Goal: Information Seeking & Learning: Learn about a topic

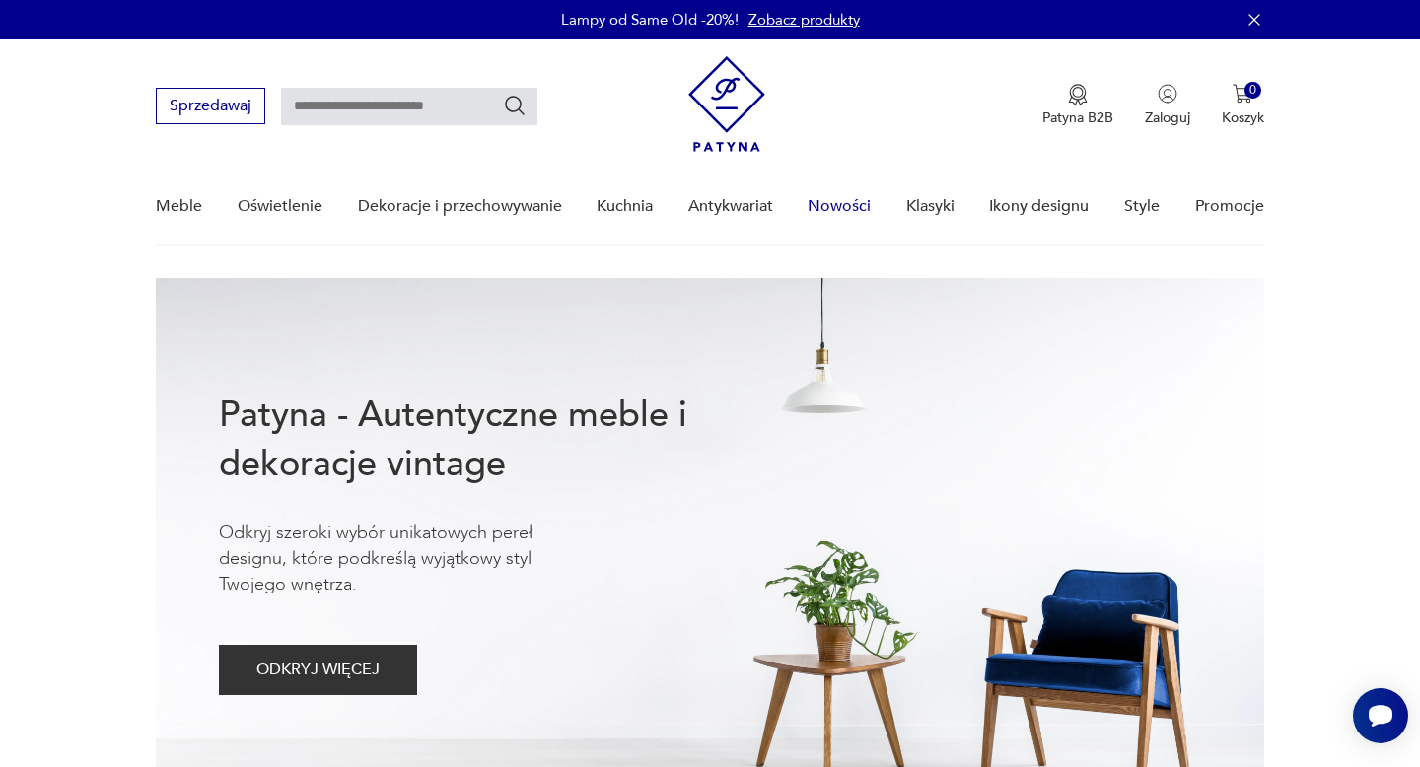
click at [833, 207] on link "Nowości" at bounding box center [839, 207] width 63 height 76
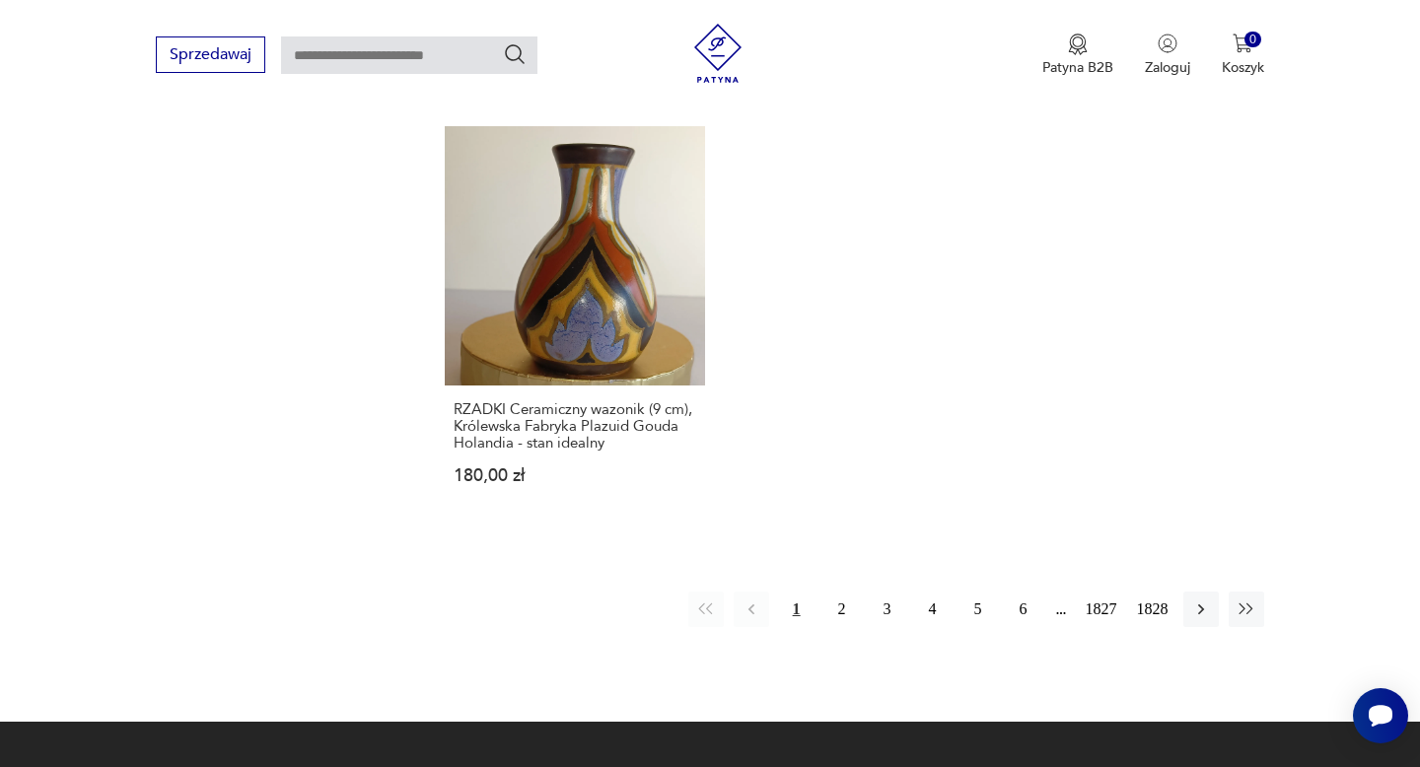
scroll to position [2575, 0]
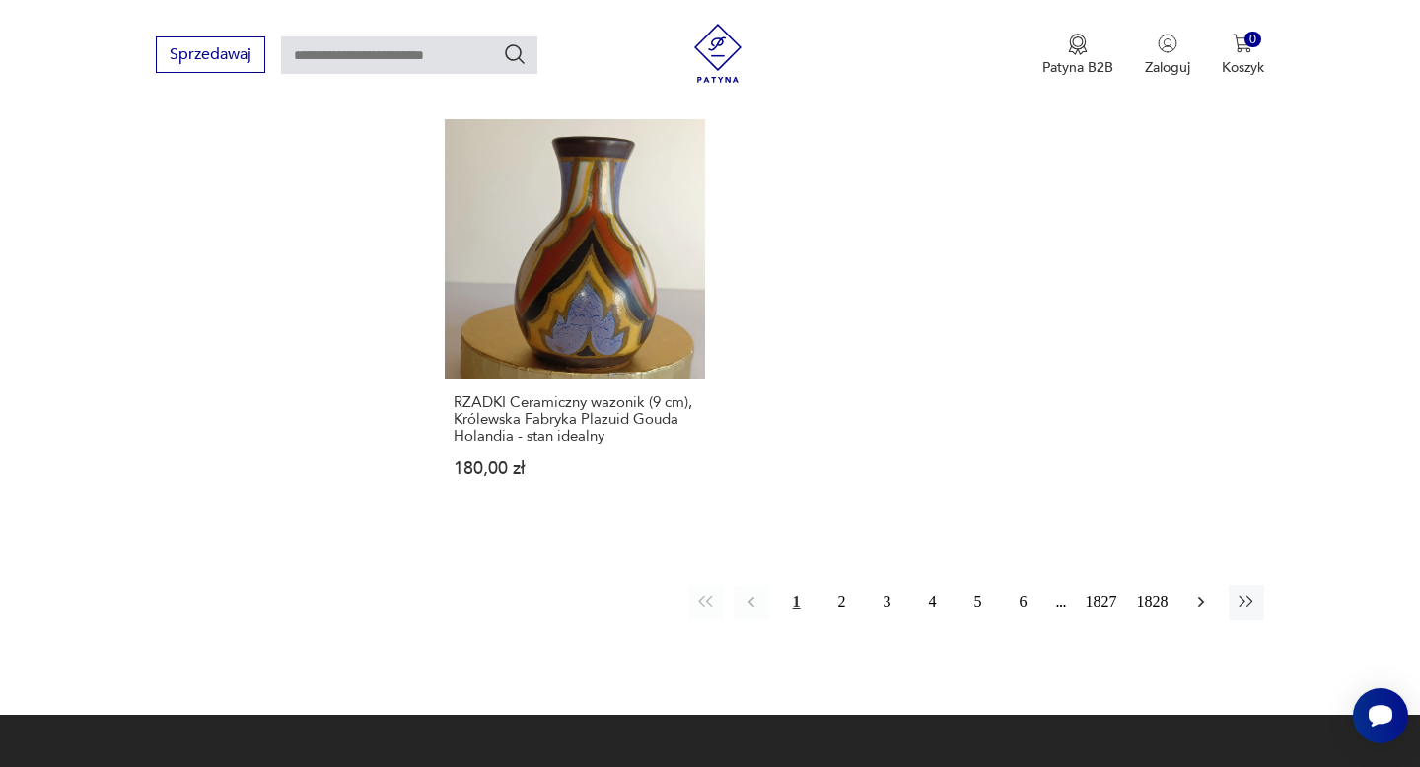
click at [1199, 602] on icon "button" at bounding box center [1201, 603] width 20 height 20
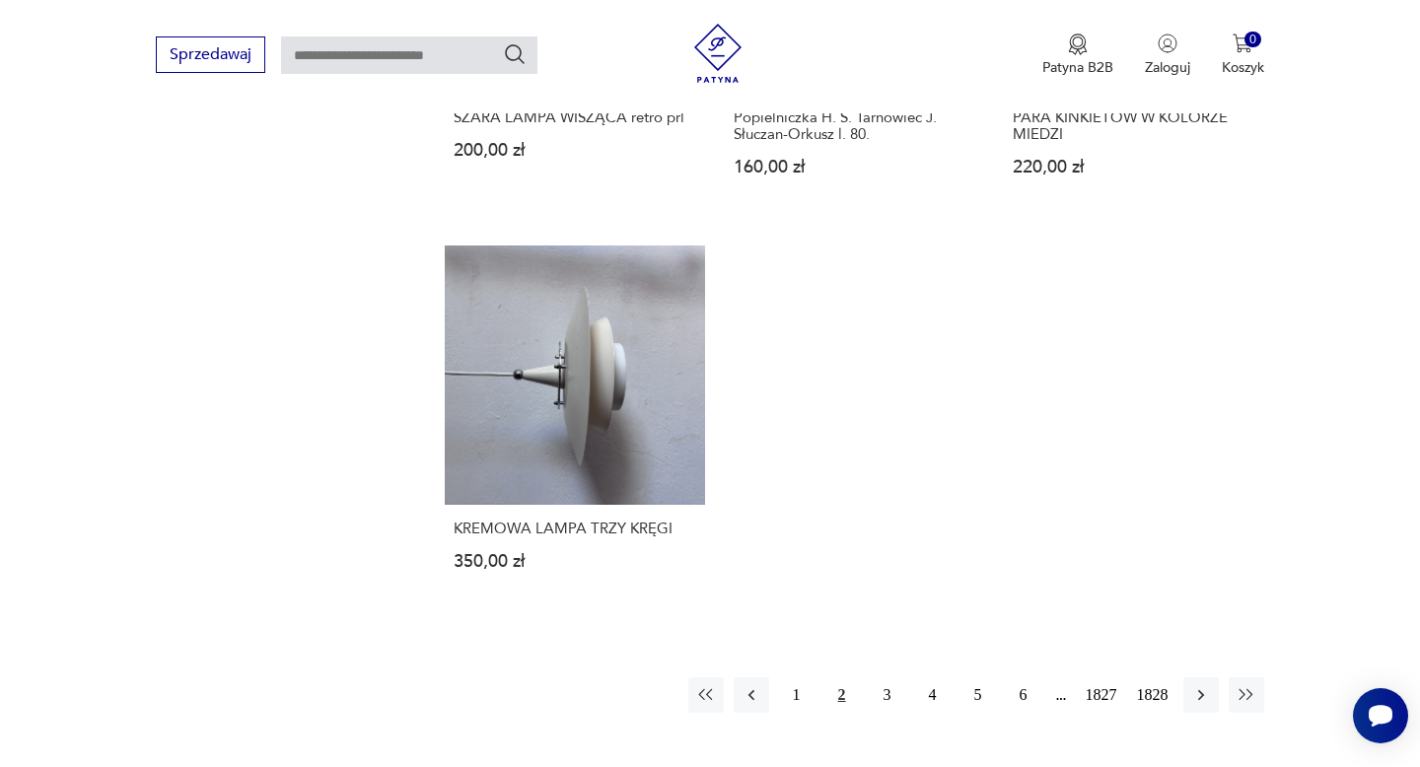
scroll to position [2565, 0]
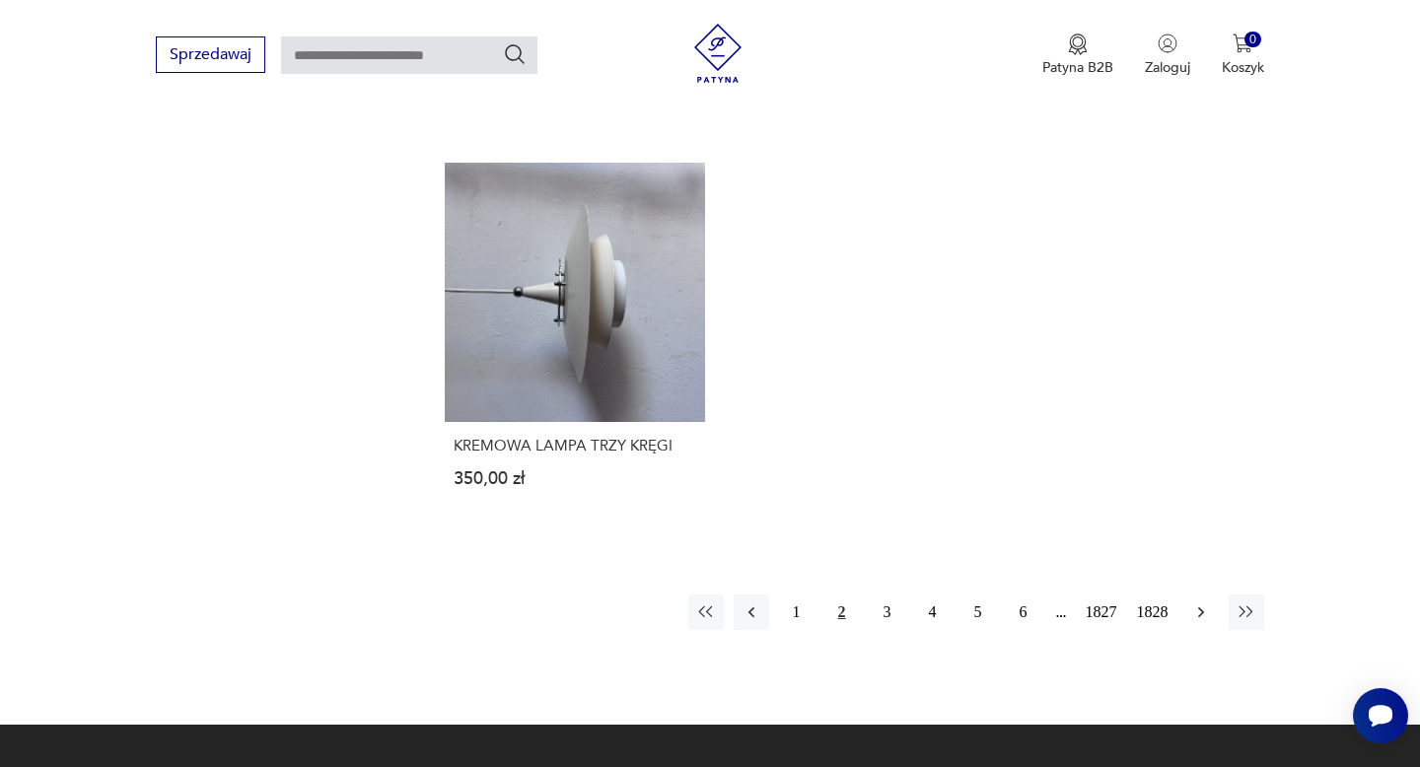
click at [1200, 615] on icon "button" at bounding box center [1200, 612] width 6 height 11
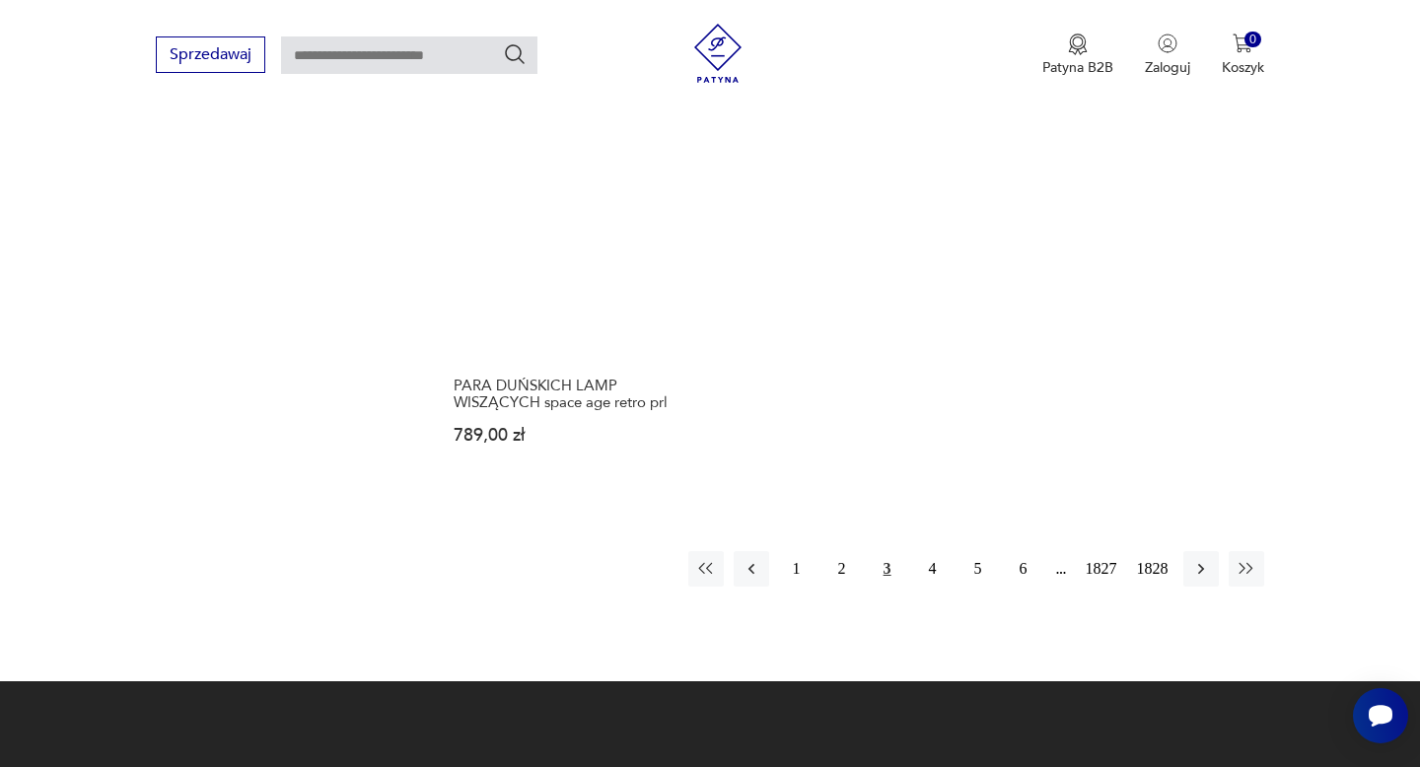
scroll to position [2593, 0]
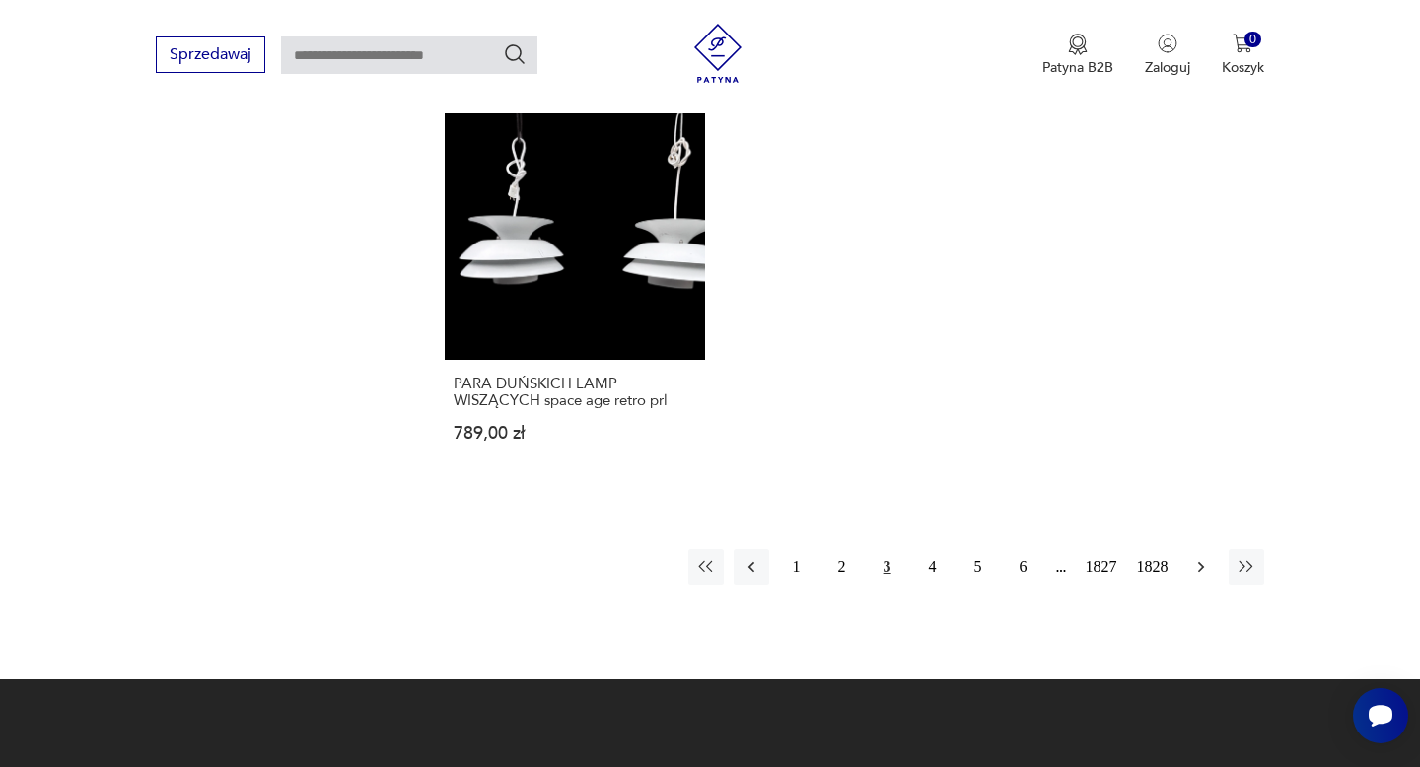
click at [1202, 565] on icon "button" at bounding box center [1201, 567] width 20 height 20
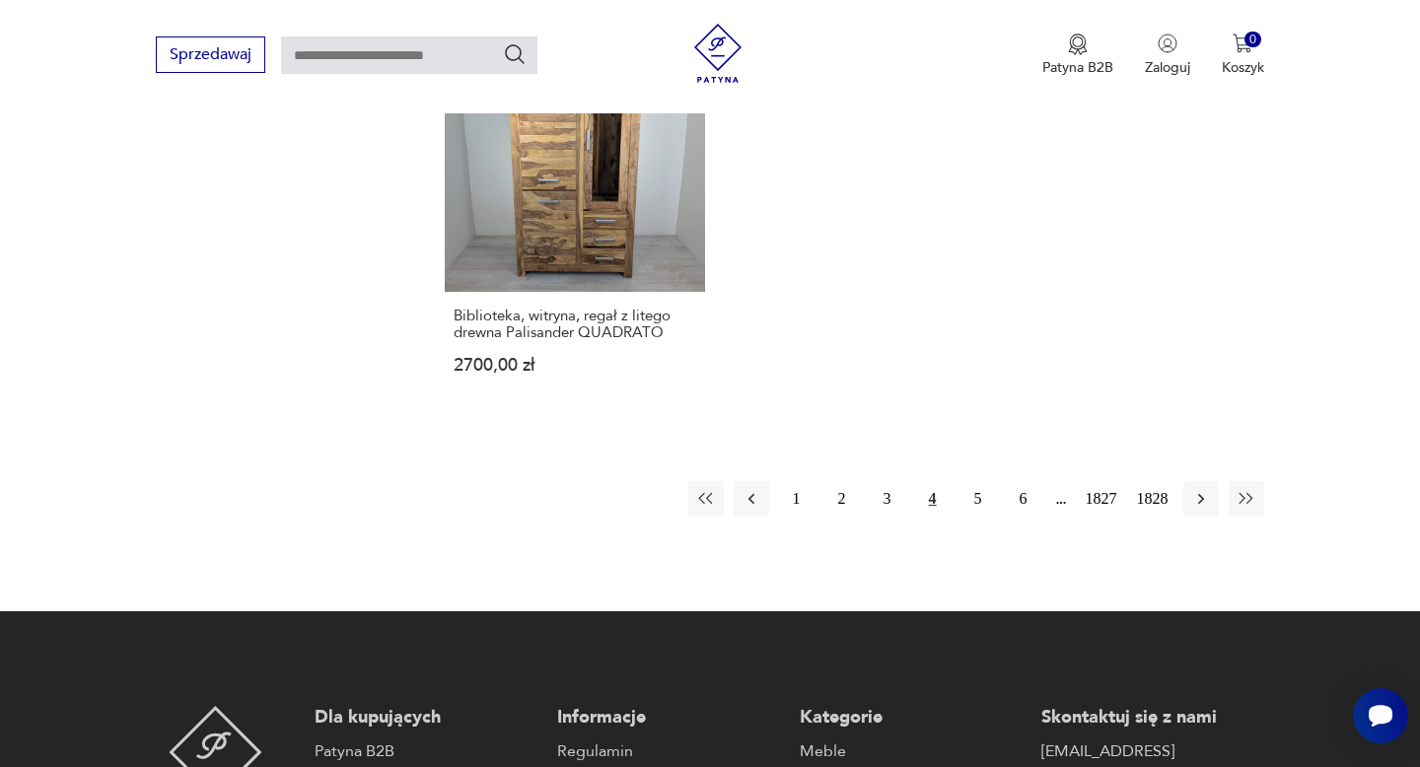
scroll to position [2683, 0]
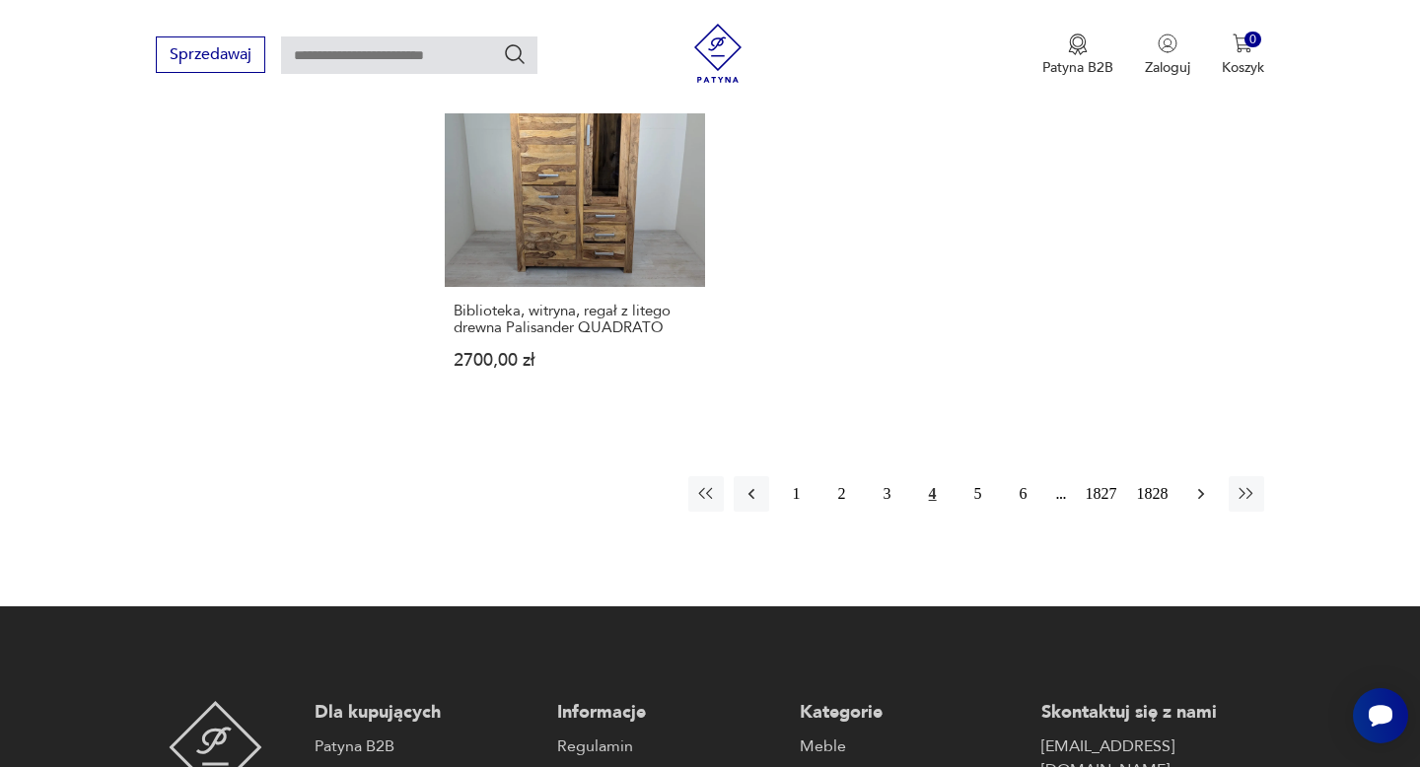
click at [1197, 476] on button "button" at bounding box center [1200, 493] width 35 height 35
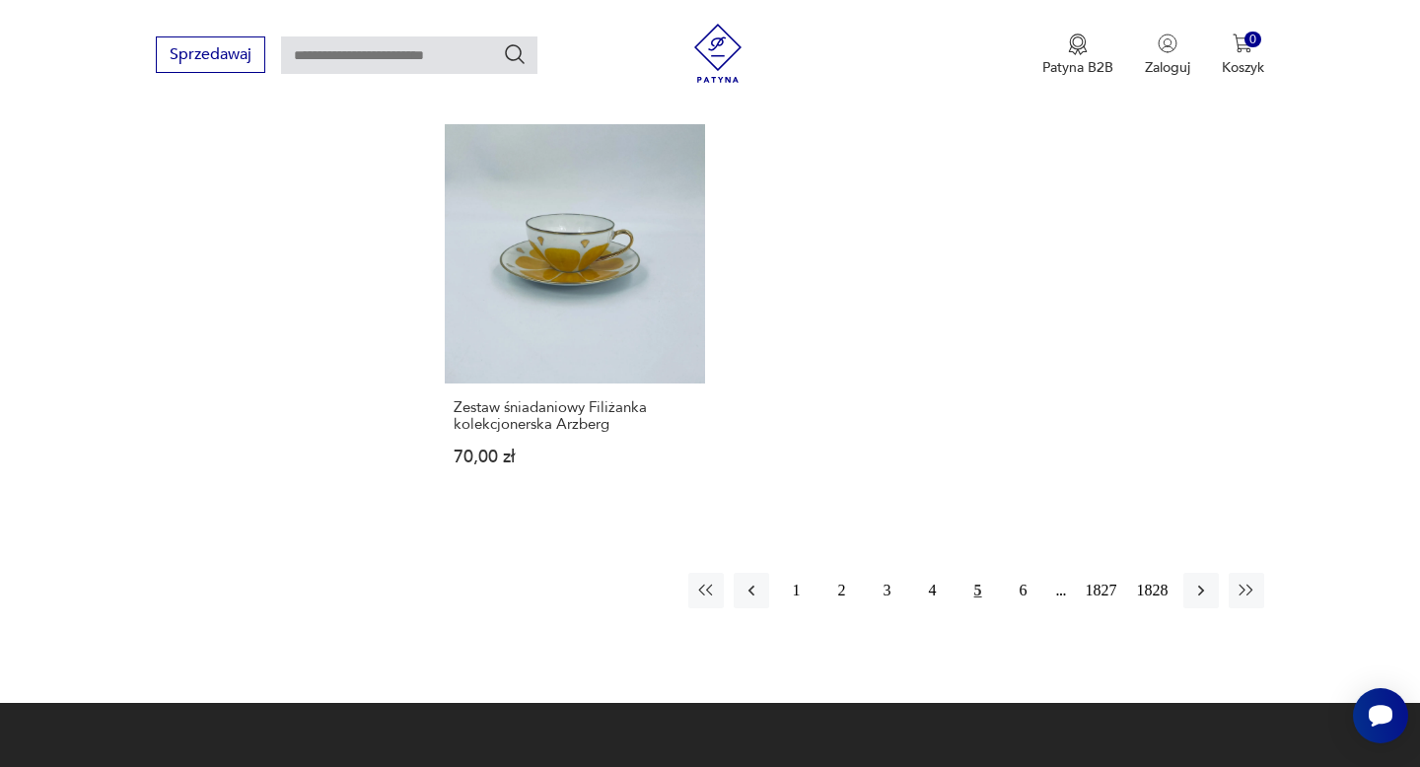
scroll to position [2589, 0]
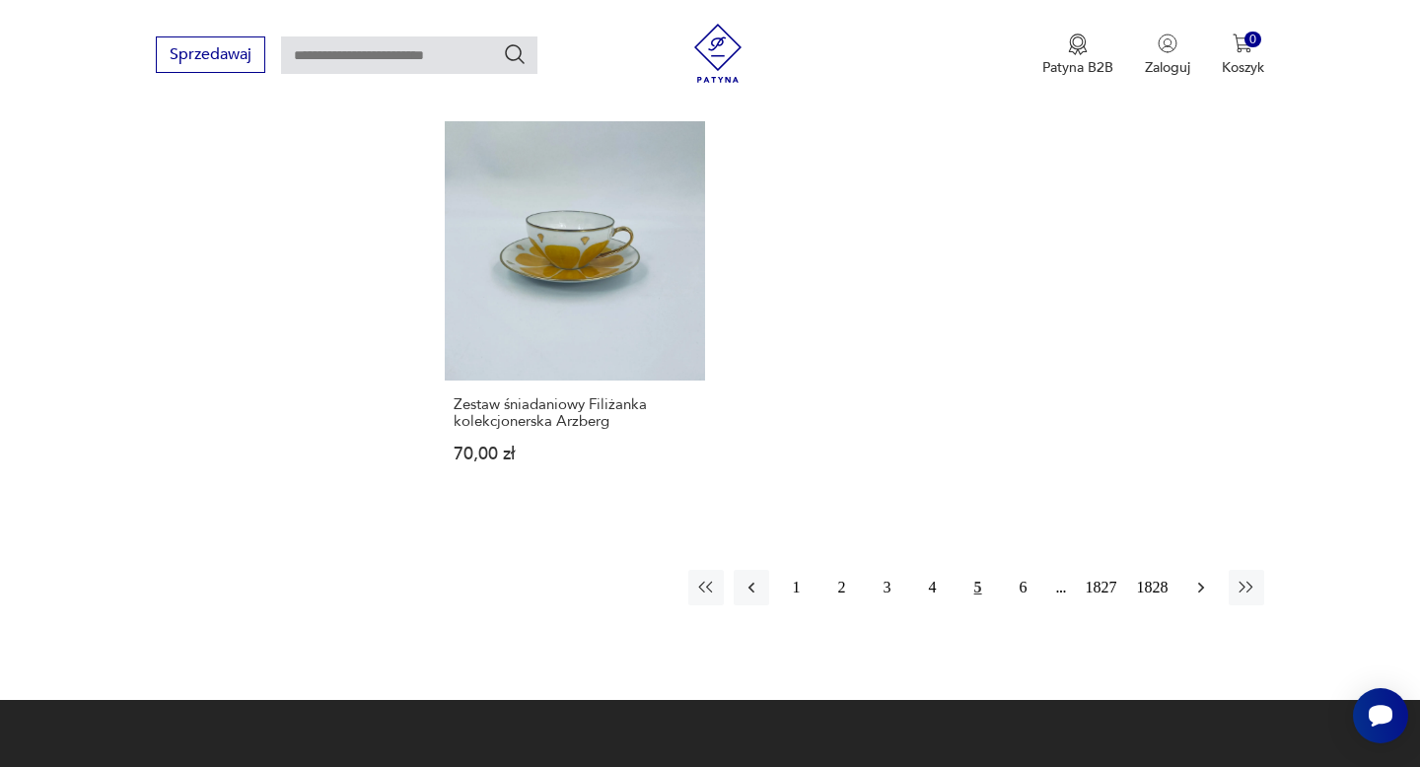
click at [1204, 578] on icon "button" at bounding box center [1201, 588] width 20 height 20
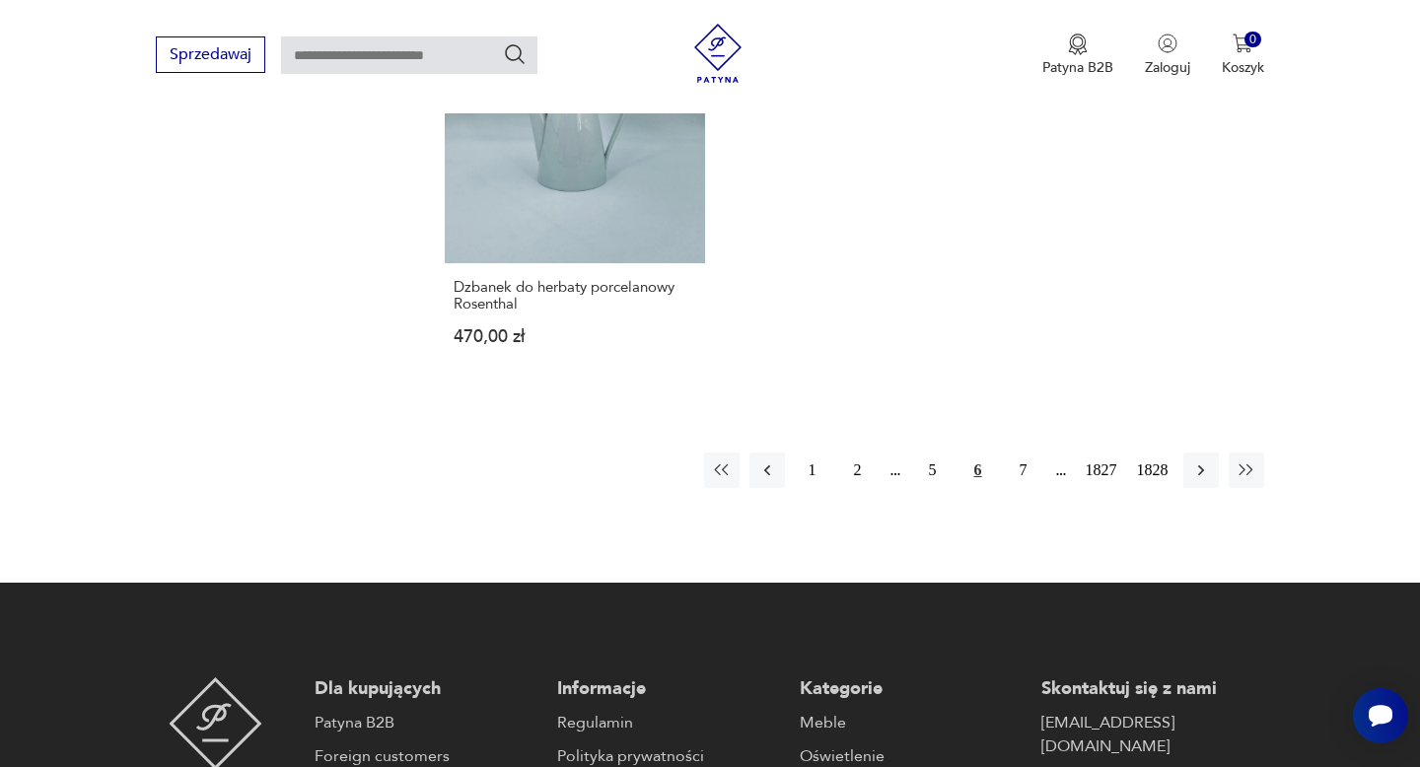
scroll to position [2697, 0]
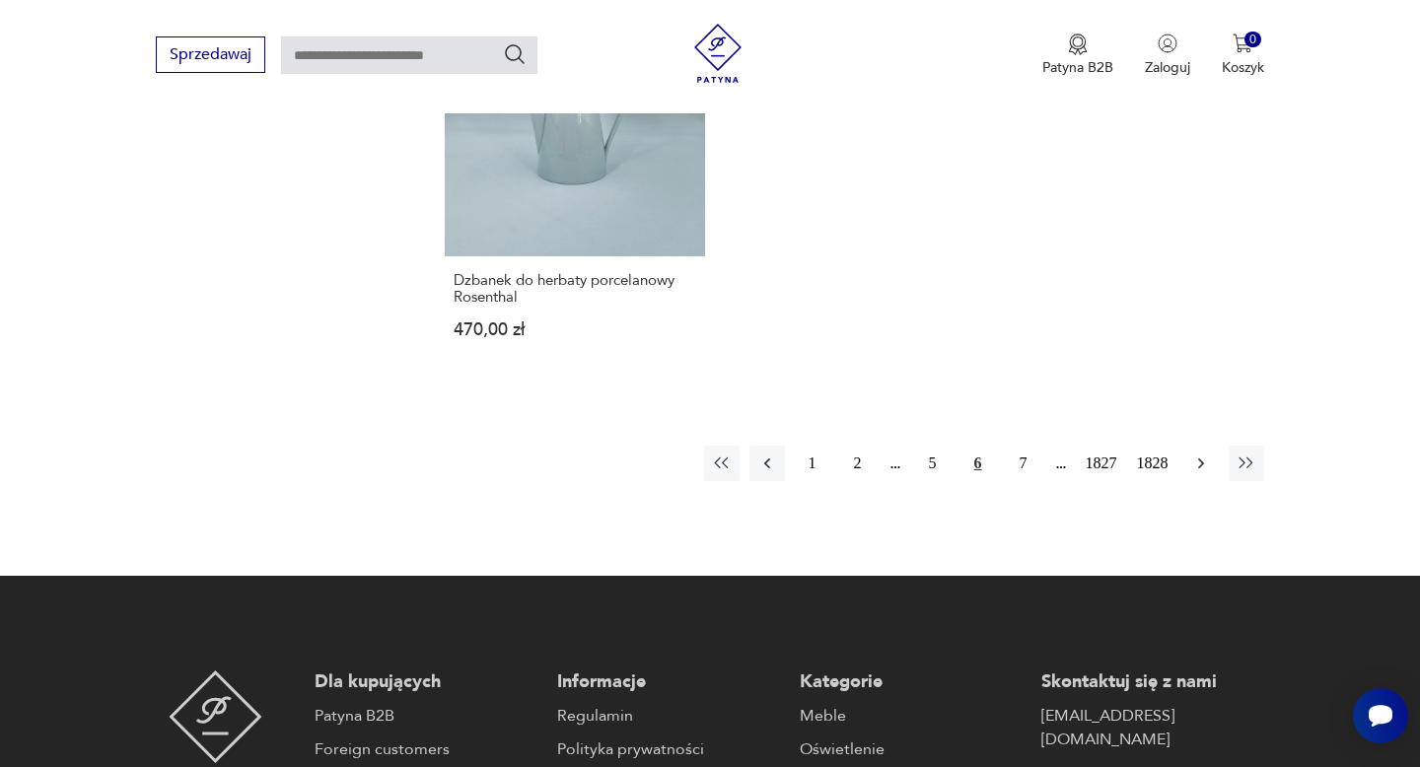
click at [1200, 467] on icon "button" at bounding box center [1201, 464] width 20 height 20
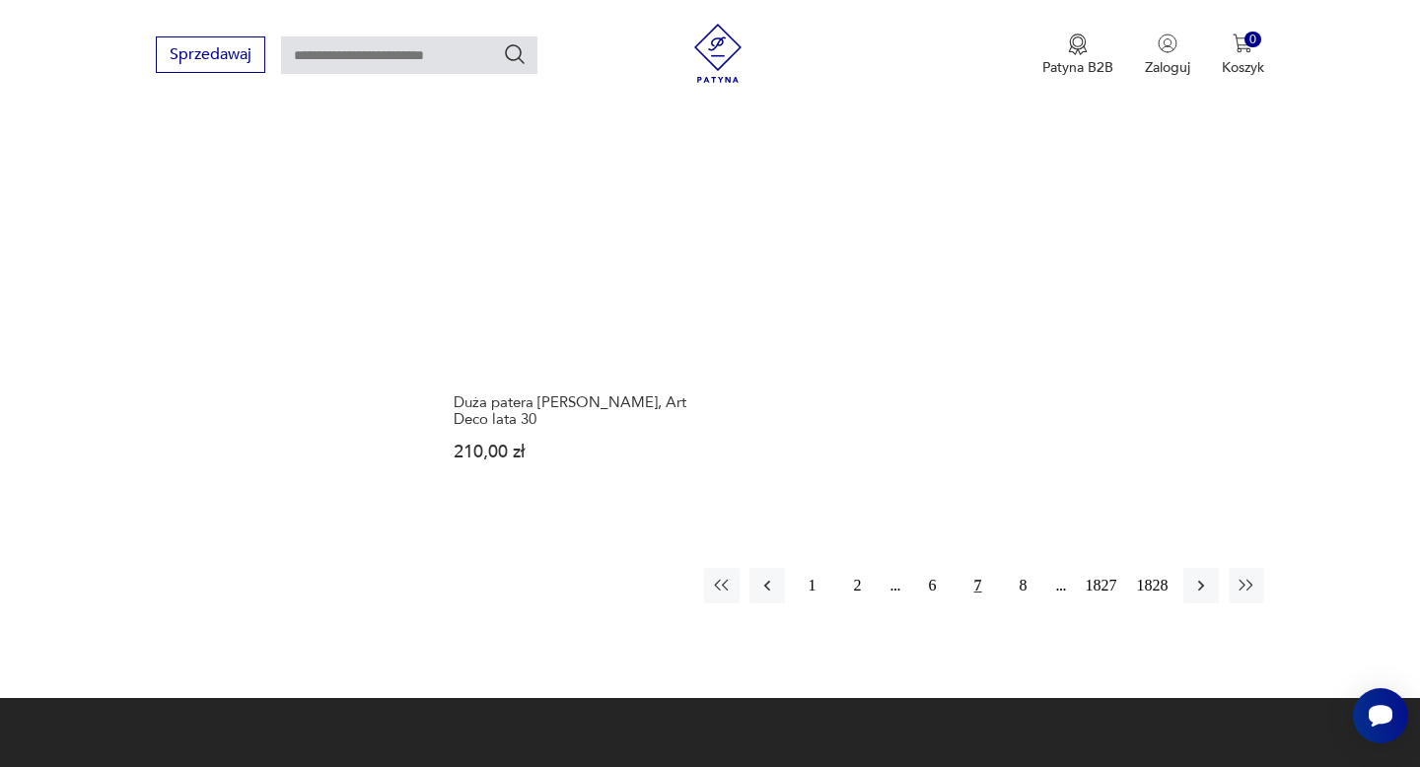
scroll to position [2639, 0]
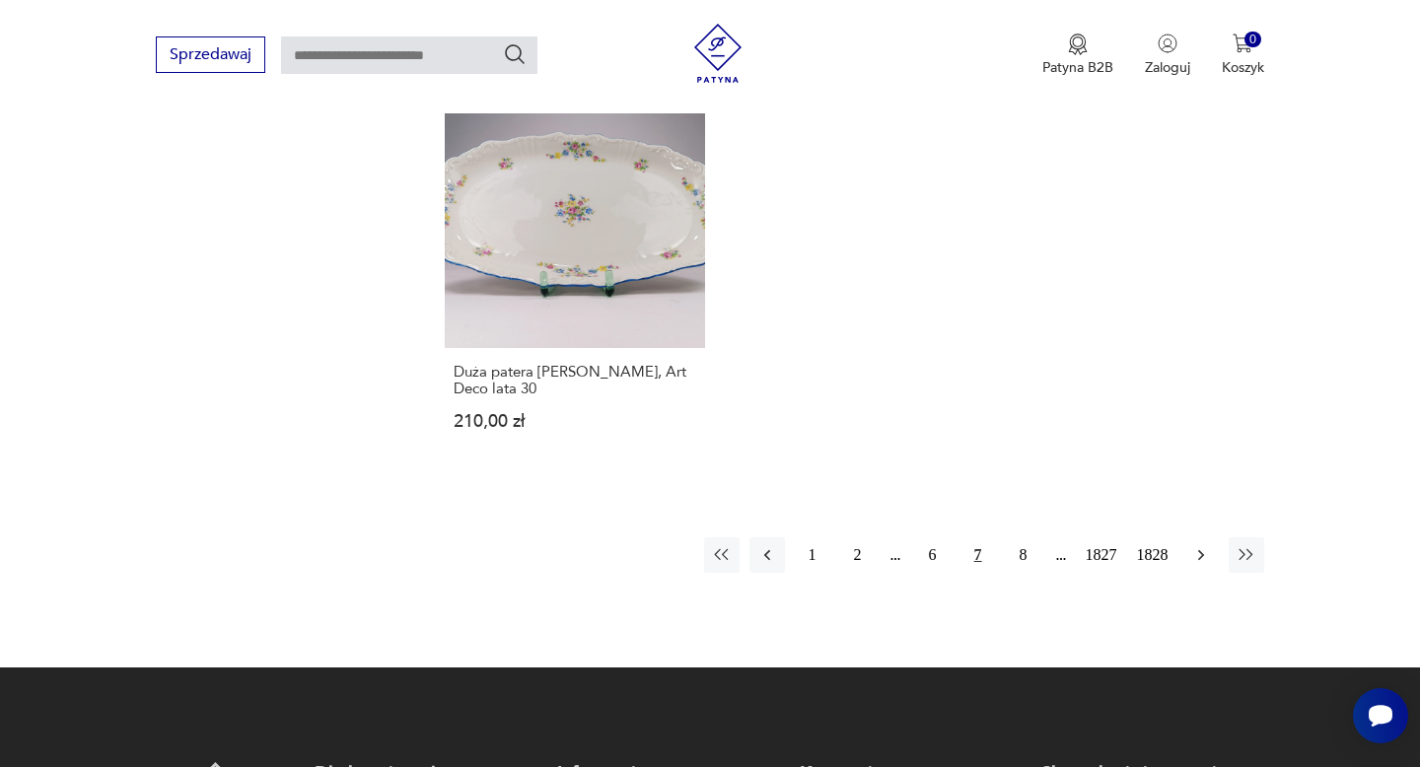
click at [1203, 545] on icon "button" at bounding box center [1201, 555] width 20 height 20
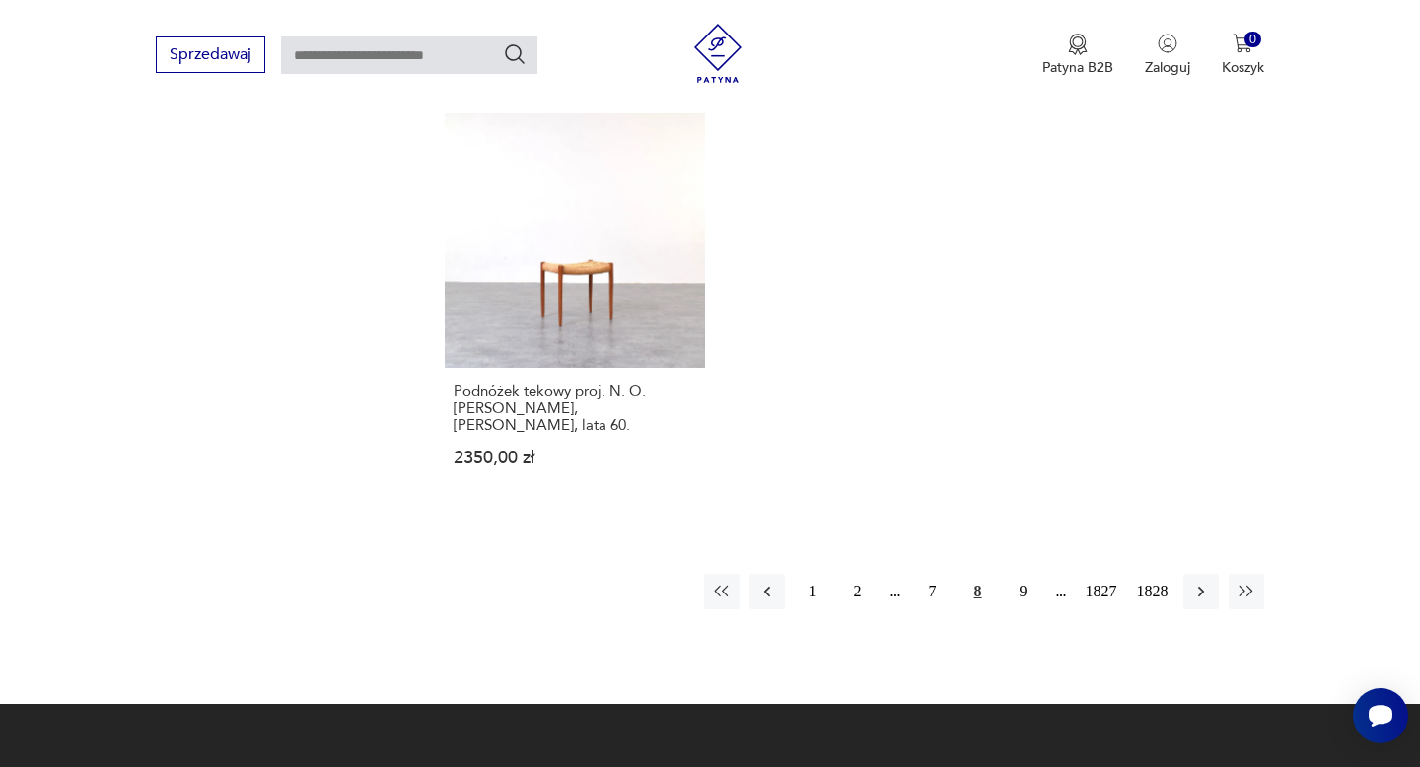
scroll to position [2672, 0]
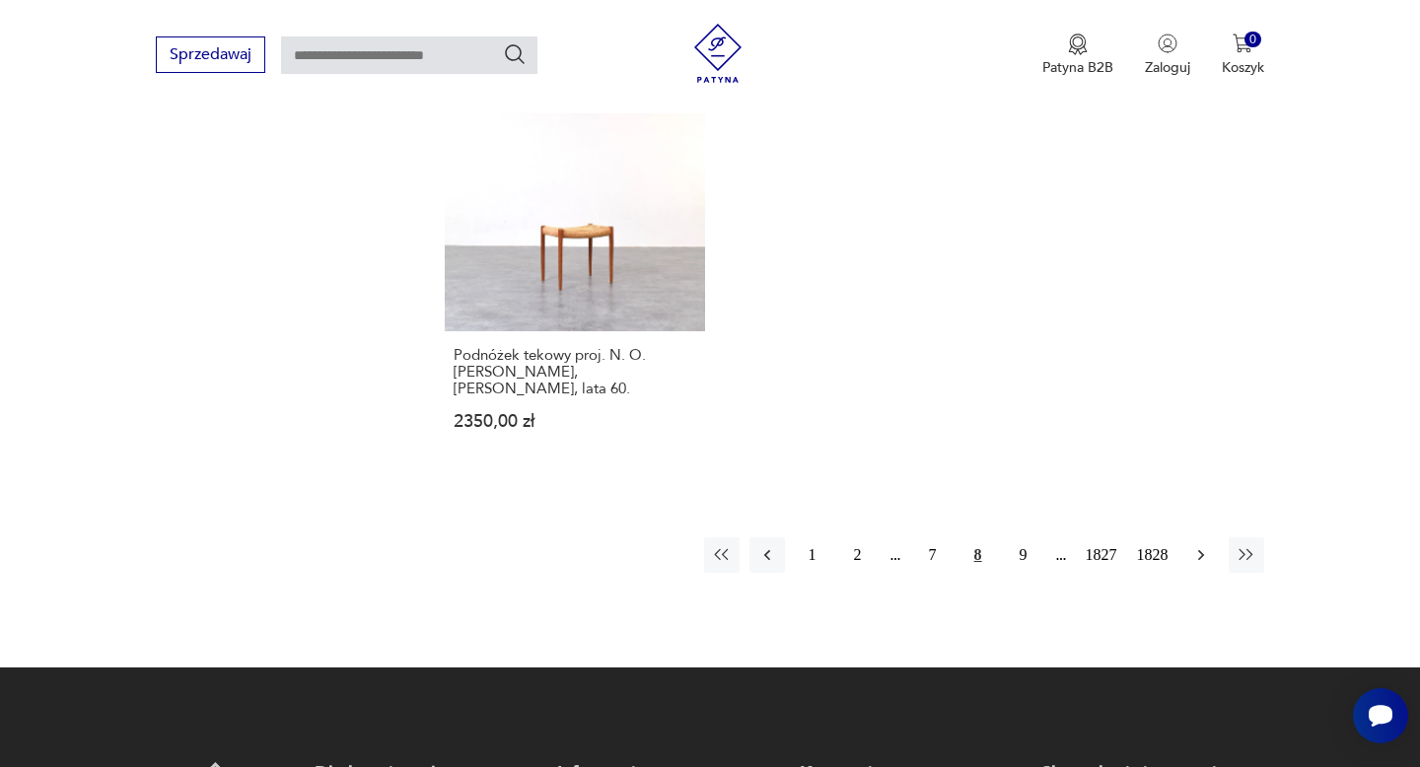
click at [1203, 545] on icon "button" at bounding box center [1201, 555] width 20 height 20
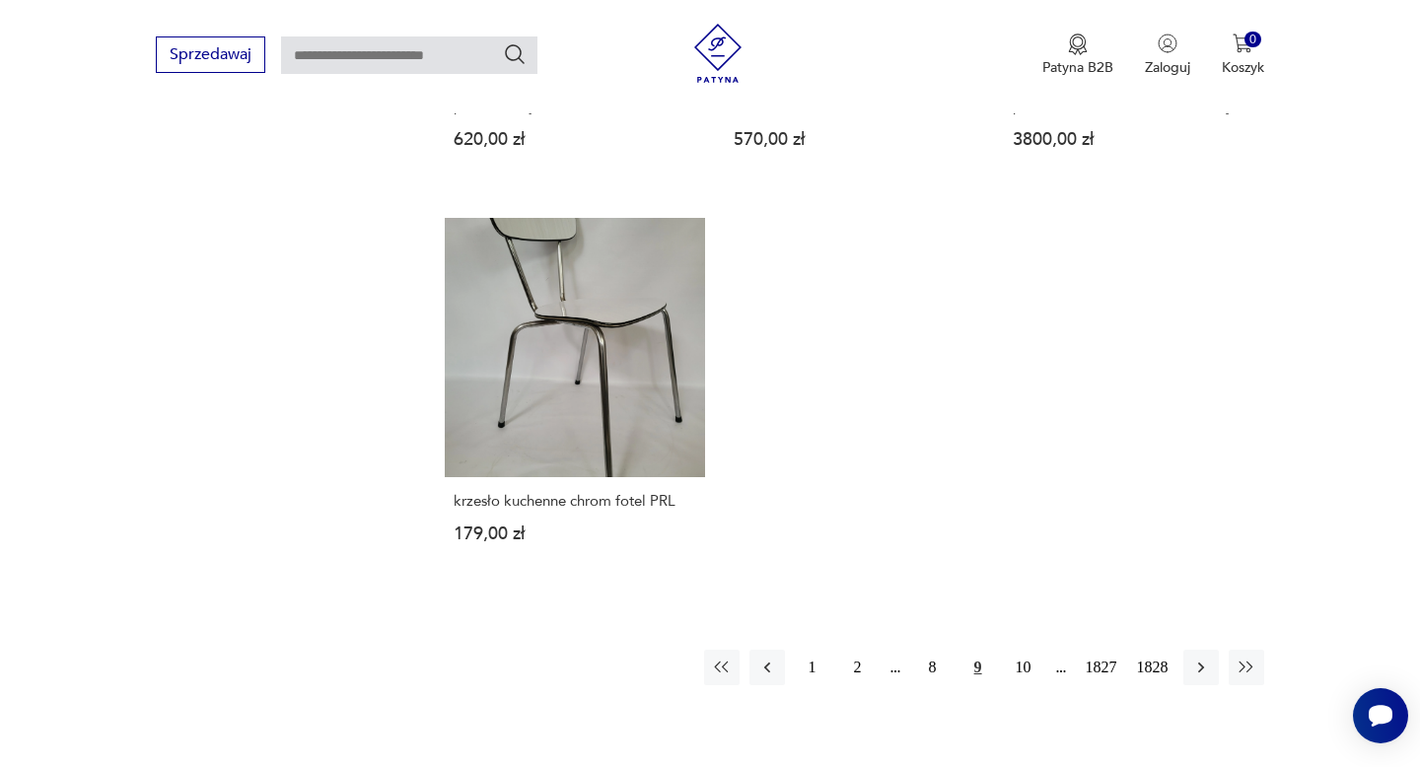
scroll to position [2547, 0]
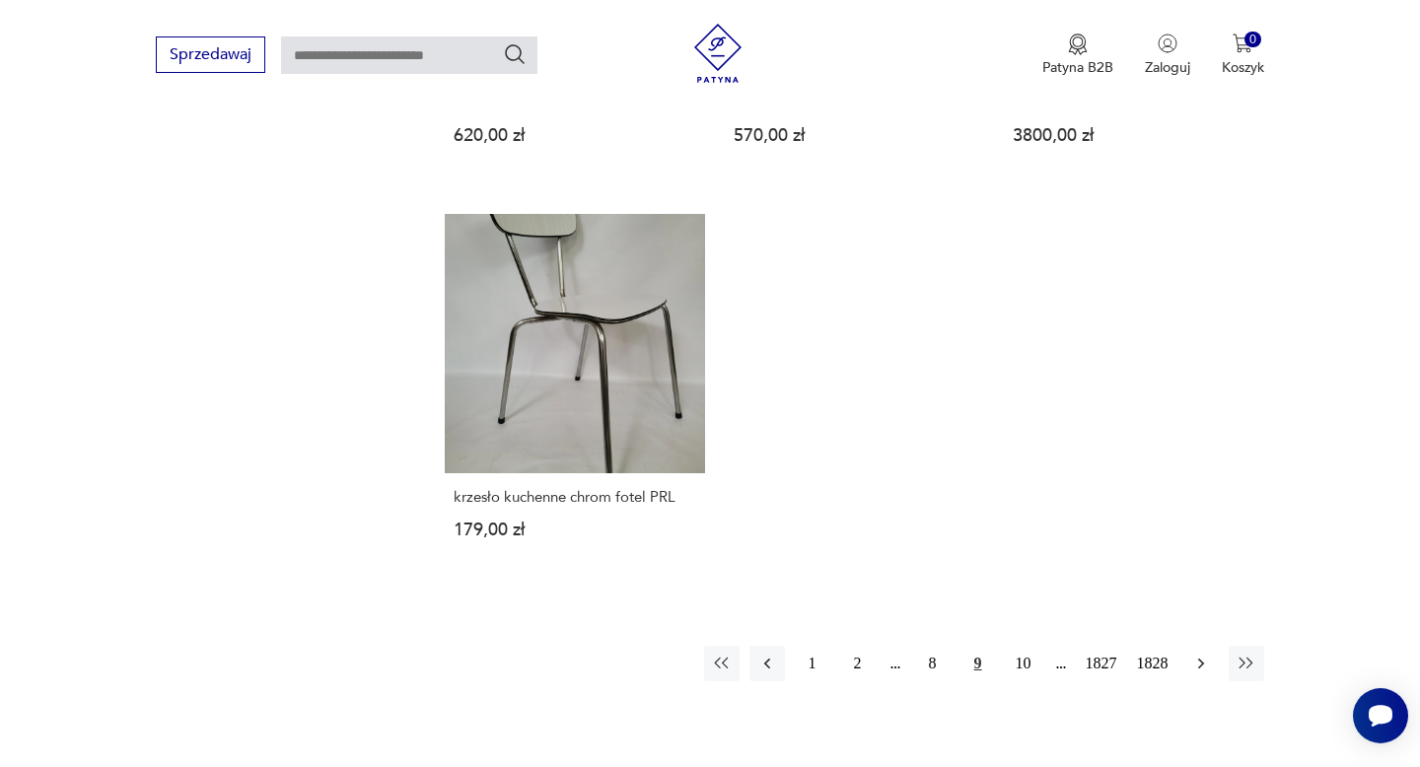
click at [1203, 654] on icon "button" at bounding box center [1201, 664] width 20 height 20
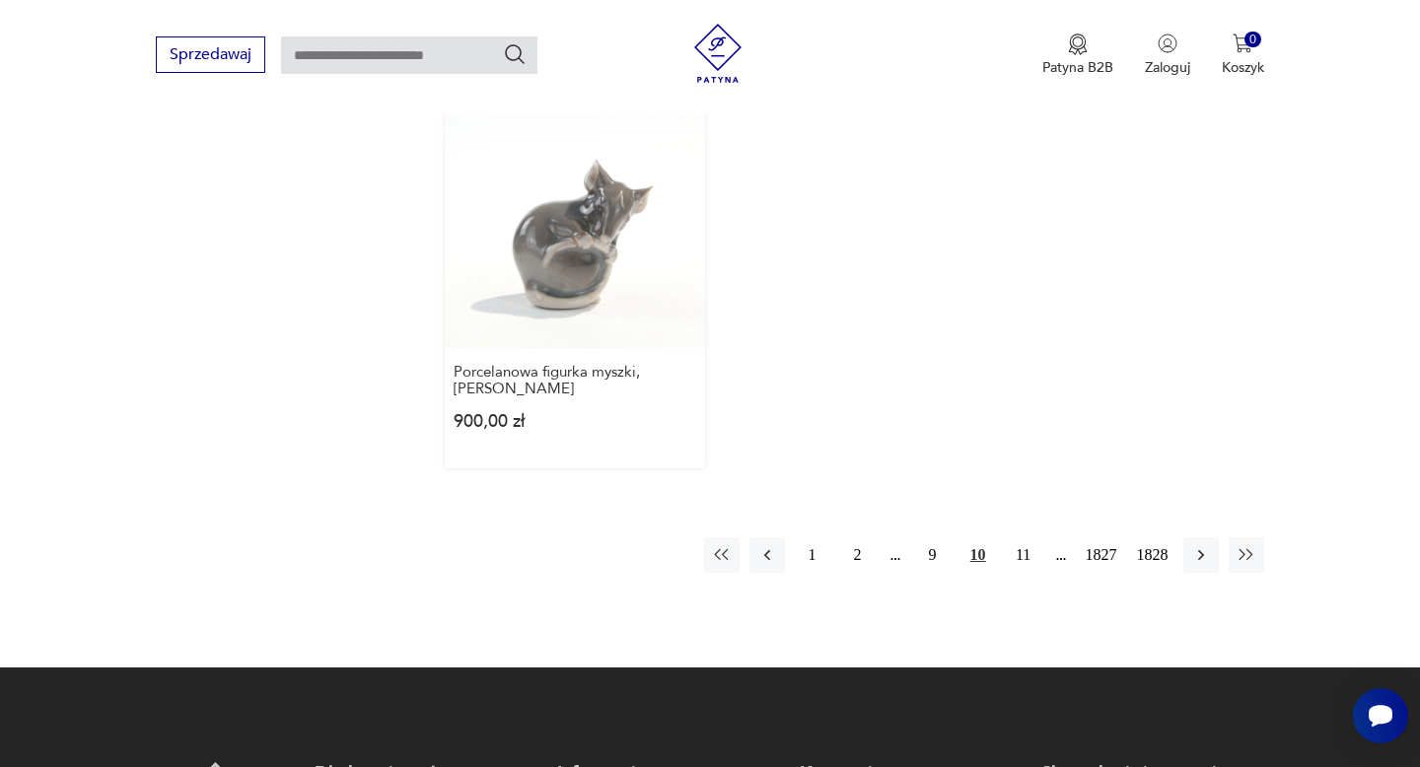
scroll to position [2688, 0]
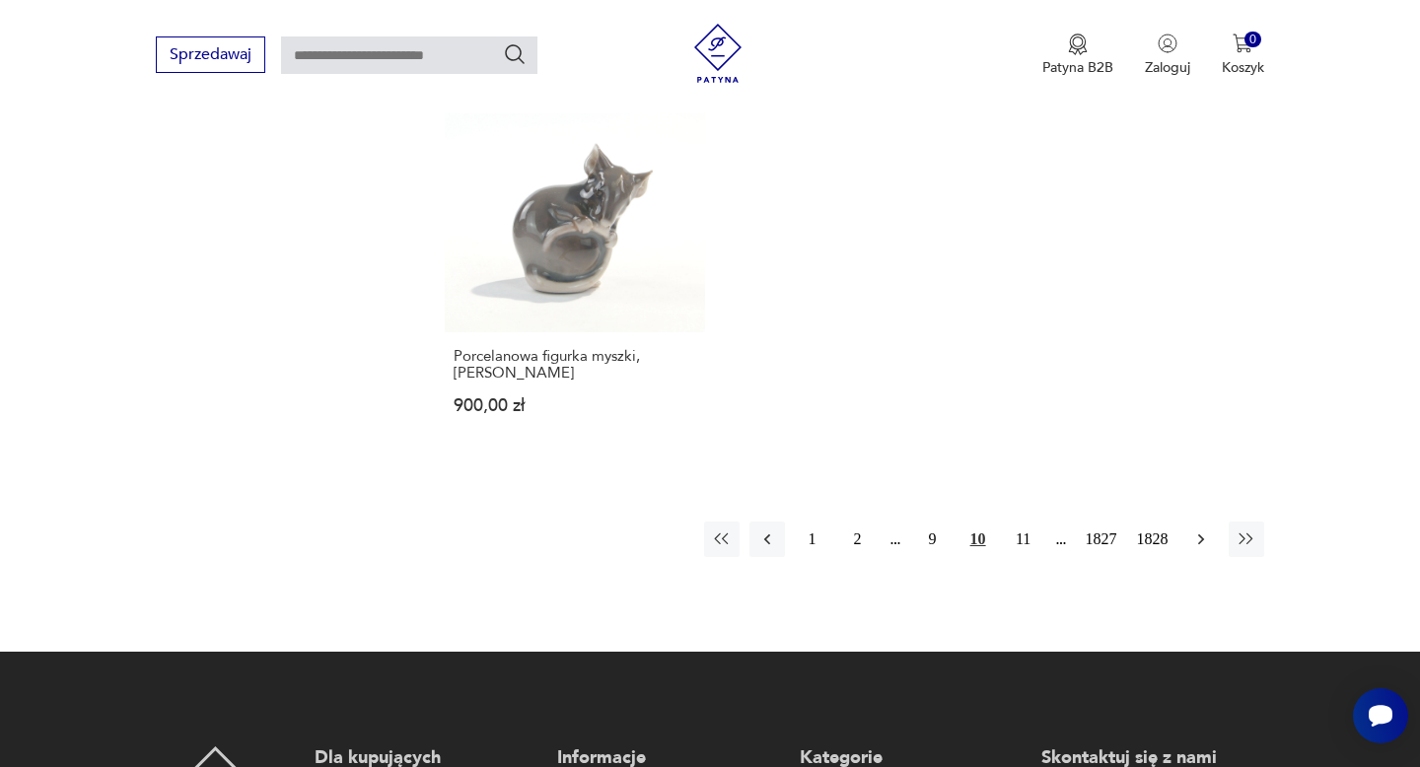
click at [1198, 530] on icon "button" at bounding box center [1201, 540] width 20 height 20
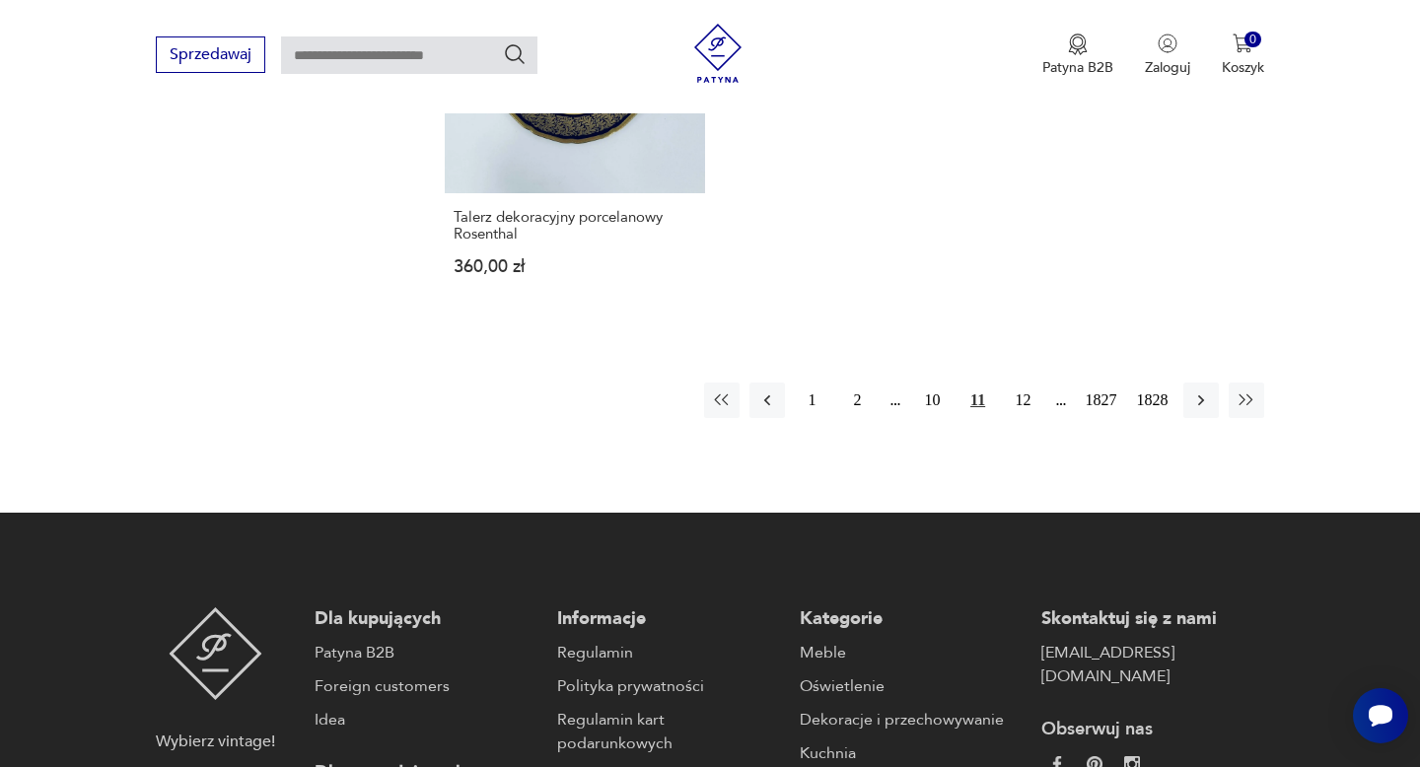
scroll to position [2769, 0]
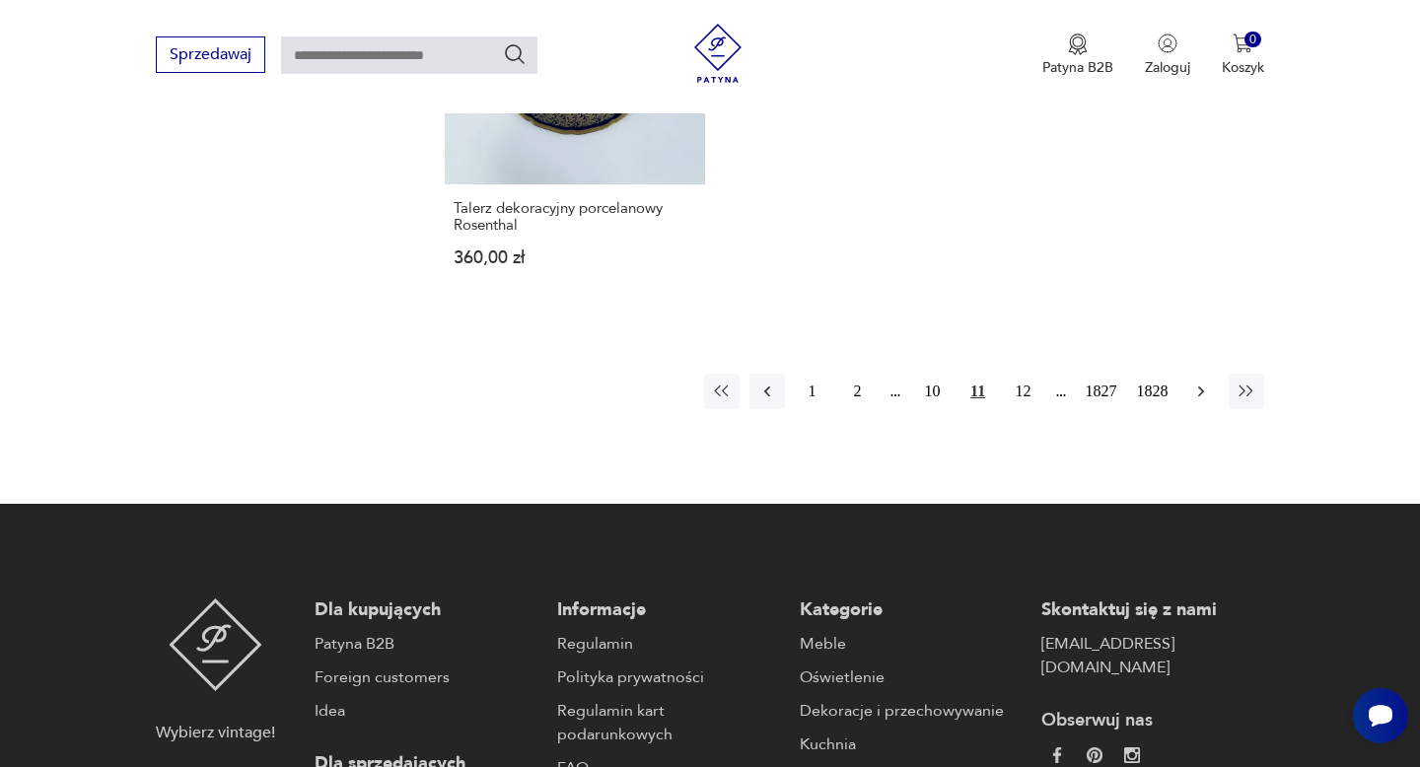
click at [1204, 382] on icon "button" at bounding box center [1201, 392] width 20 height 20
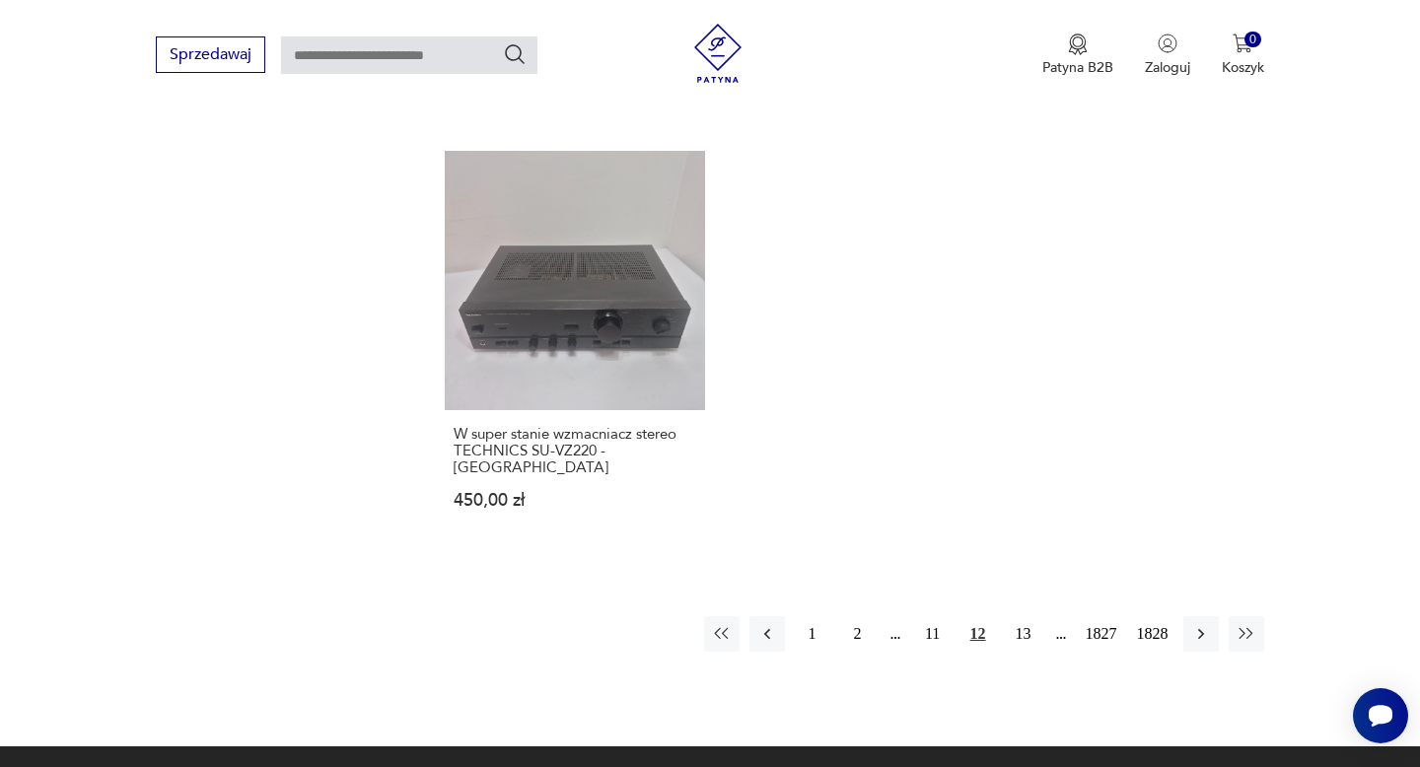
scroll to position [2576, 0]
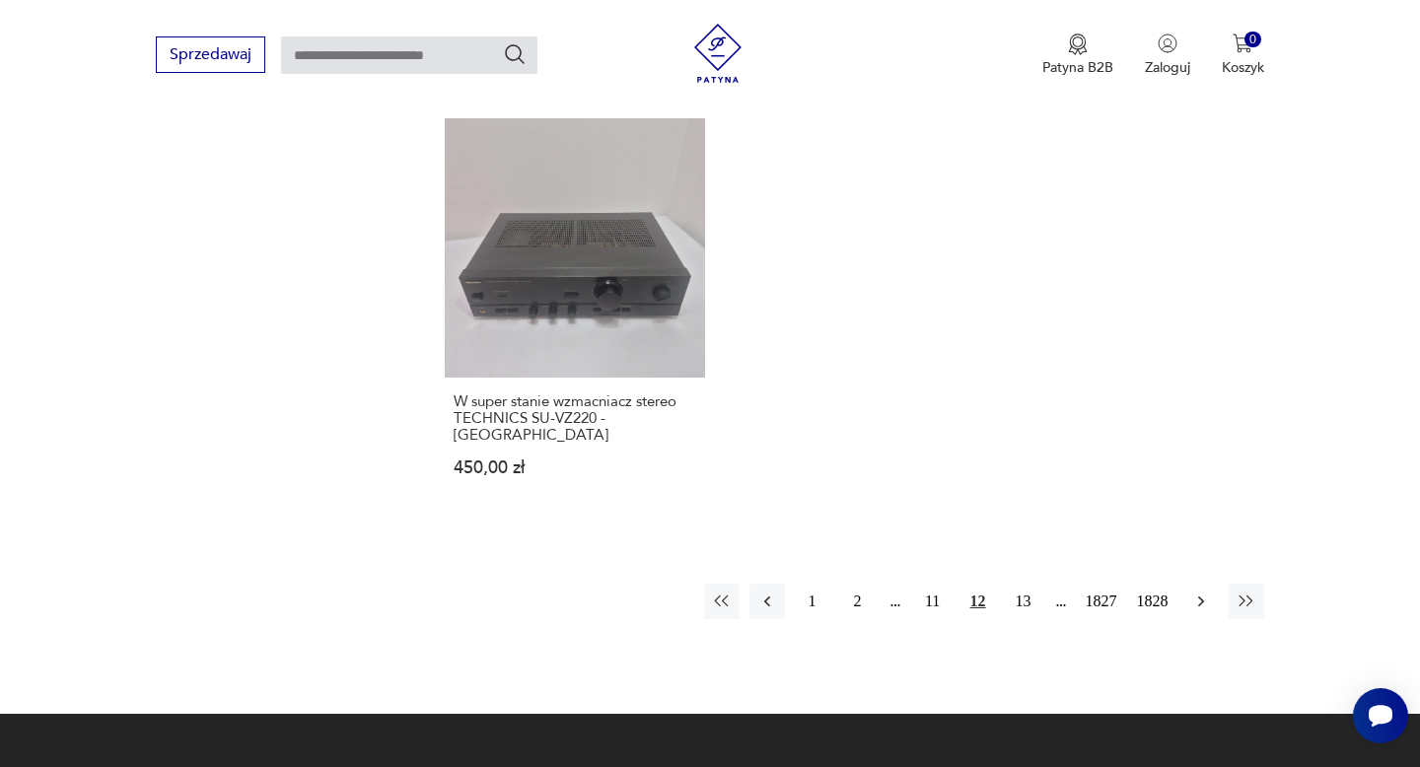
click at [1201, 592] on icon "button" at bounding box center [1201, 602] width 20 height 20
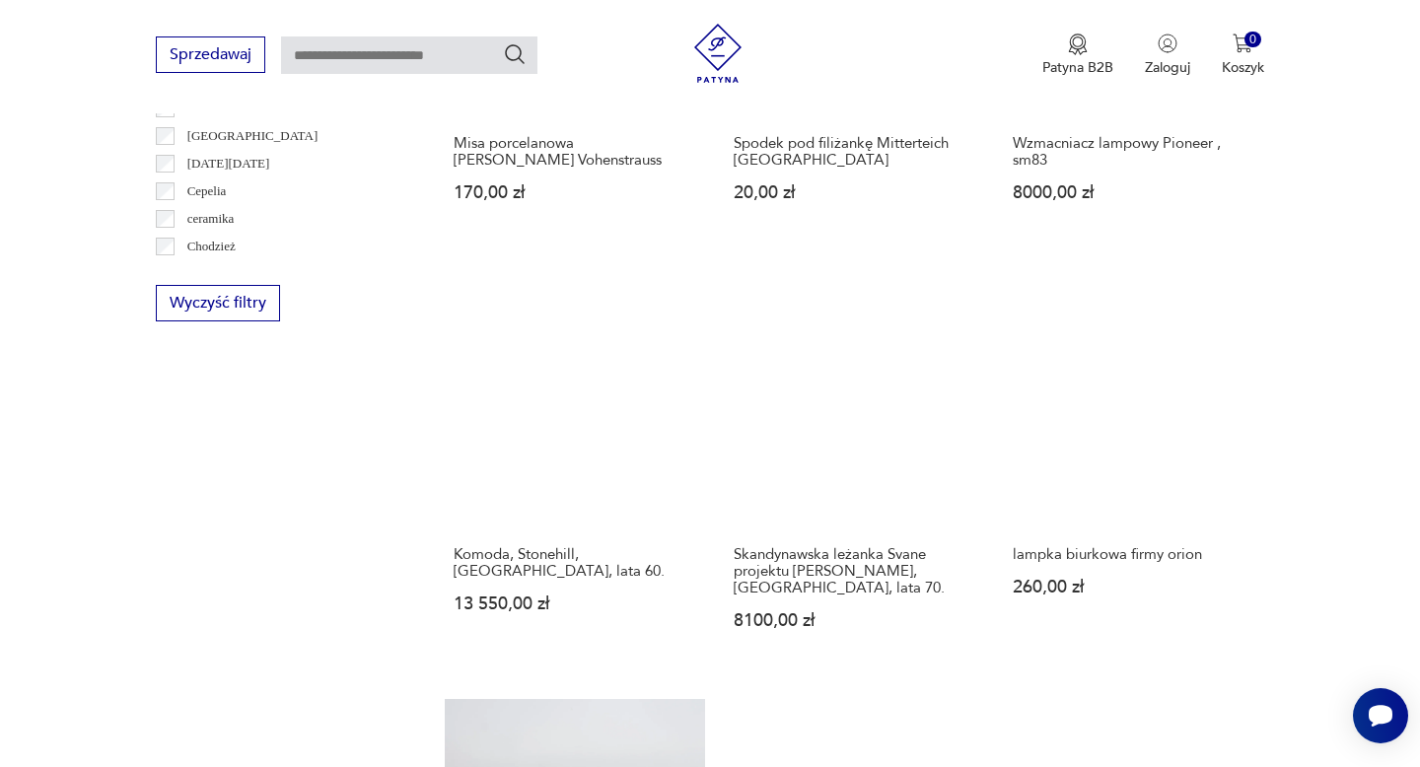
scroll to position [1185, 0]
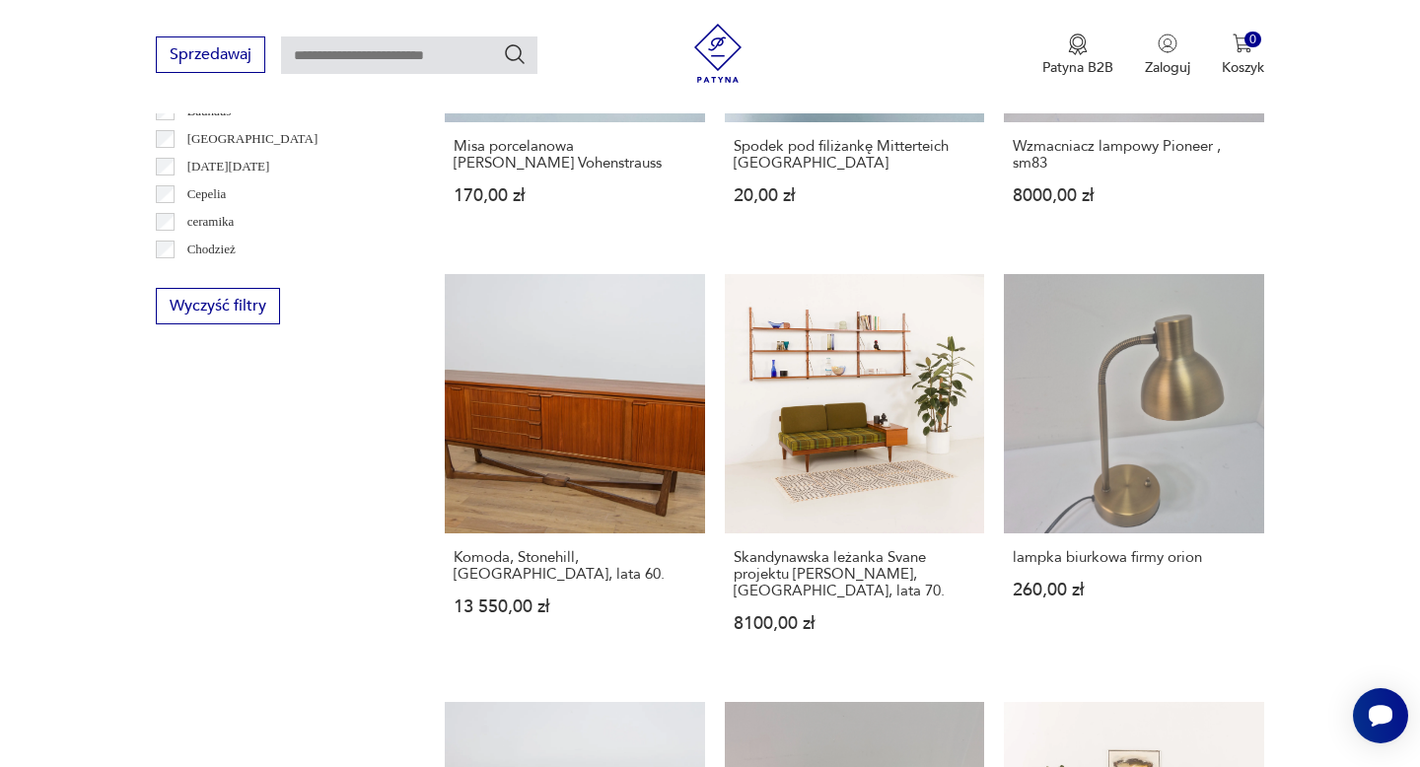
click at [369, 66] on input "text" at bounding box center [409, 54] width 256 height 37
type input "*****"
click at [519, 54] on icon "Szukaj" at bounding box center [515, 54] width 24 height 24
type input "*****"
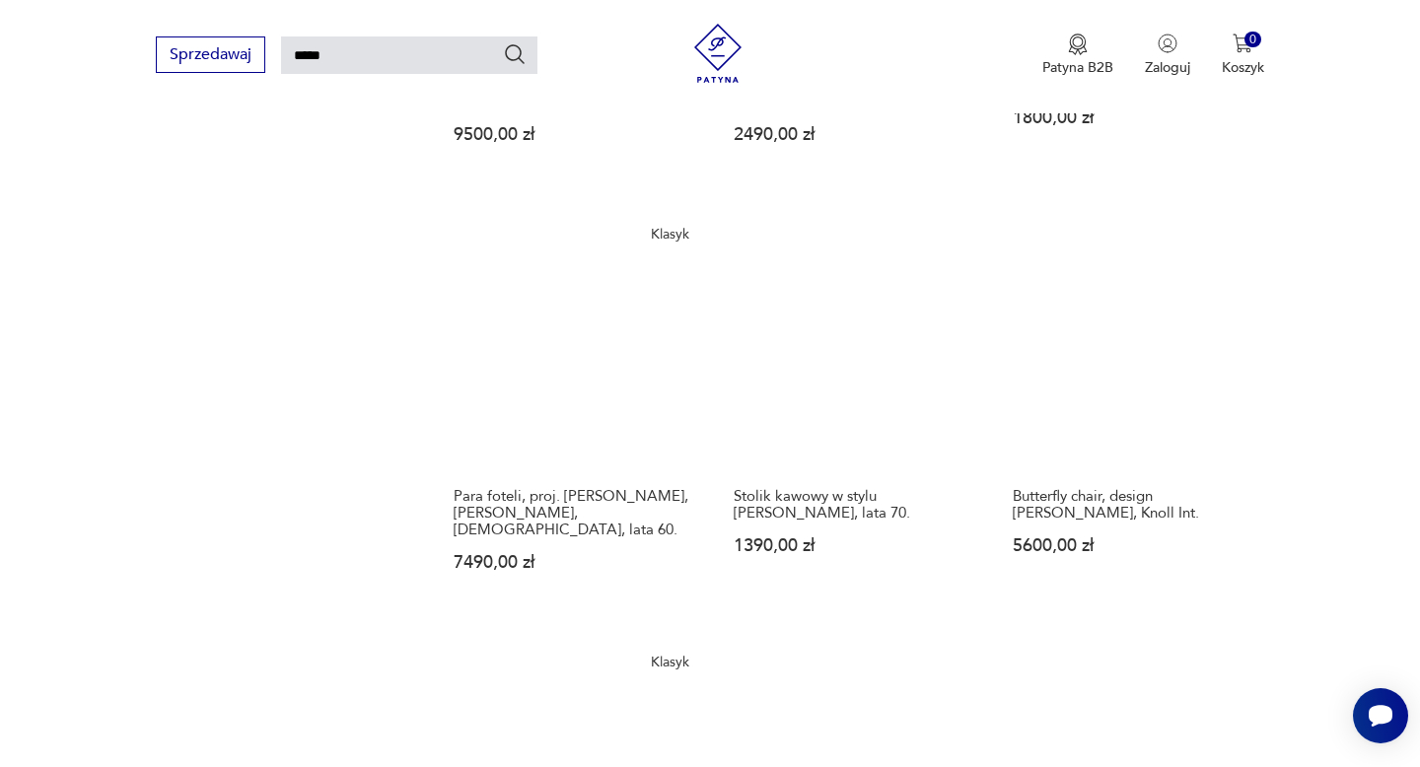
scroll to position [1956, 0]
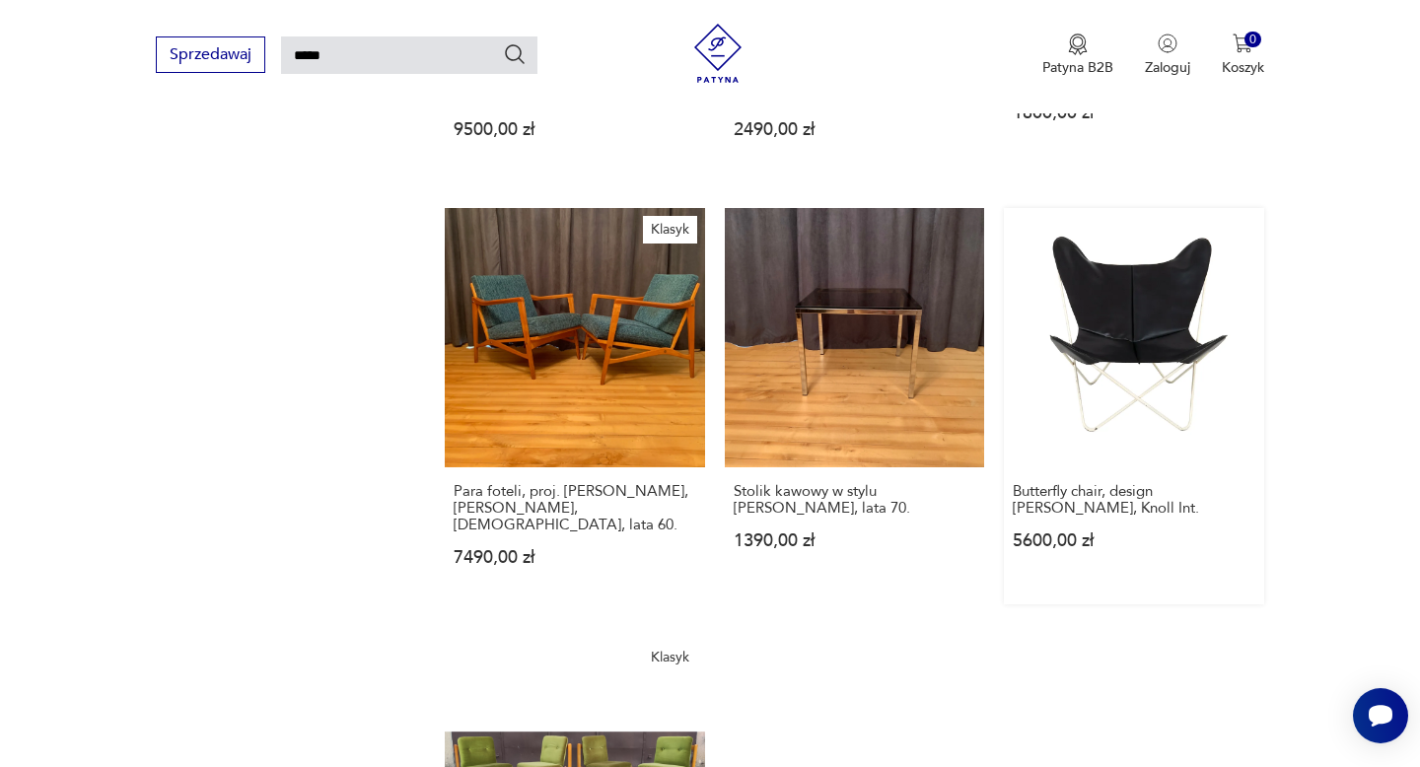
click at [1148, 284] on link "Butterfly chair, design [PERSON_NAME], Knoll Int. 5600,00 zł" at bounding box center [1133, 406] width 259 height 396
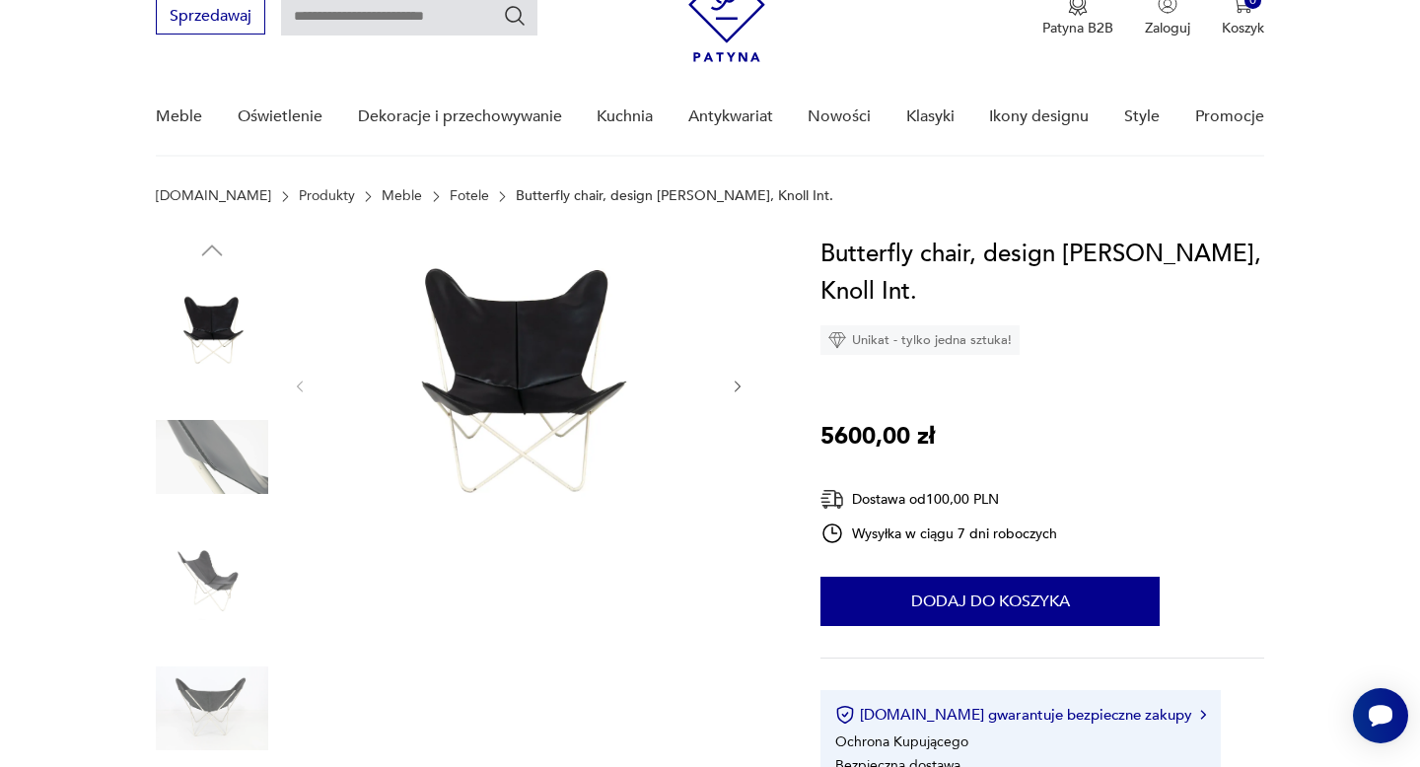
scroll to position [97, 0]
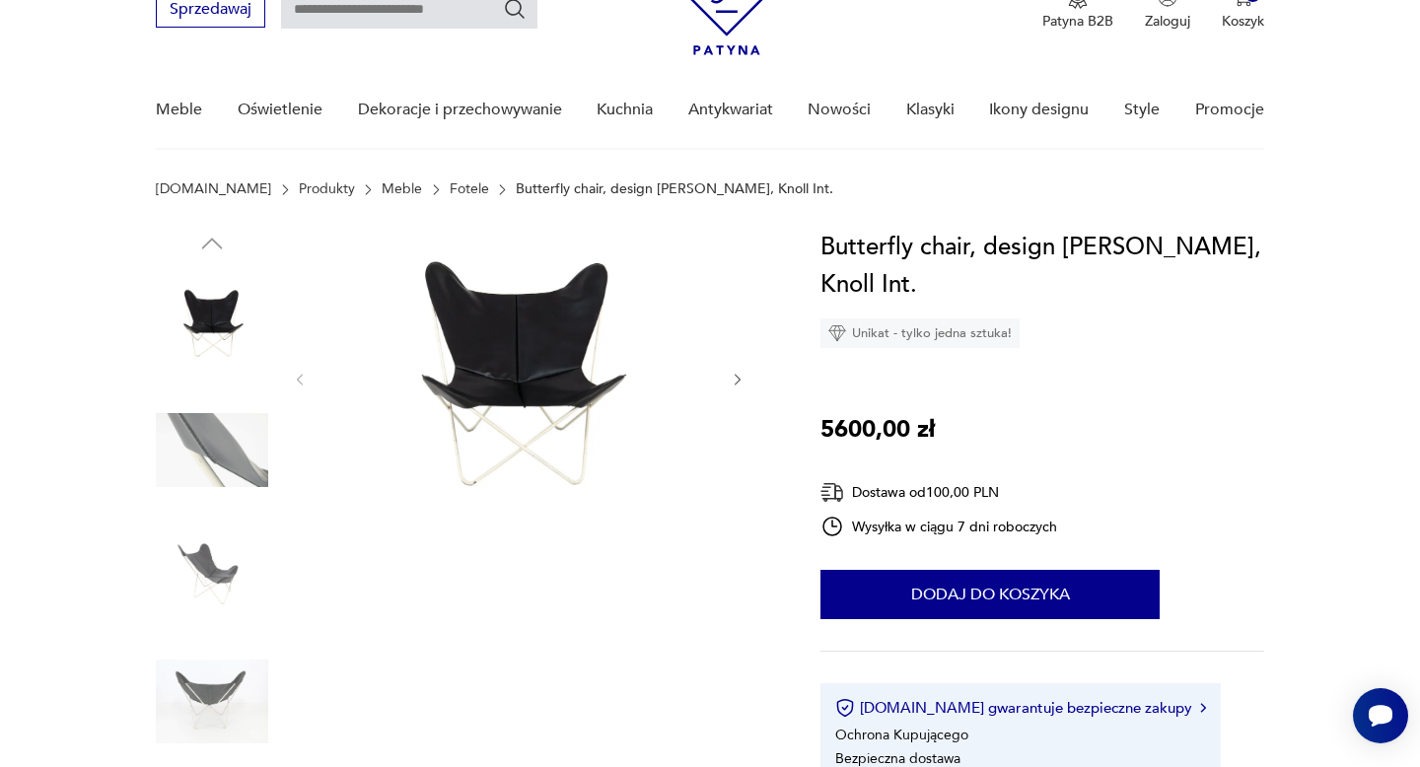
click at [739, 377] on icon "button" at bounding box center [738, 380] width 17 height 17
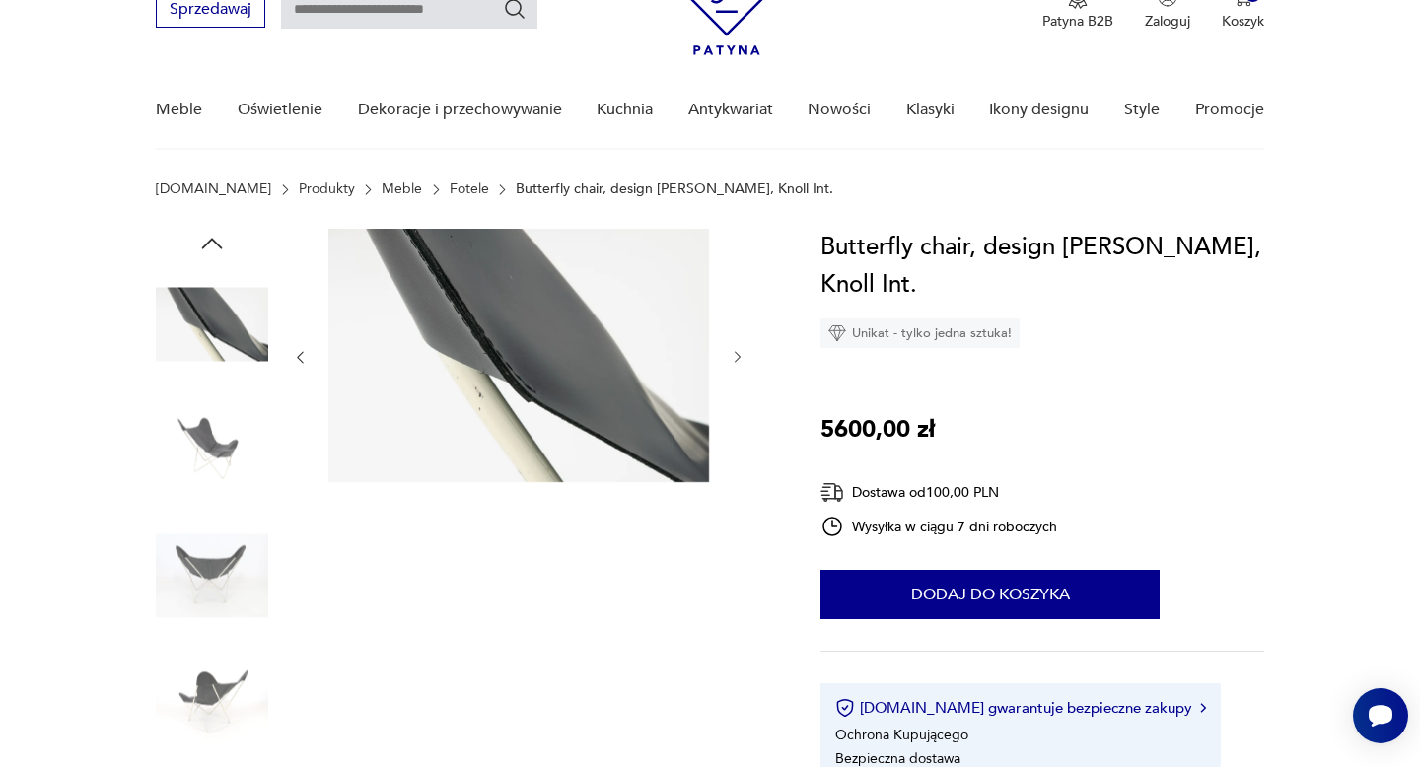
click at [739, 377] on div at bounding box center [519, 357] width 454 height 257
click at [740, 354] on icon "button" at bounding box center [738, 357] width 17 height 17
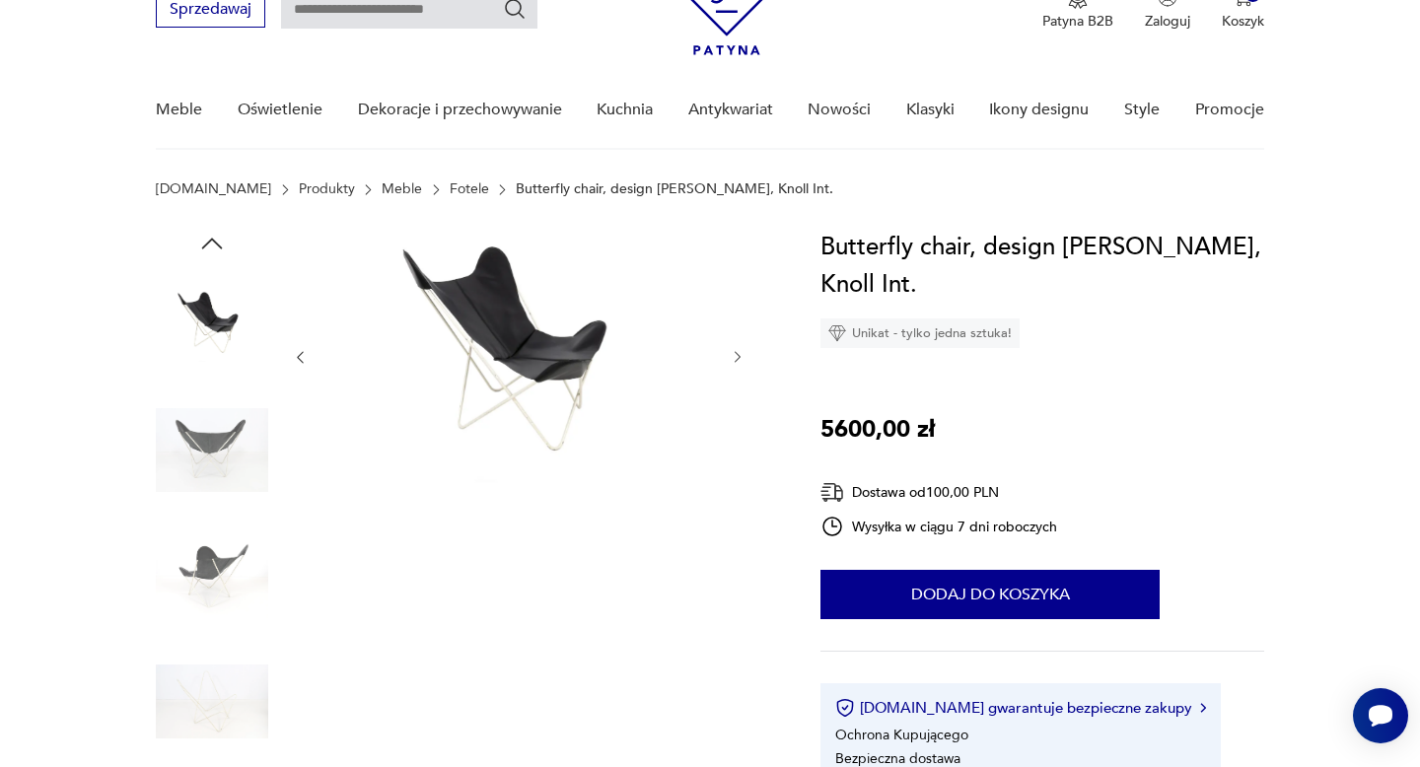
click at [740, 354] on icon "button" at bounding box center [738, 357] width 17 height 17
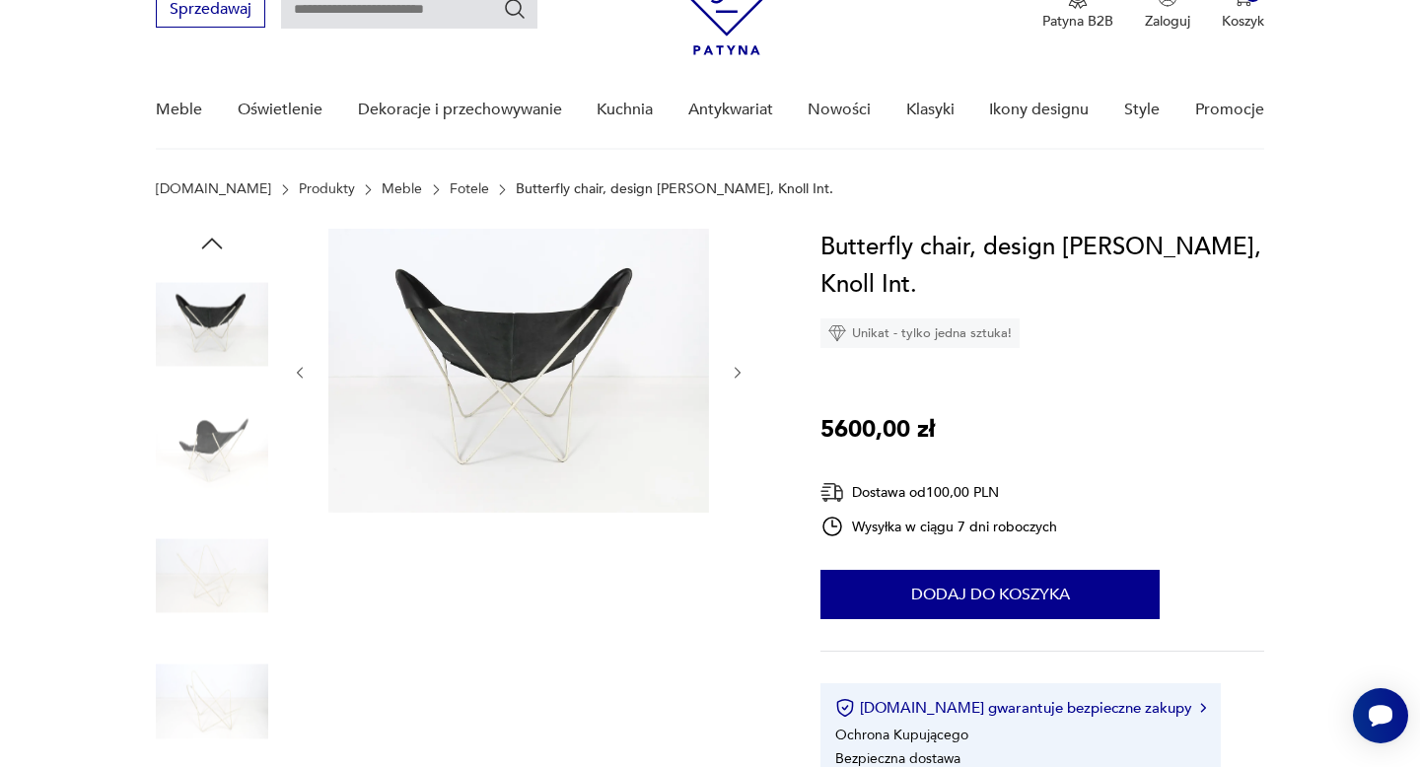
click at [740, 354] on div at bounding box center [519, 373] width 454 height 288
click at [736, 373] on icon "button" at bounding box center [738, 373] width 17 height 17
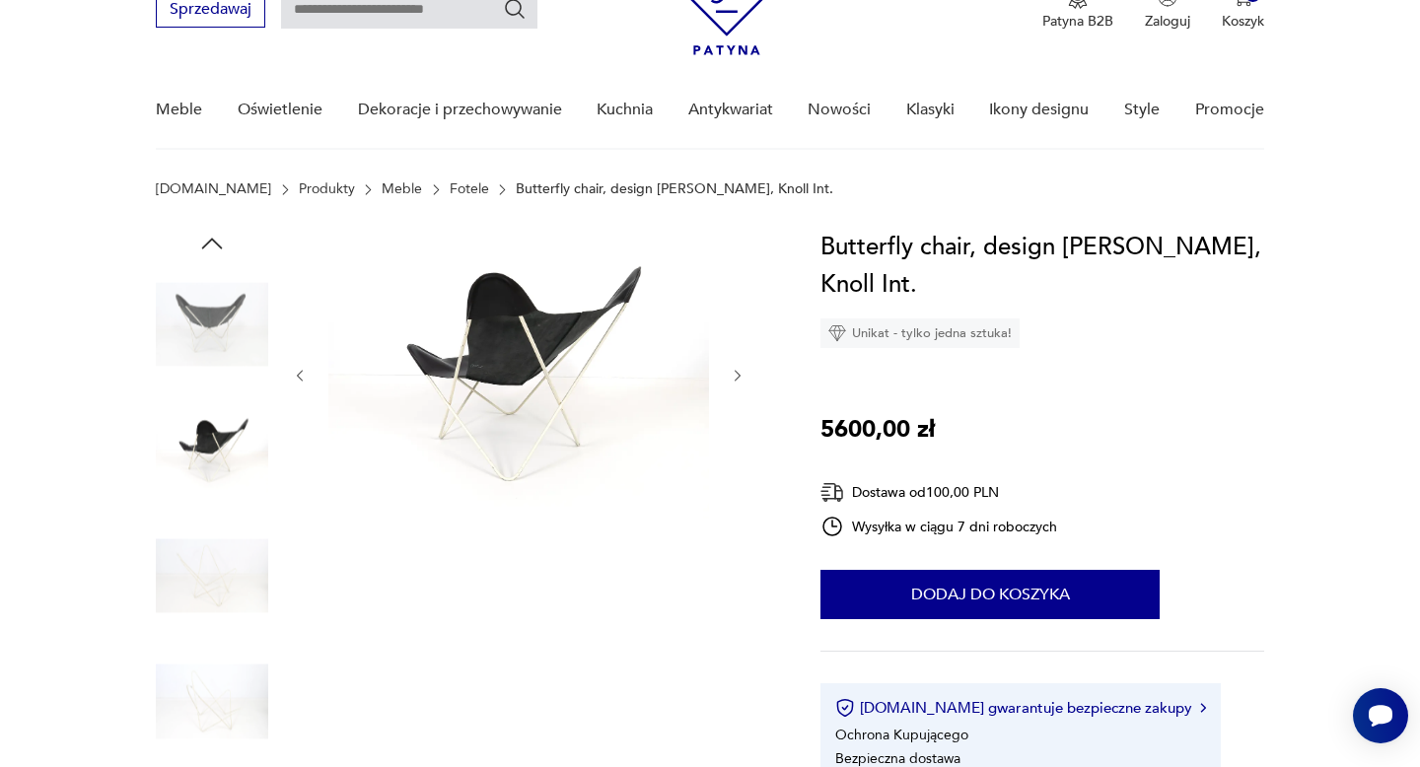
click at [736, 373] on icon "button" at bounding box center [738, 376] width 17 height 17
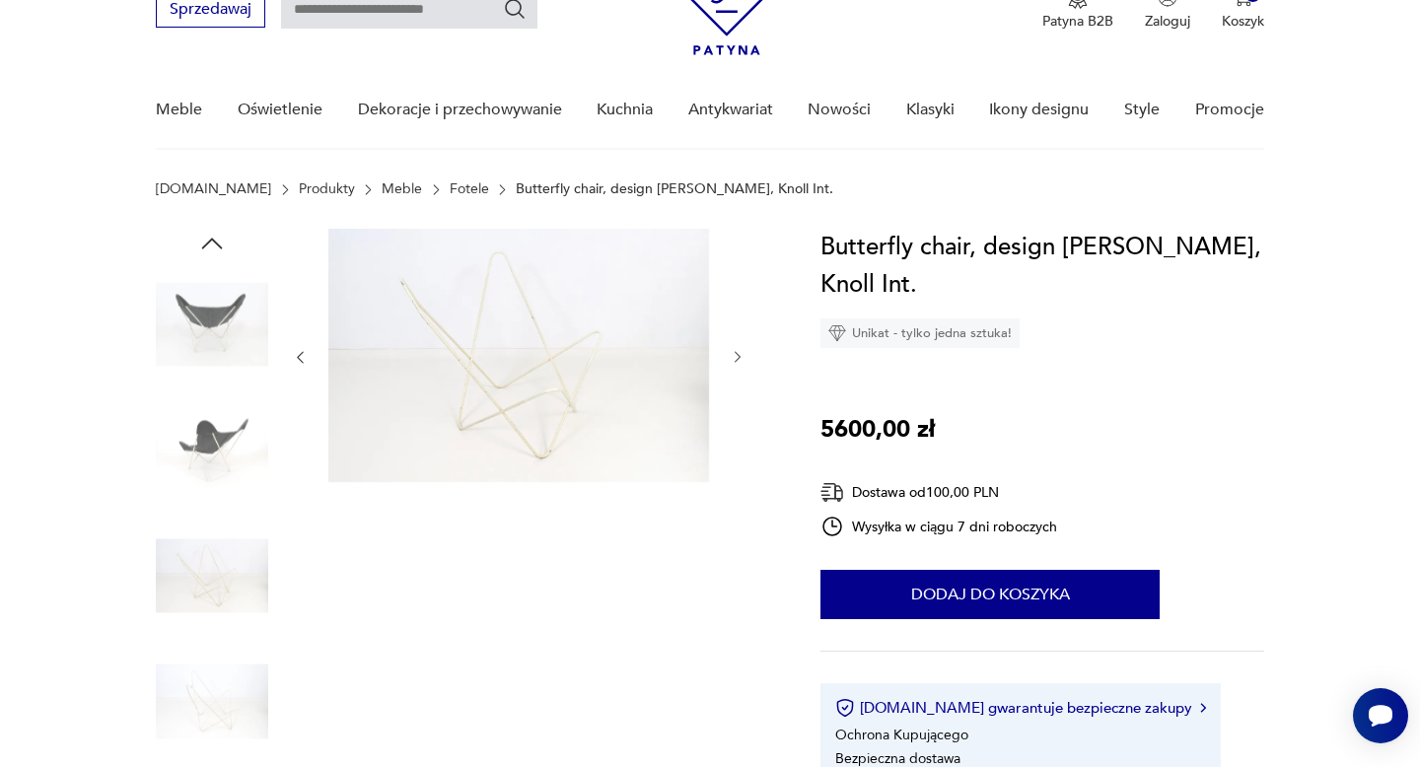
click at [736, 373] on div at bounding box center [519, 357] width 454 height 257
click at [737, 357] on icon "button" at bounding box center [738, 357] width 17 height 17
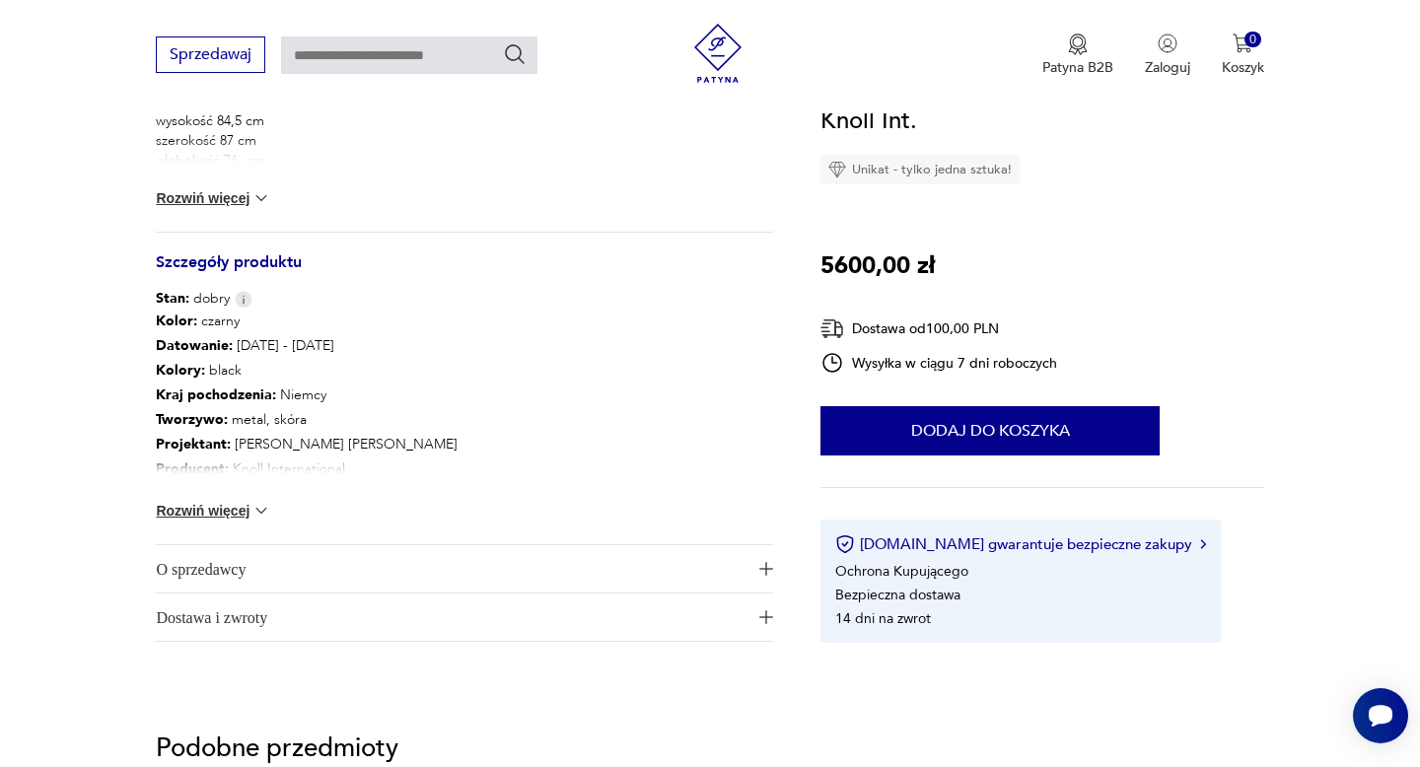
scroll to position [1016, 0]
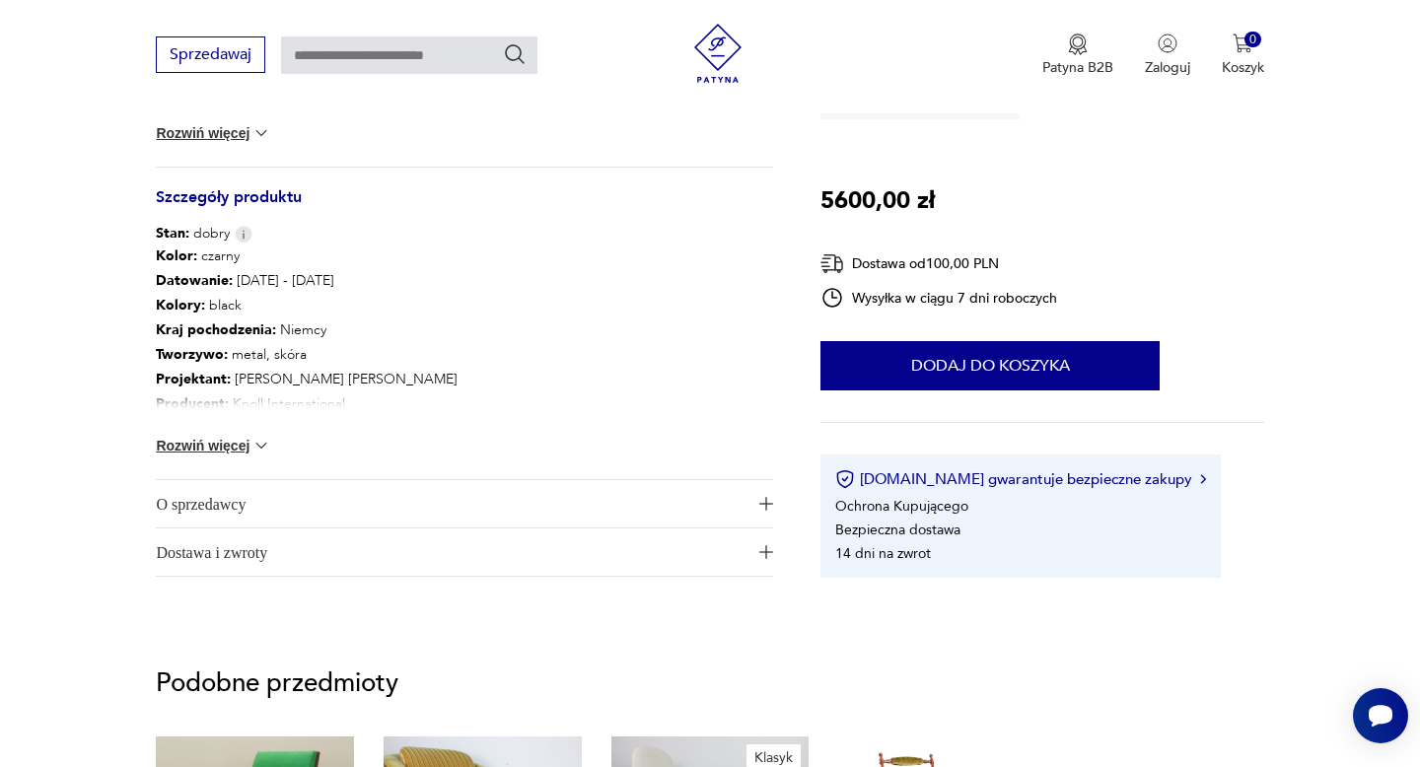
click at [202, 503] on span "O sprzedawcy" at bounding box center [451, 503] width 590 height 47
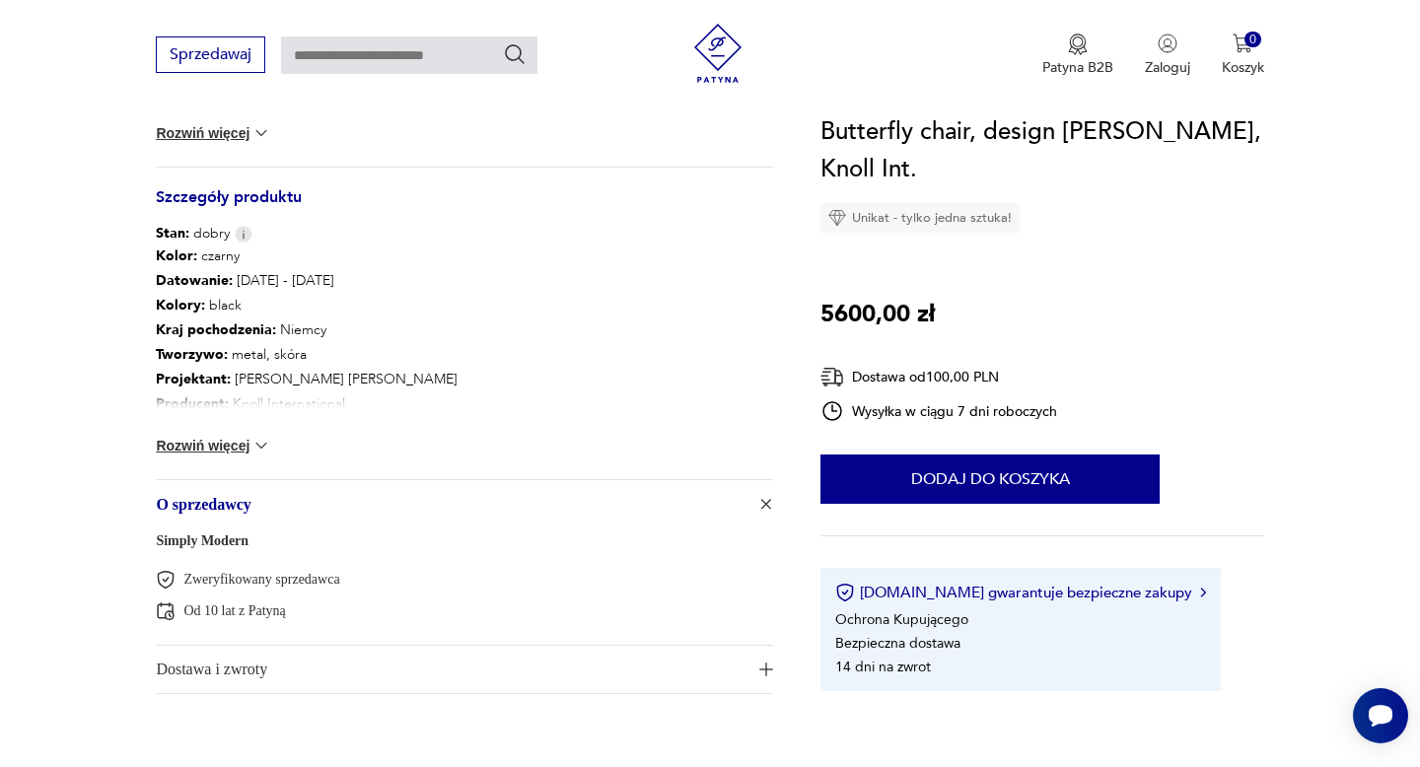
type input "*****"
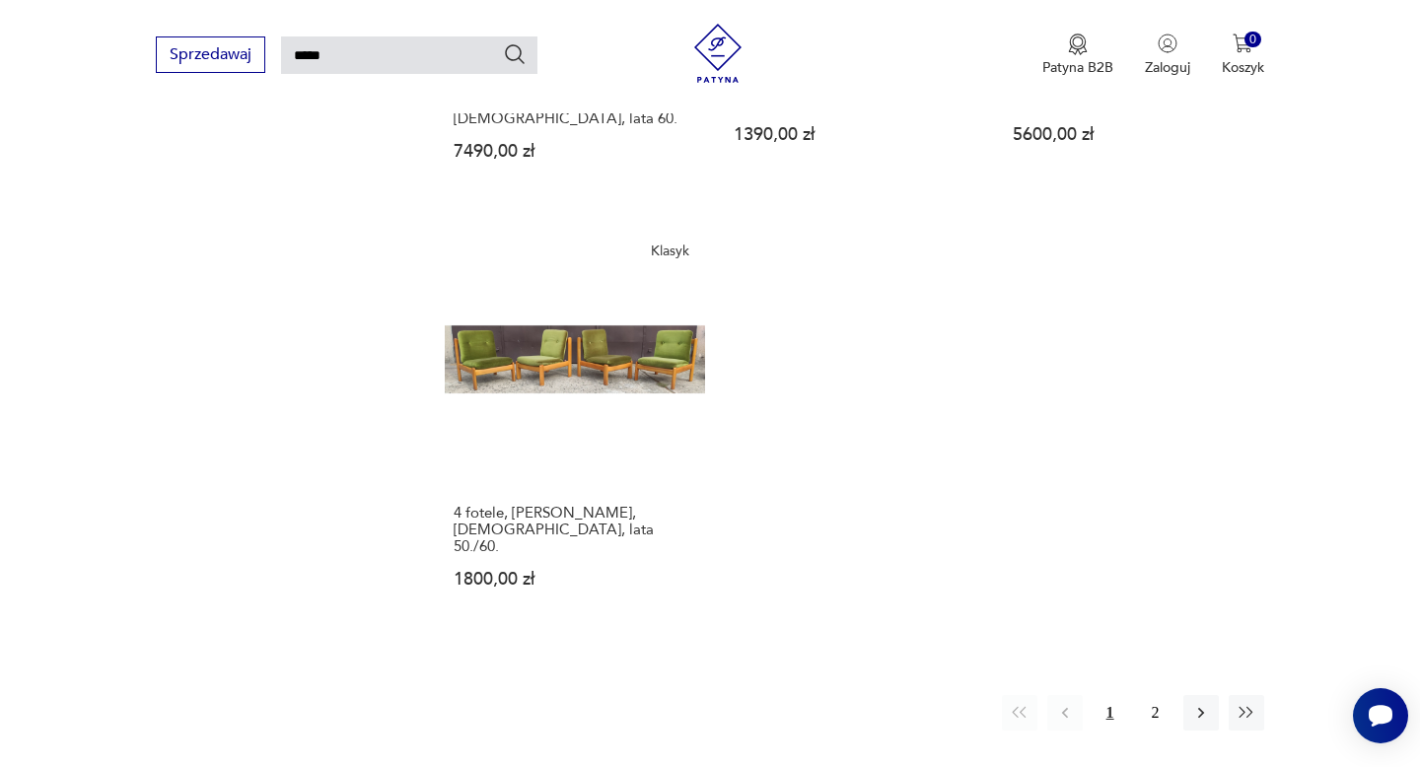
scroll to position [2365, 0]
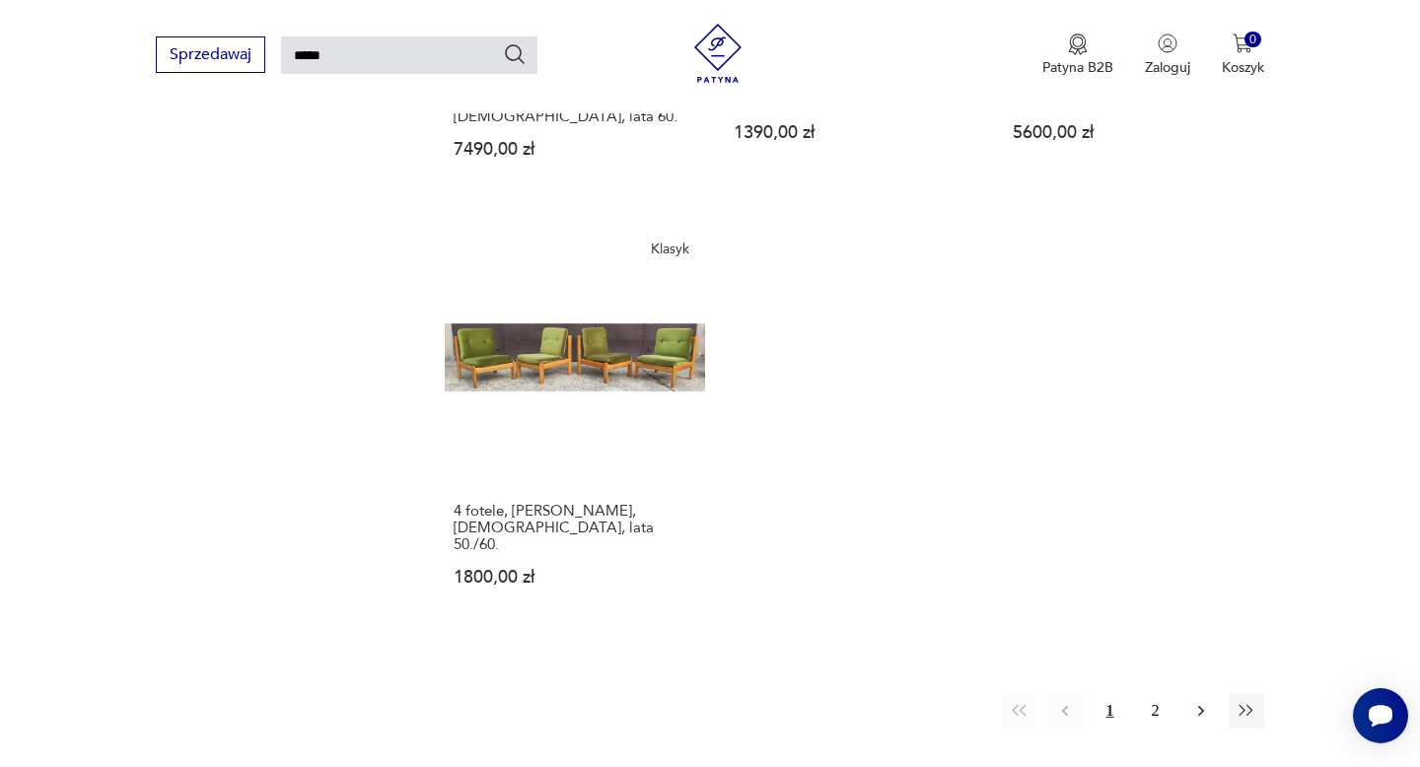
click at [1201, 706] on icon "button" at bounding box center [1200, 711] width 6 height 11
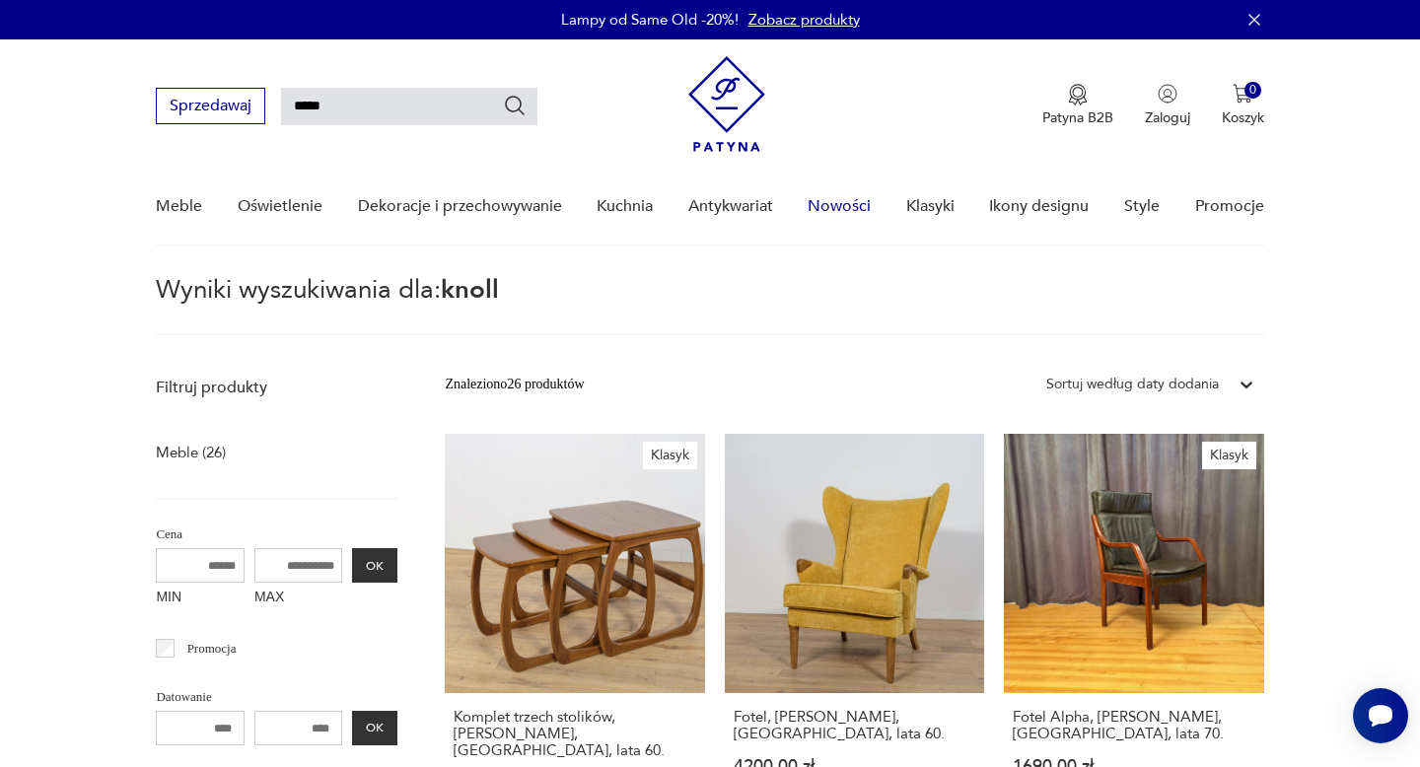
click at [841, 209] on link "Nowości" at bounding box center [839, 207] width 63 height 76
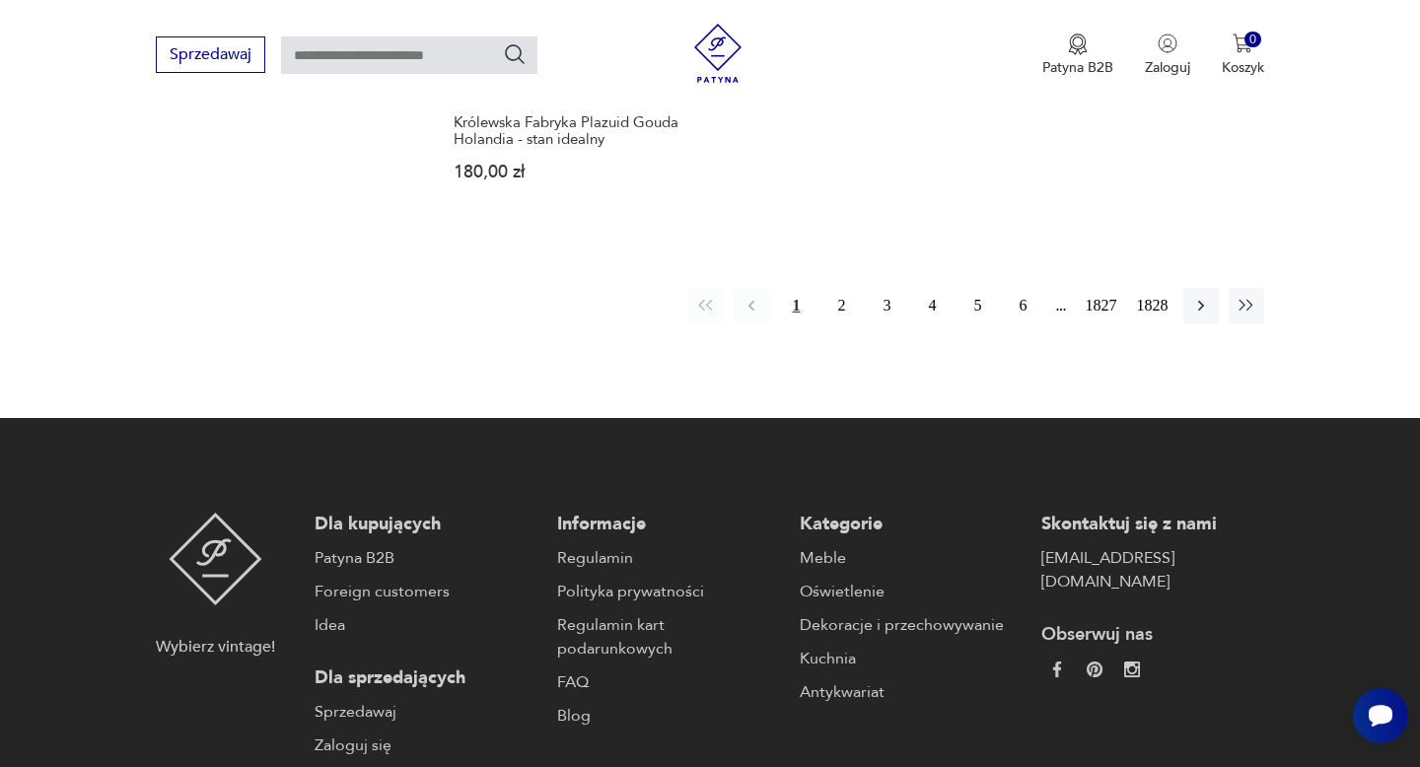
scroll to position [2814, 0]
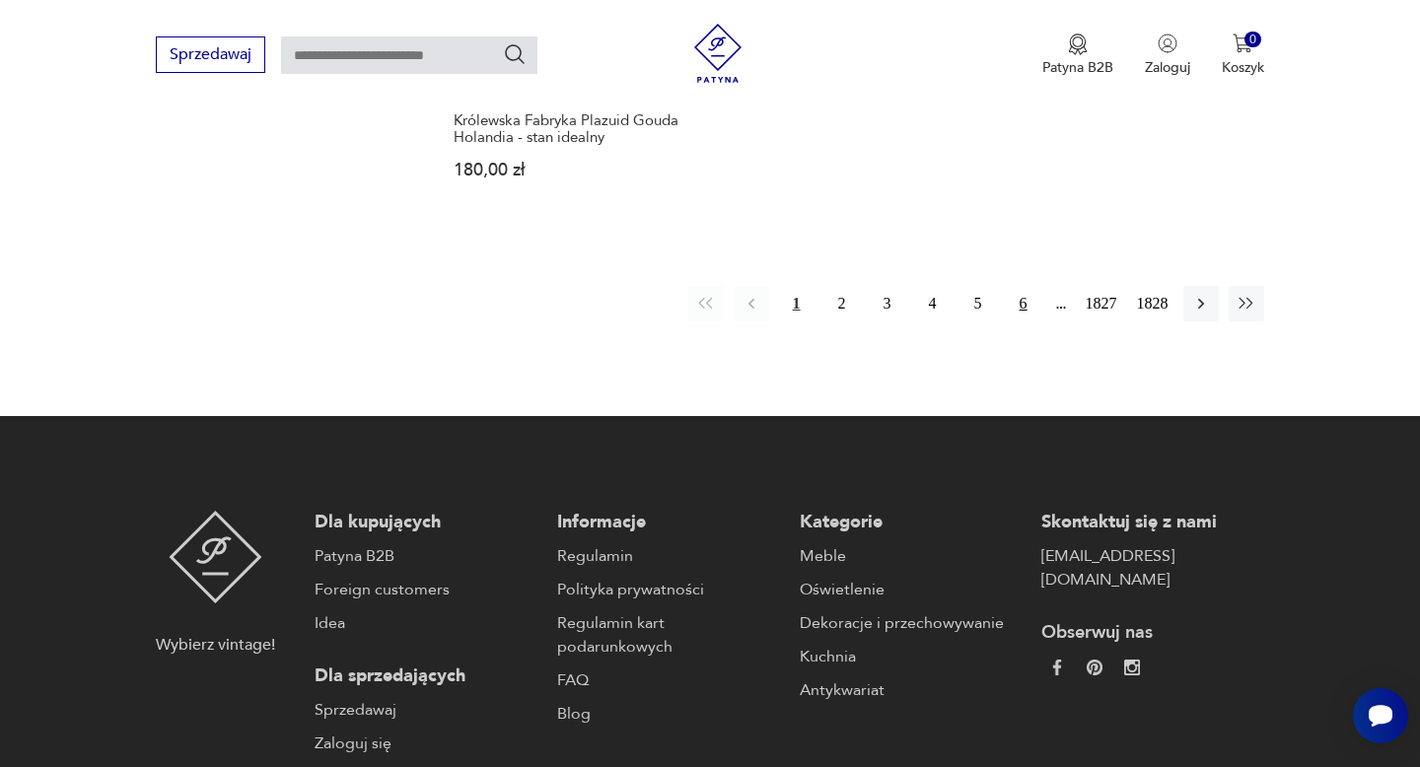
click at [1021, 306] on button "6" at bounding box center [1023, 303] width 35 height 35
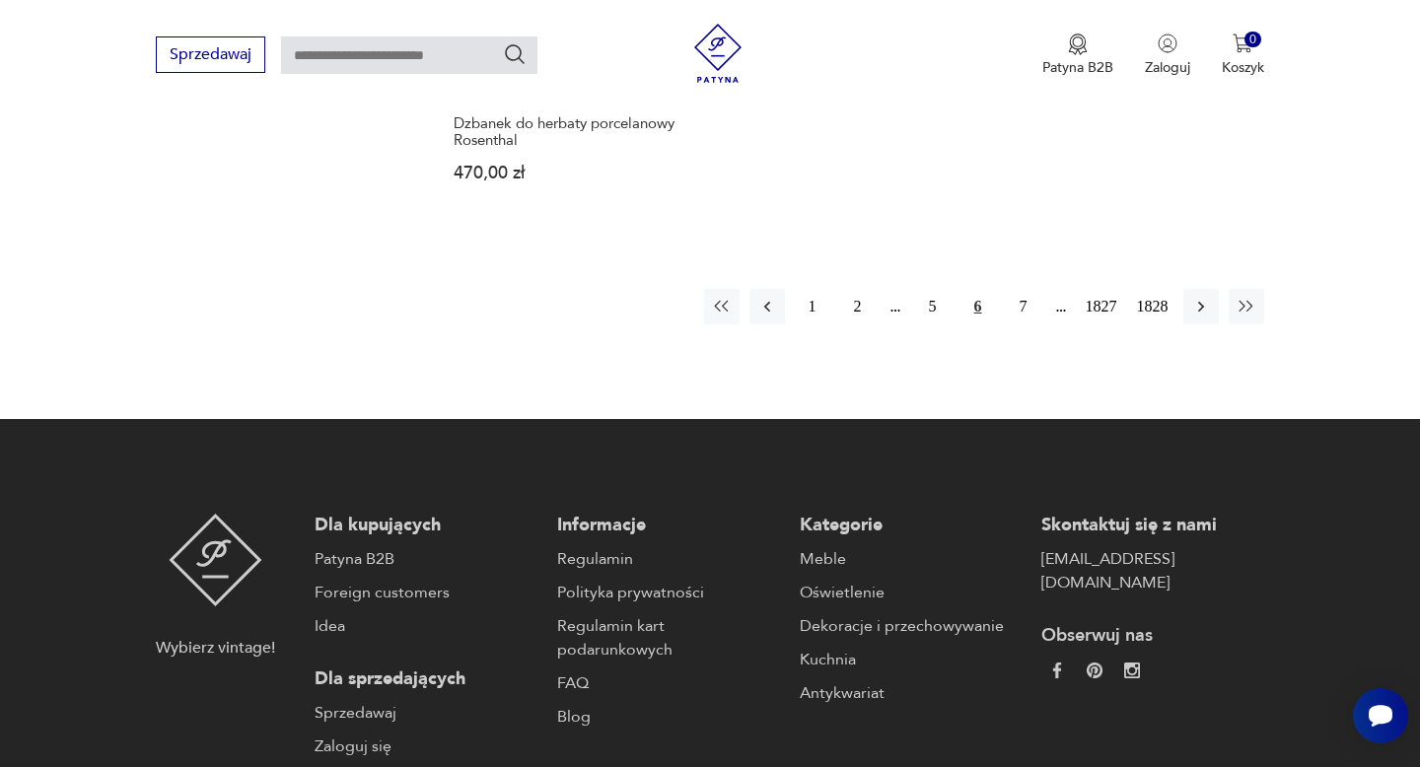
scroll to position [2852, 0]
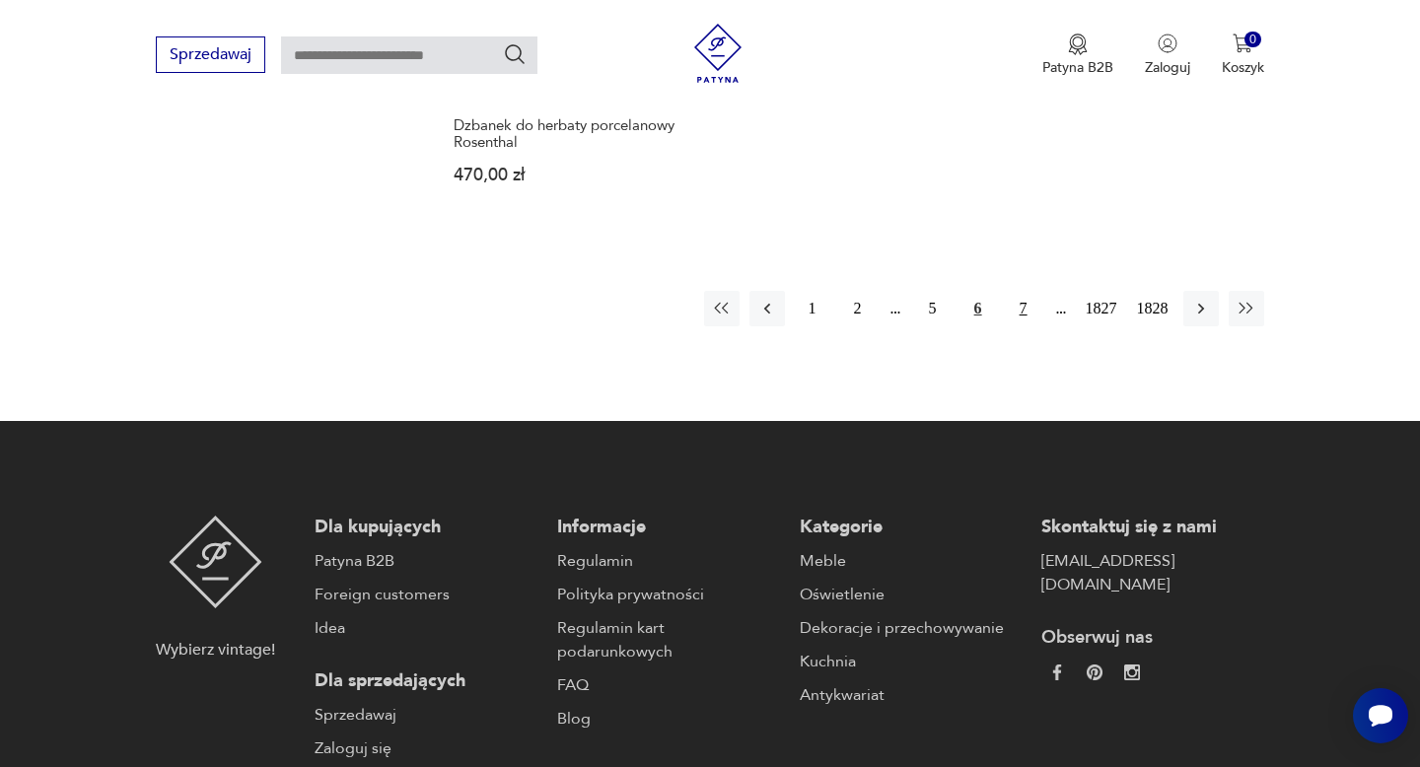
click at [1020, 304] on button "7" at bounding box center [1023, 308] width 35 height 35
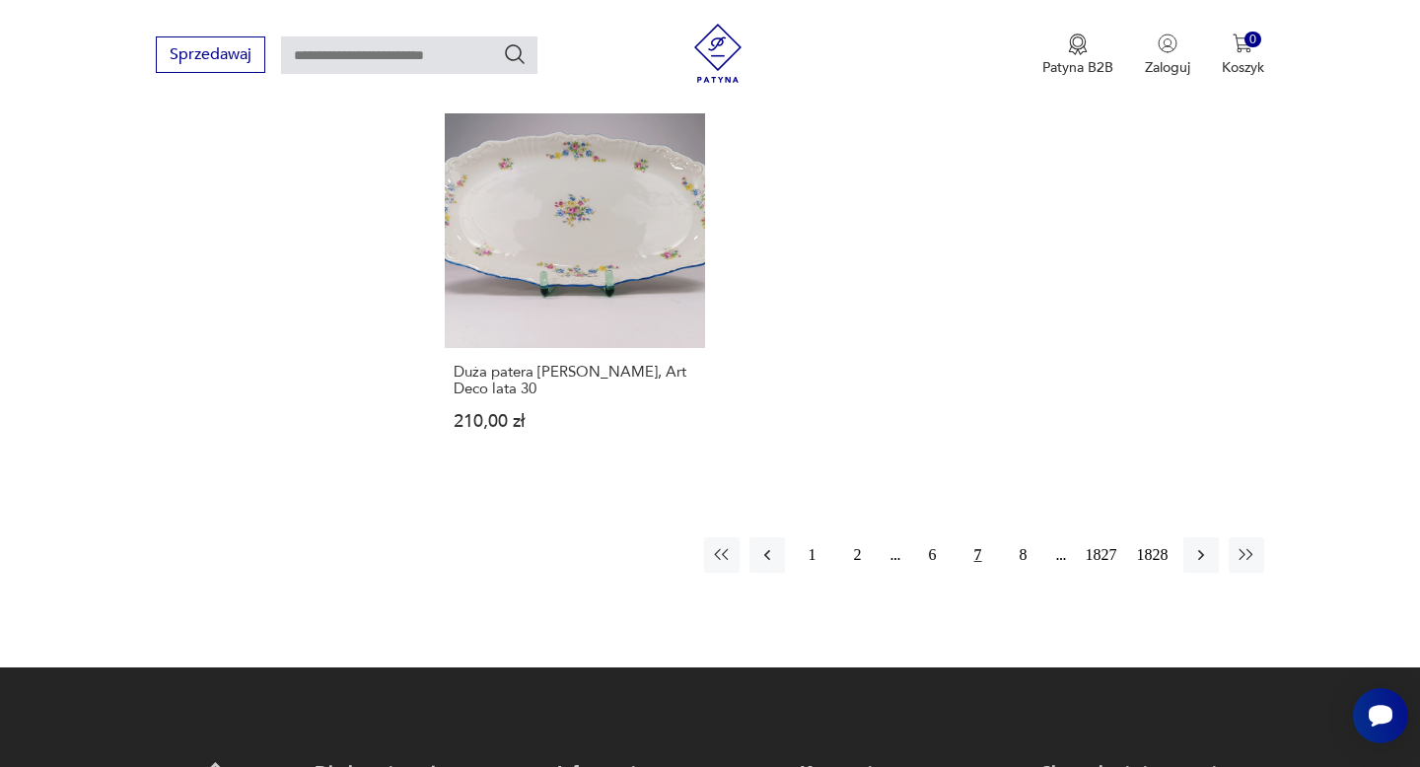
scroll to position [2642, 0]
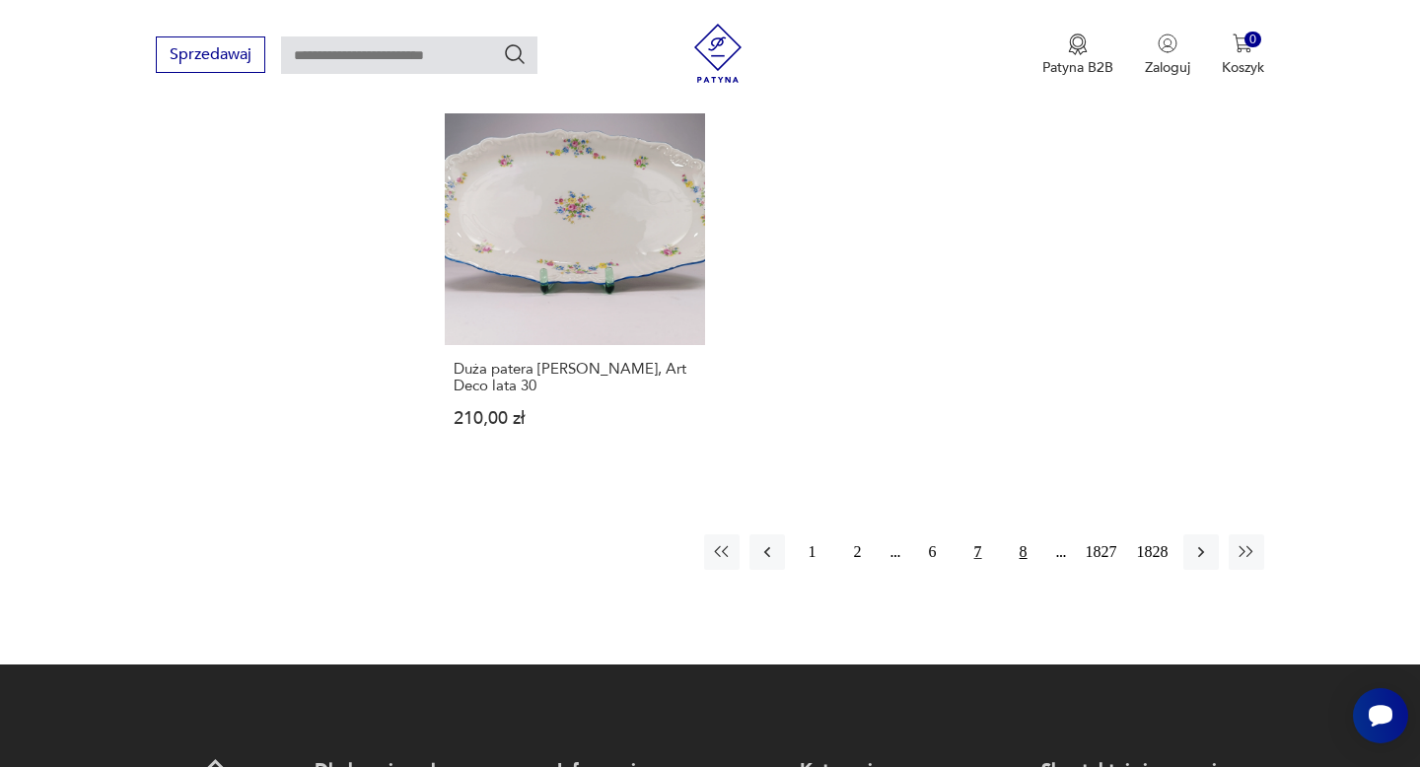
click at [1019, 538] on button "8" at bounding box center [1023, 551] width 35 height 35
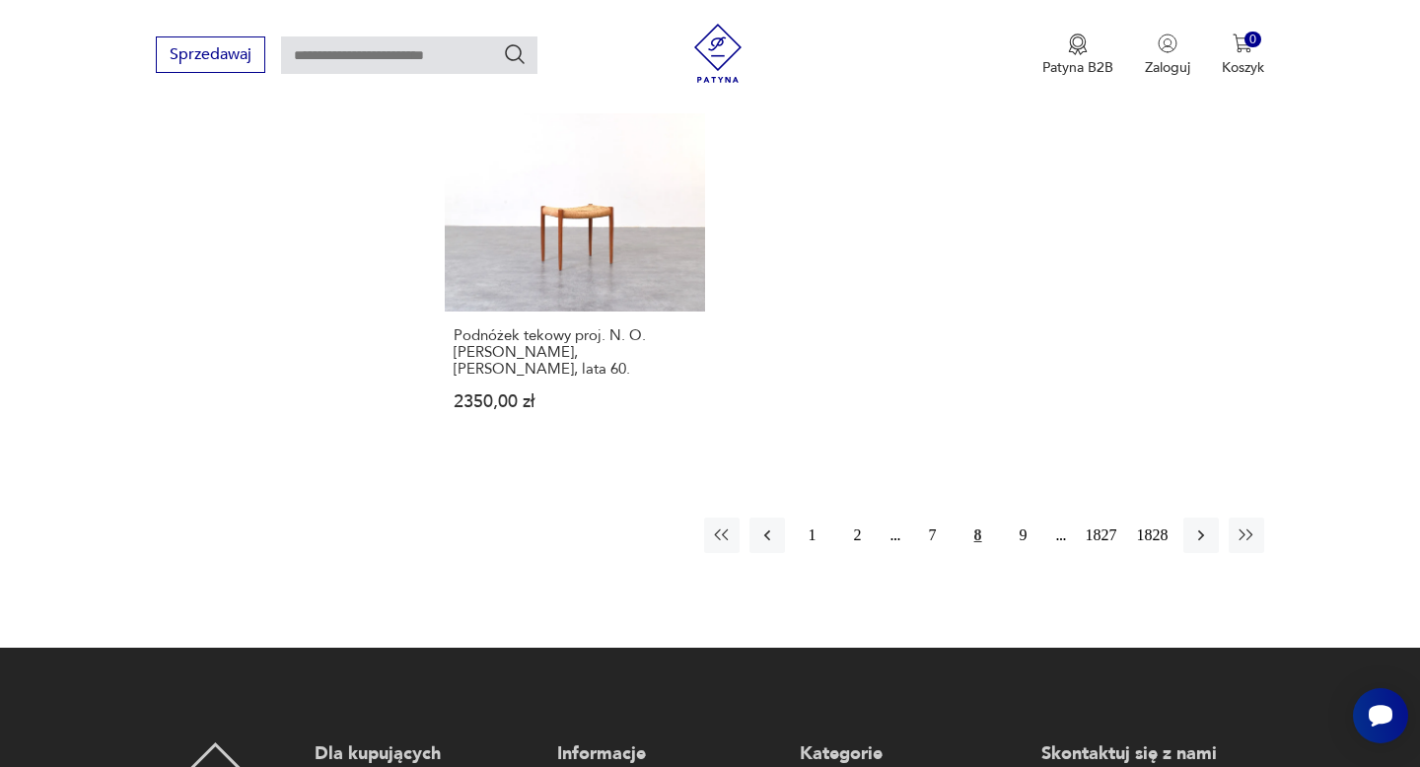
scroll to position [2711, 0]
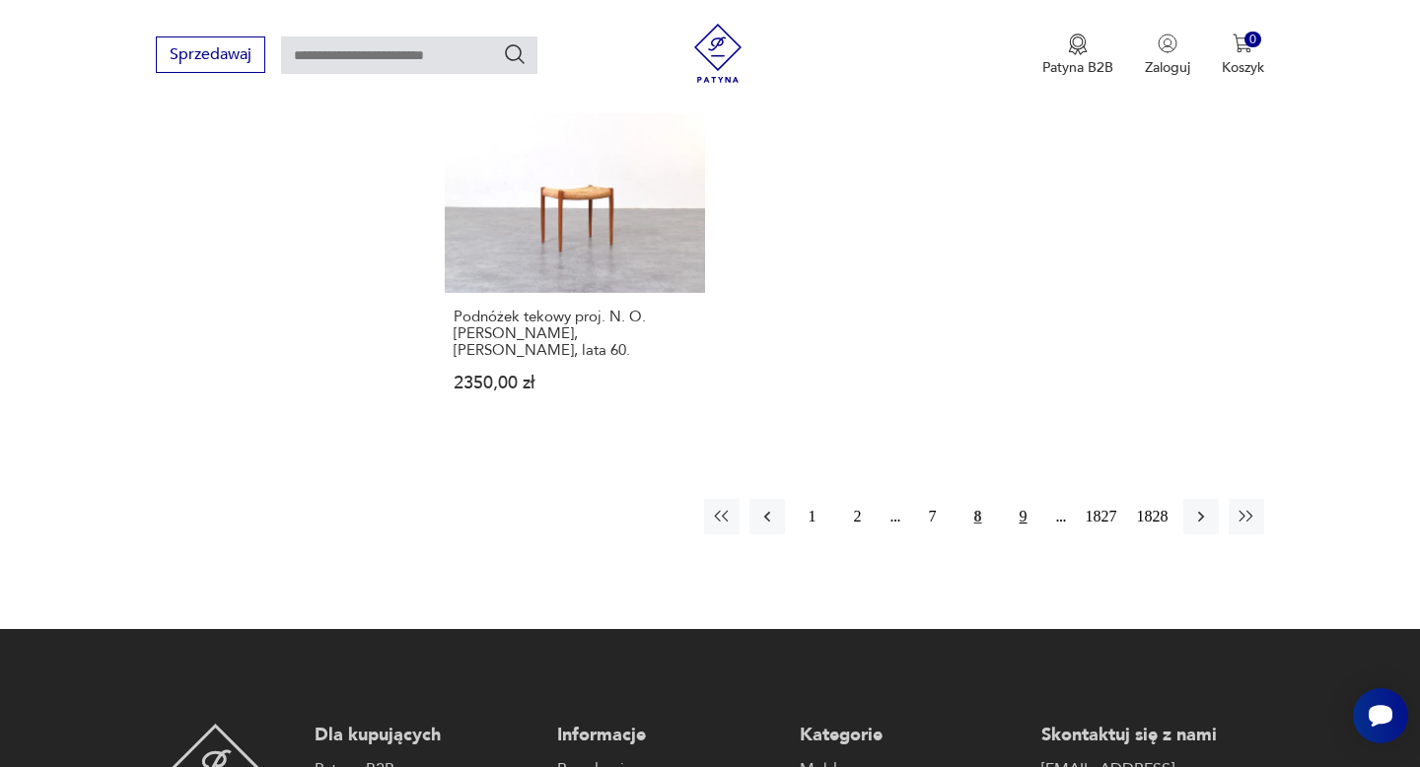
click at [1018, 499] on button "9" at bounding box center [1023, 516] width 35 height 35
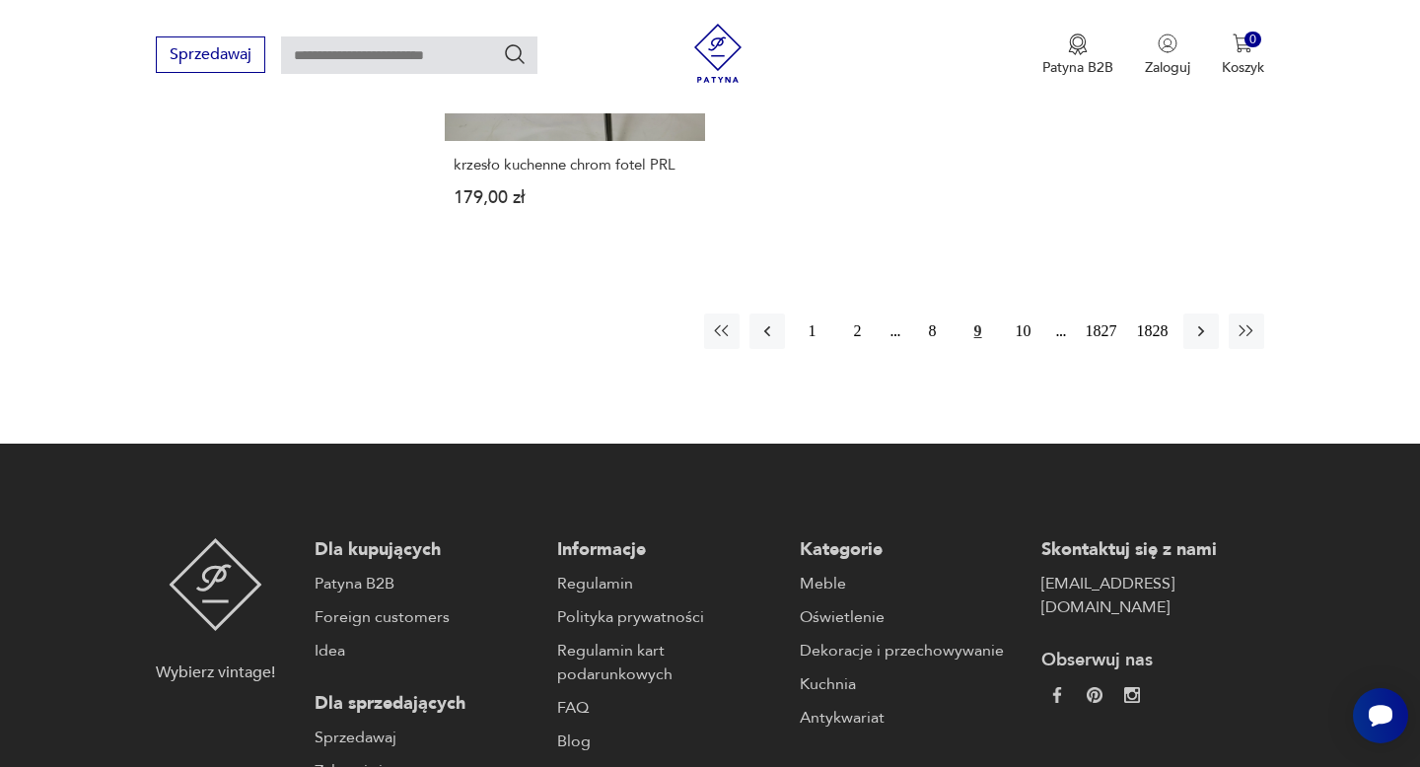
scroll to position [2875, 0]
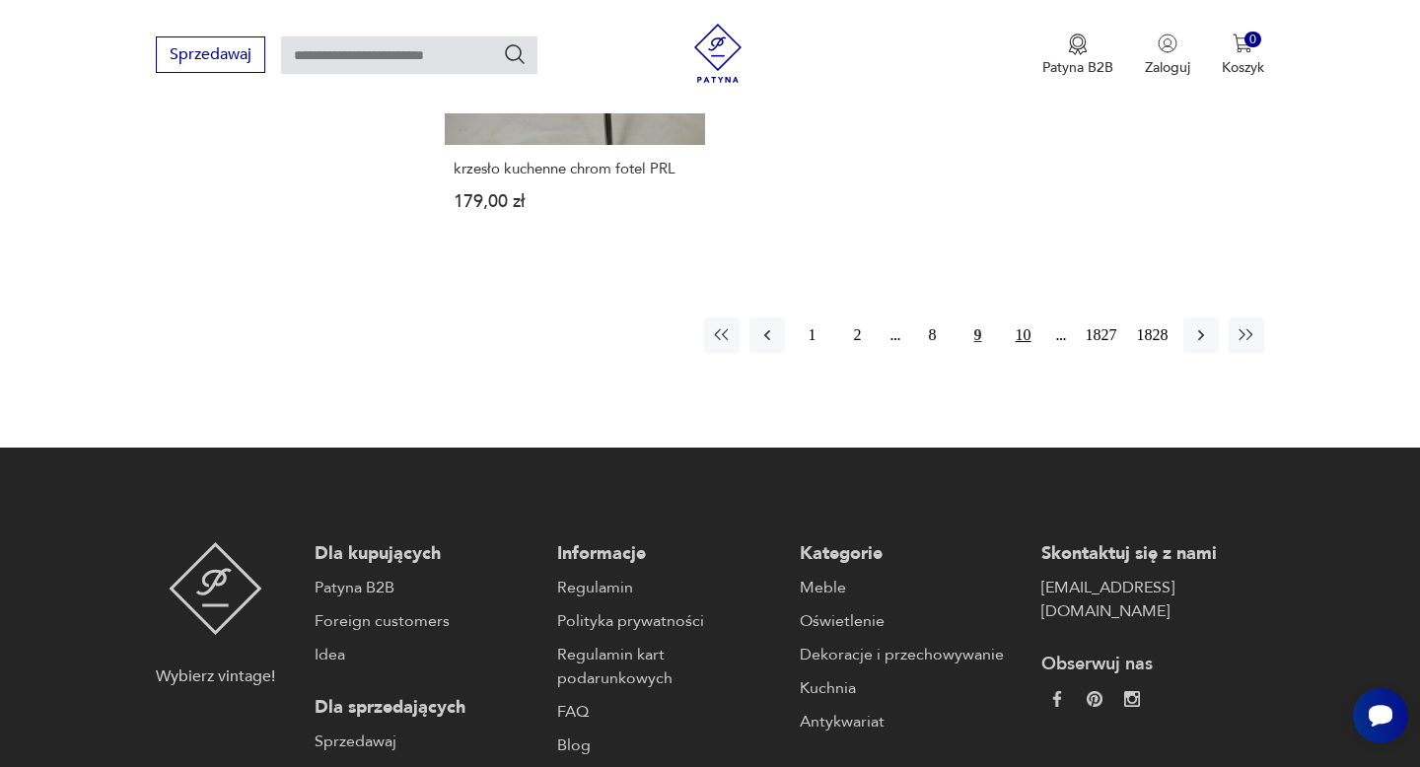
click at [1022, 318] on button "10" at bounding box center [1023, 335] width 35 height 35
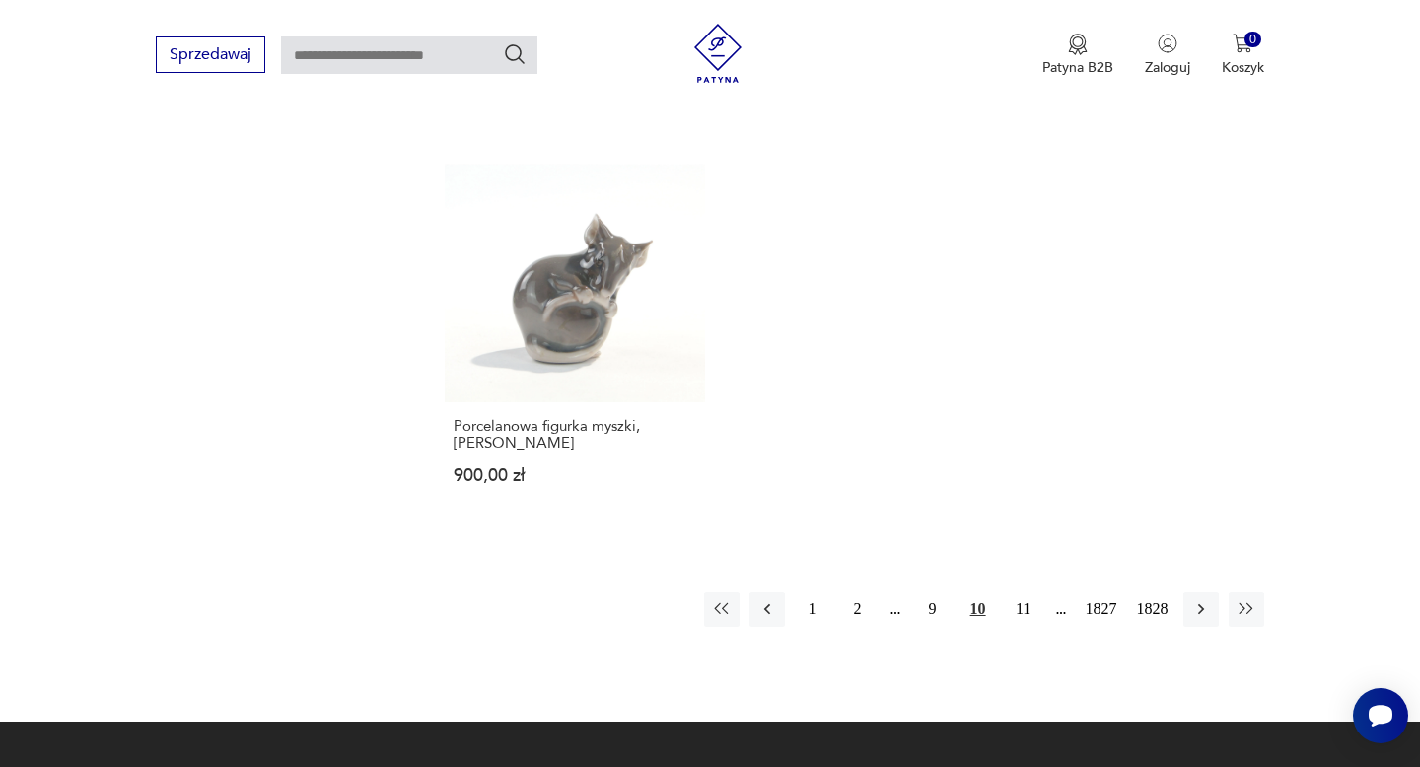
scroll to position [2690, 0]
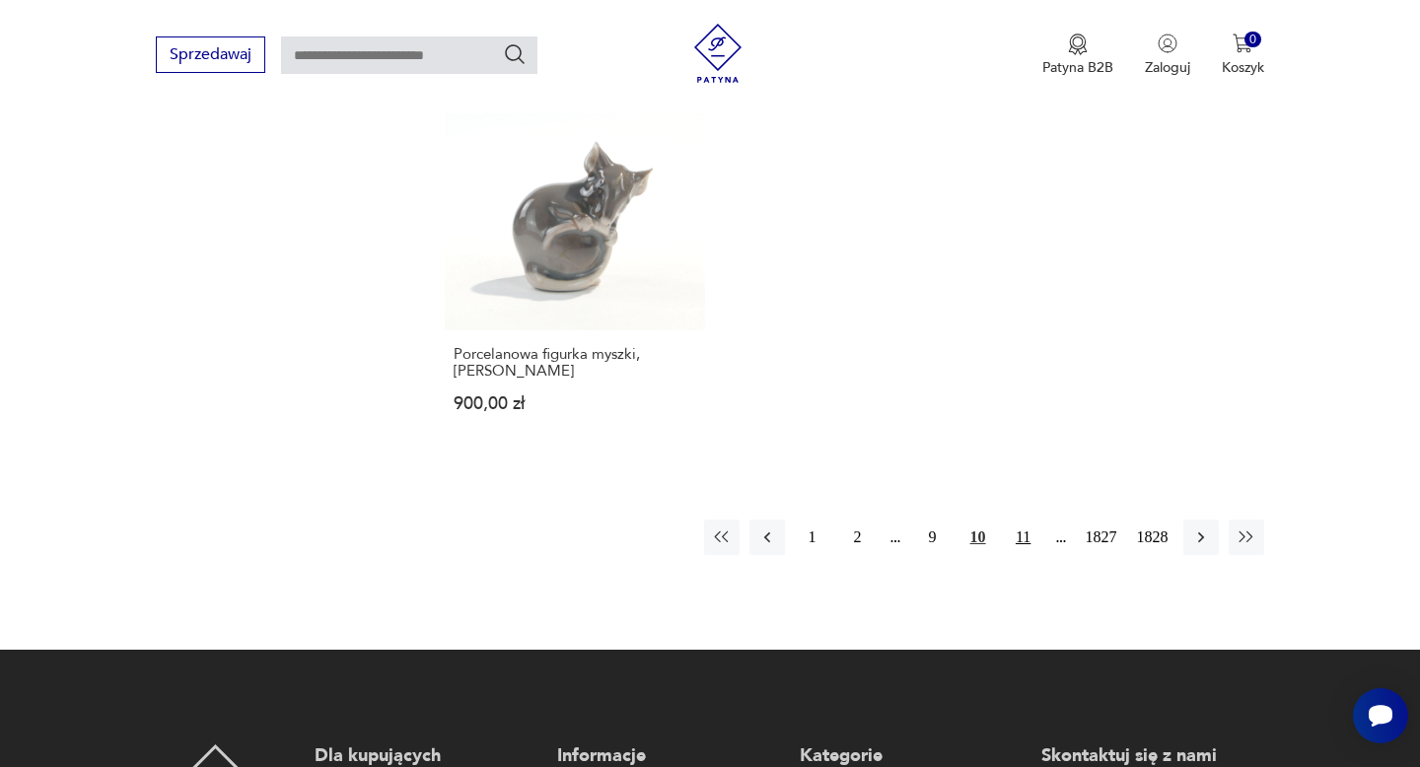
click at [1019, 520] on button "11" at bounding box center [1023, 537] width 35 height 35
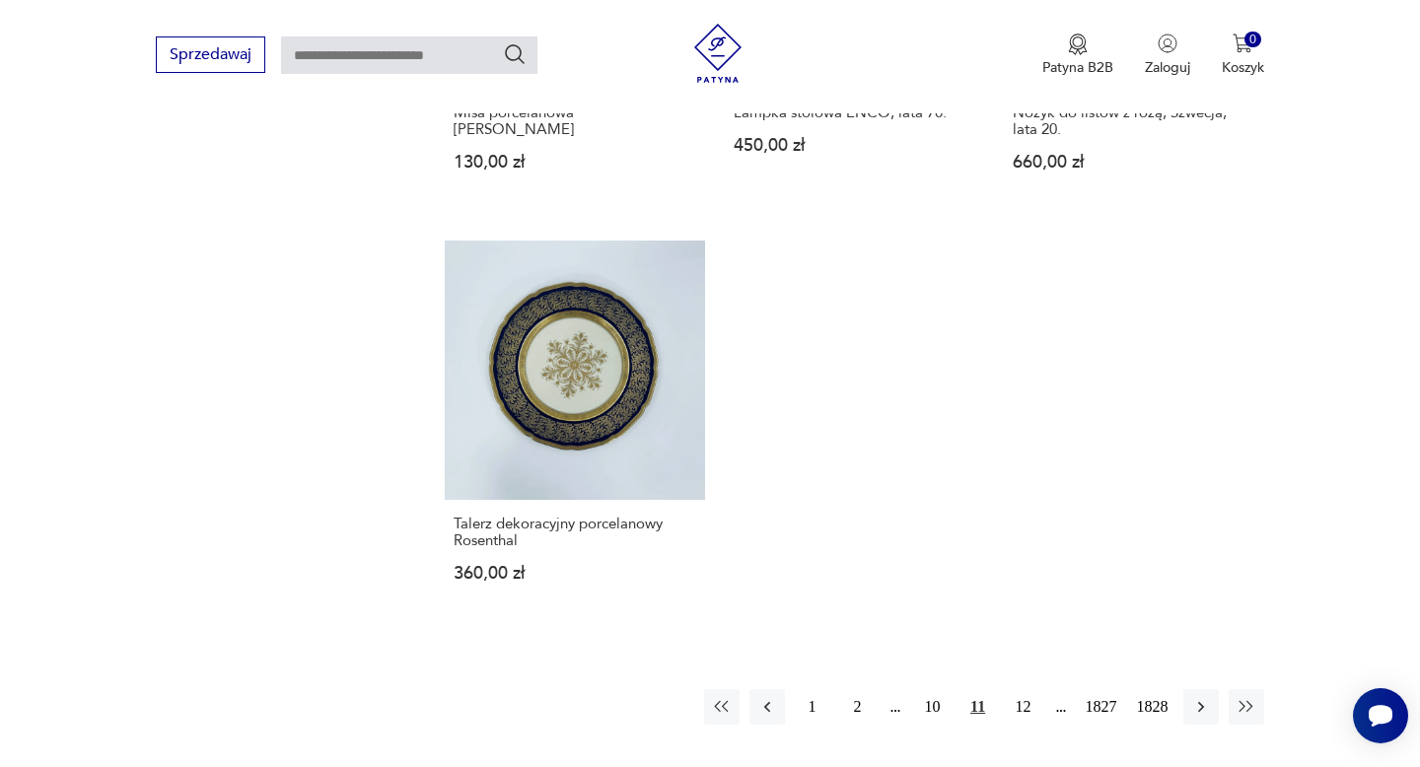
scroll to position [2456, 0]
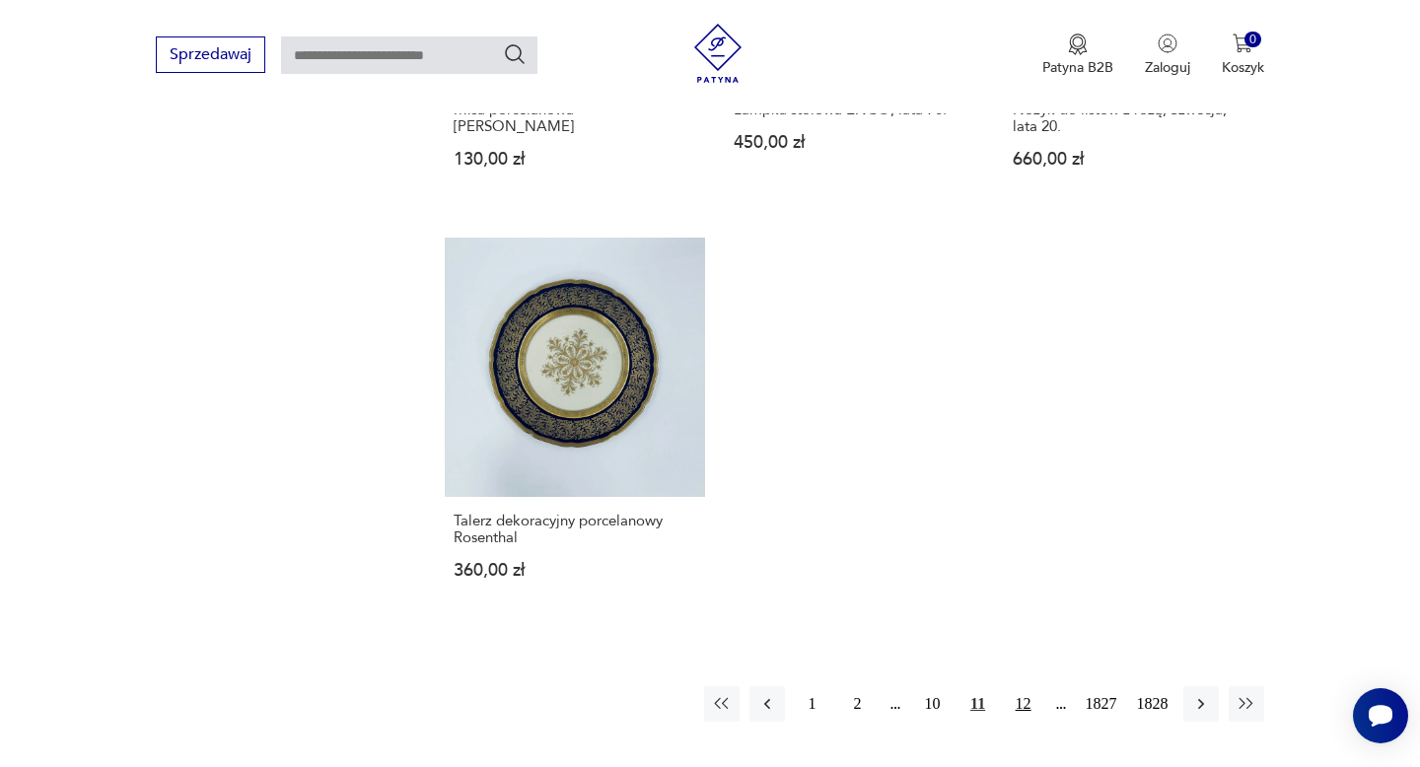
click at [1018, 686] on button "12" at bounding box center [1023, 703] width 35 height 35
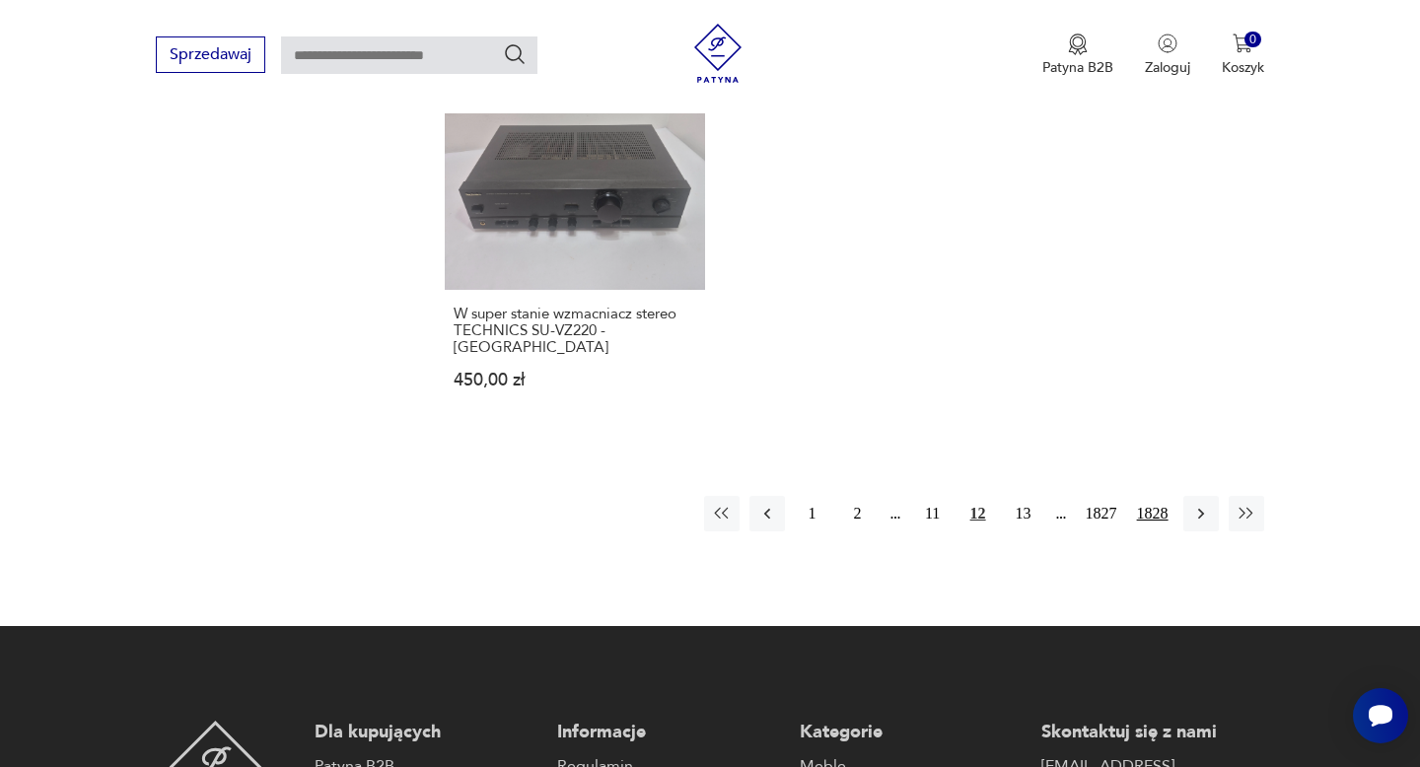
scroll to position [2679, 0]
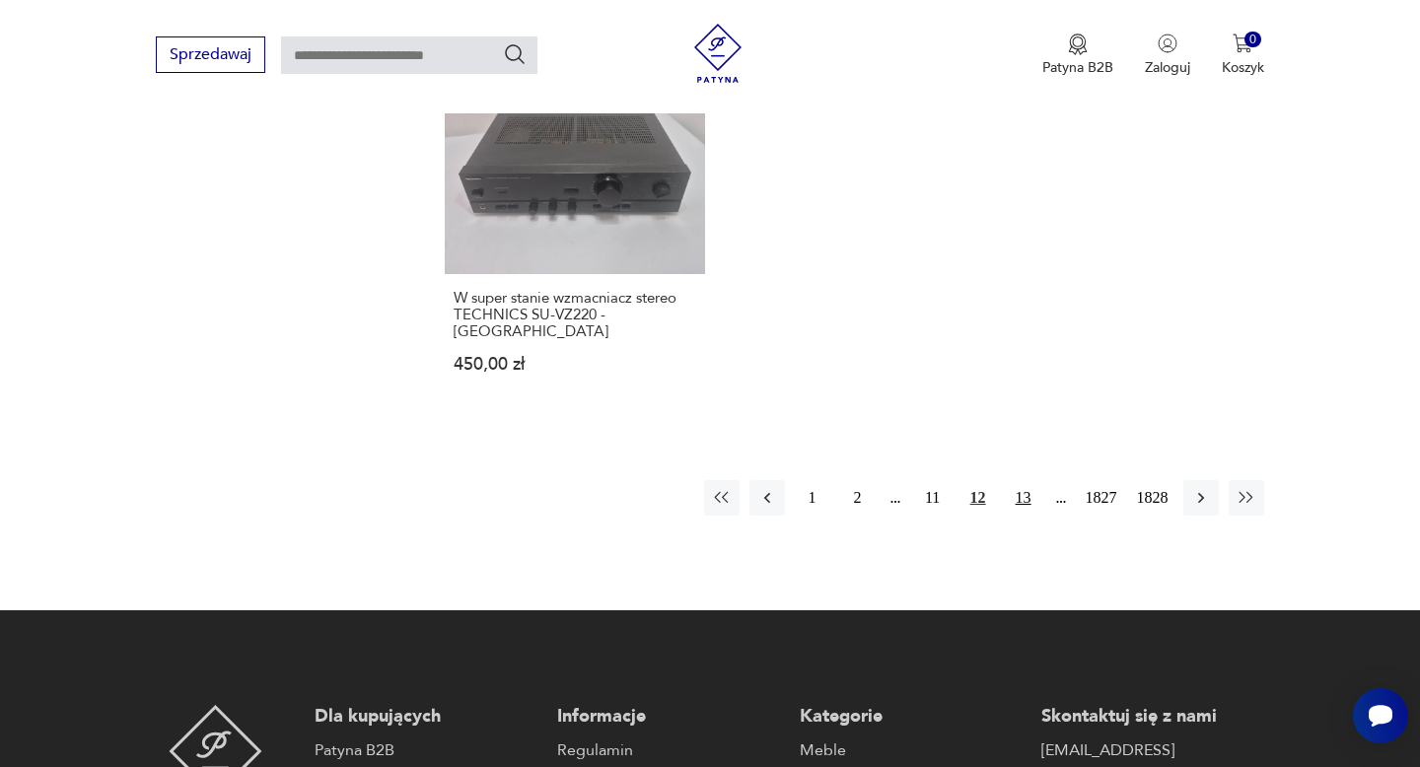
click at [1019, 480] on button "13" at bounding box center [1023, 497] width 35 height 35
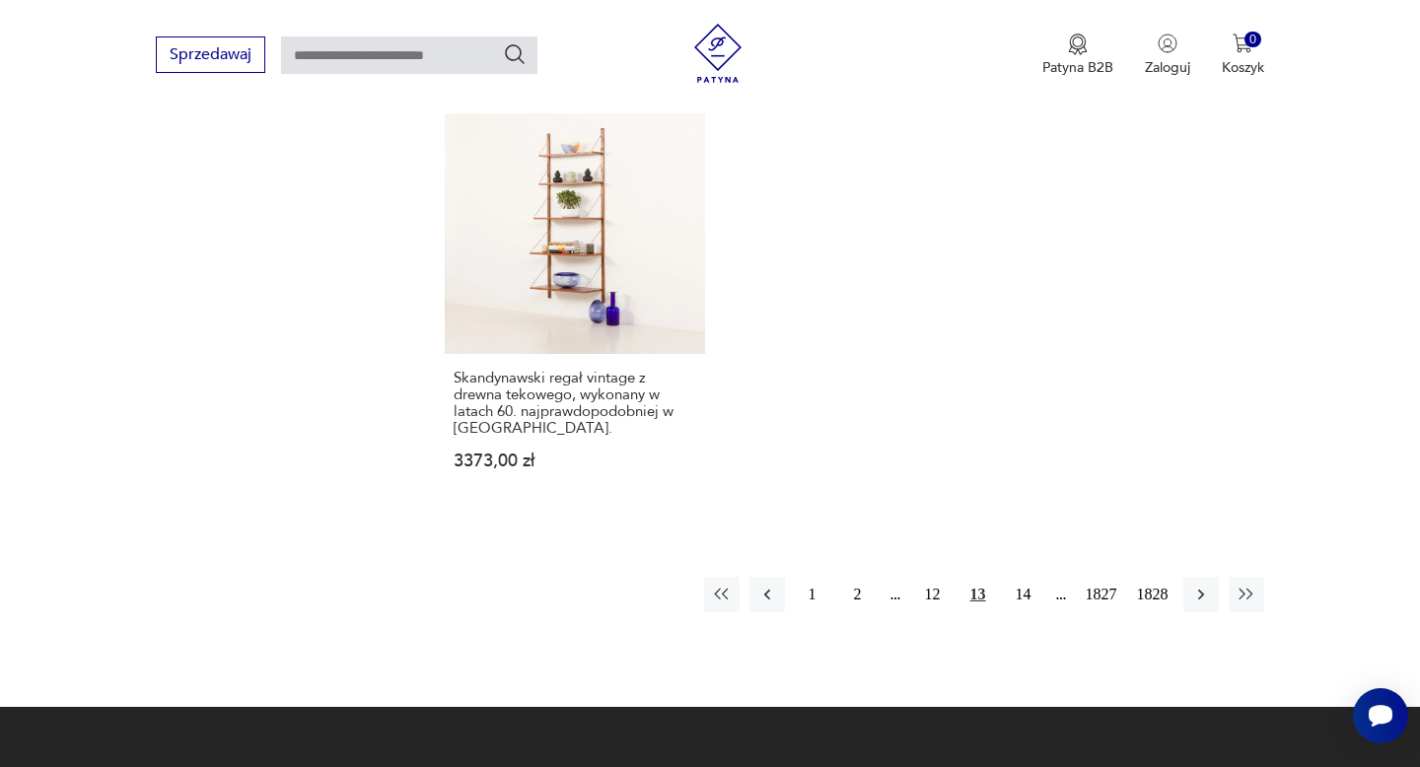
scroll to position [2667, 0]
click at [1021, 576] on button "14" at bounding box center [1023, 593] width 35 height 35
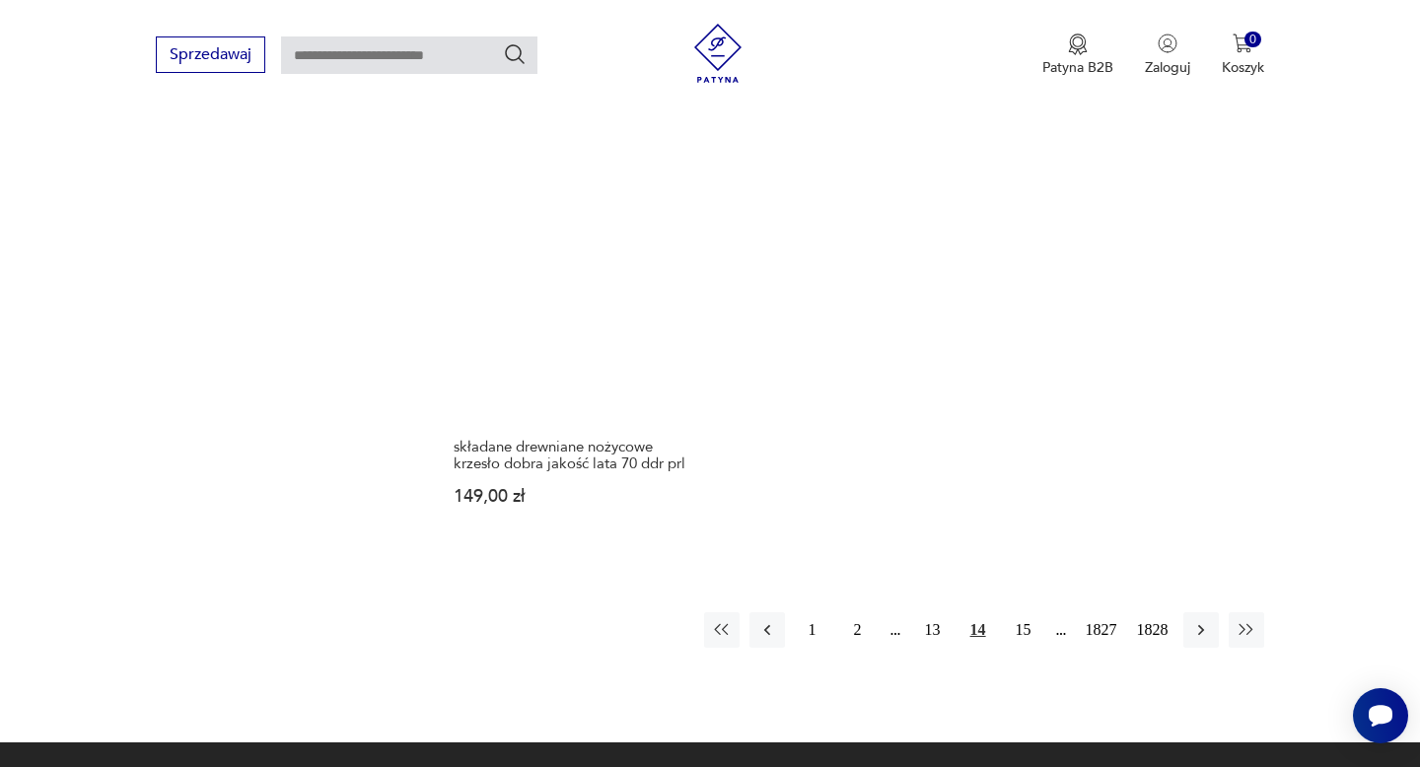
scroll to position [2642, 0]
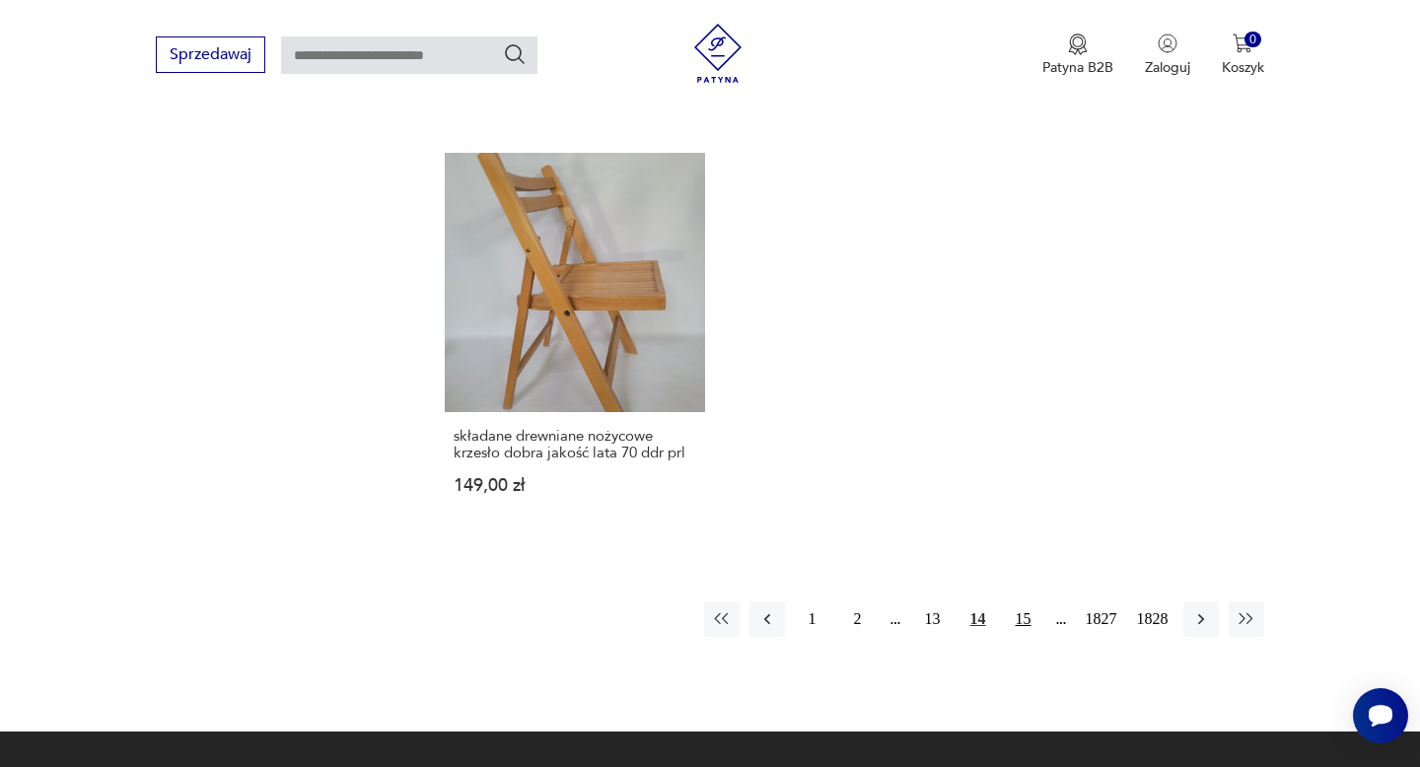
click at [1019, 614] on button "15" at bounding box center [1023, 618] width 35 height 35
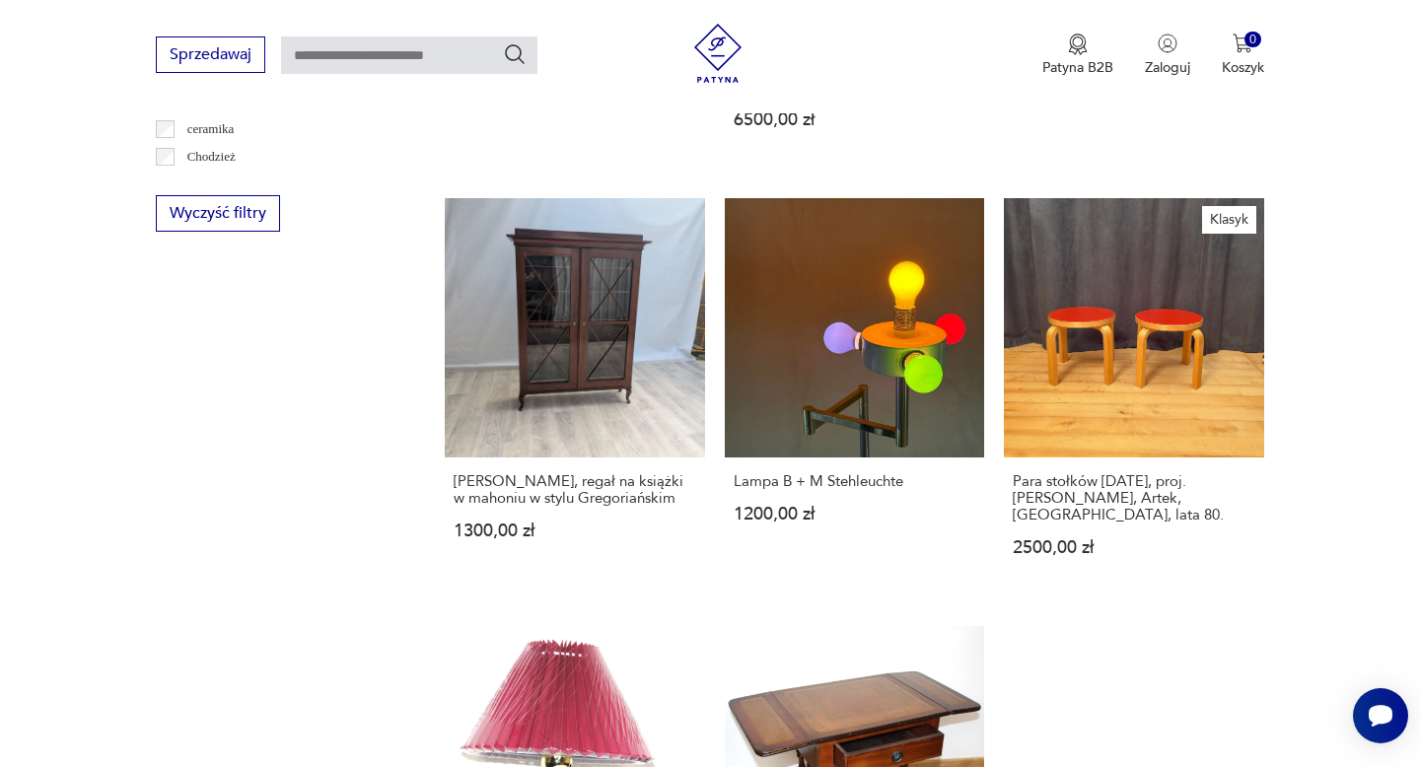
scroll to position [1282, 0]
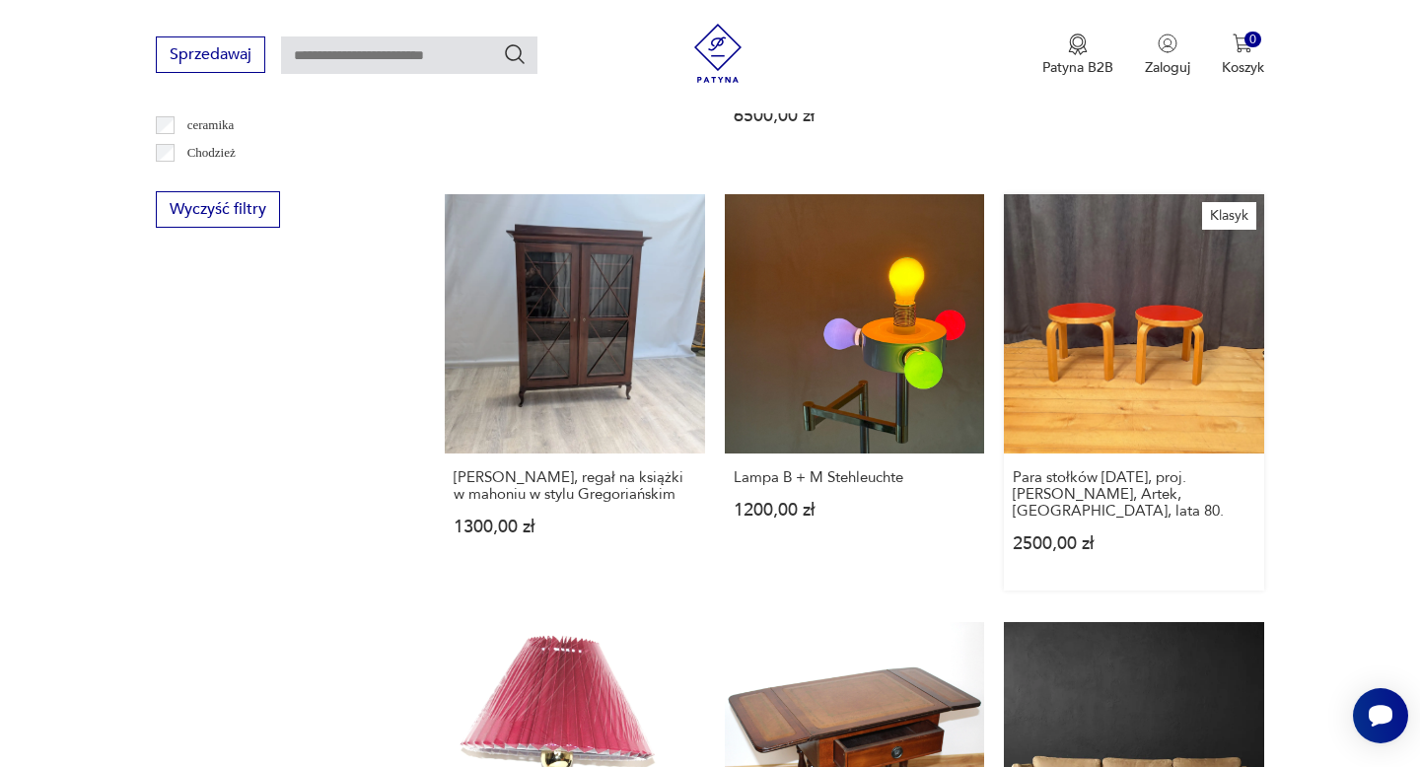
click at [1148, 348] on link "Klasyk Para stołków [DATE], proj. [PERSON_NAME], Artek, [GEOGRAPHIC_DATA], lata…" at bounding box center [1133, 392] width 259 height 396
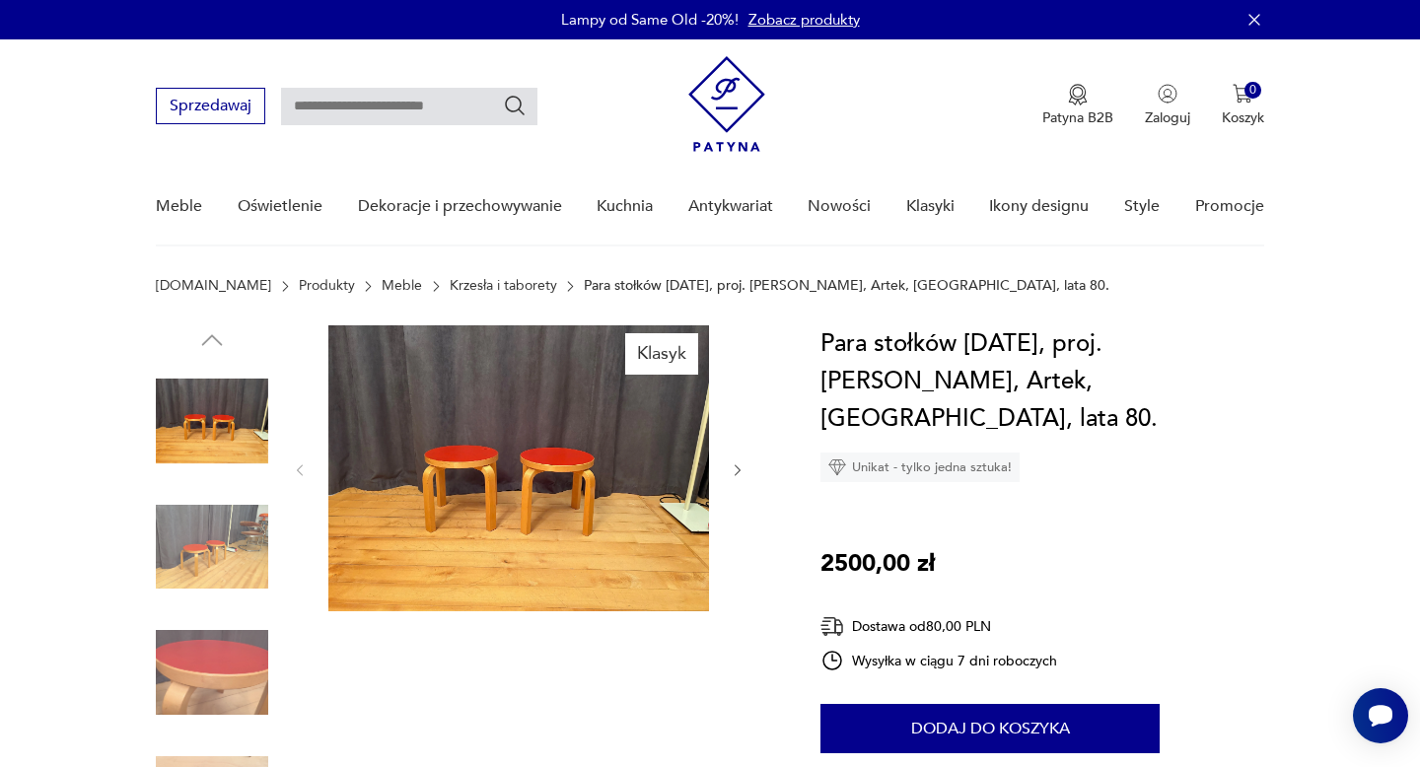
click at [551, 454] on img at bounding box center [518, 468] width 381 height 286
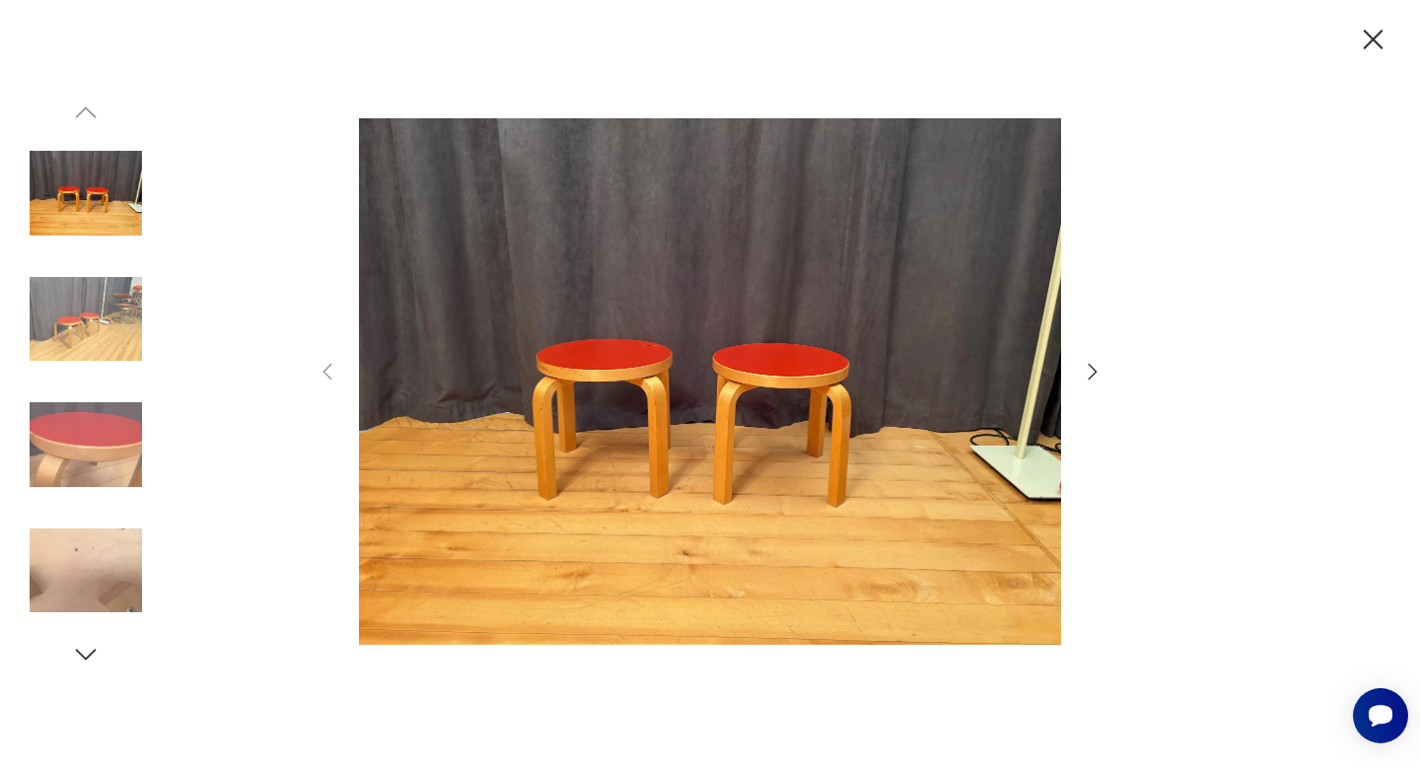
click at [1091, 373] on icon "button" at bounding box center [1093, 372] width 24 height 24
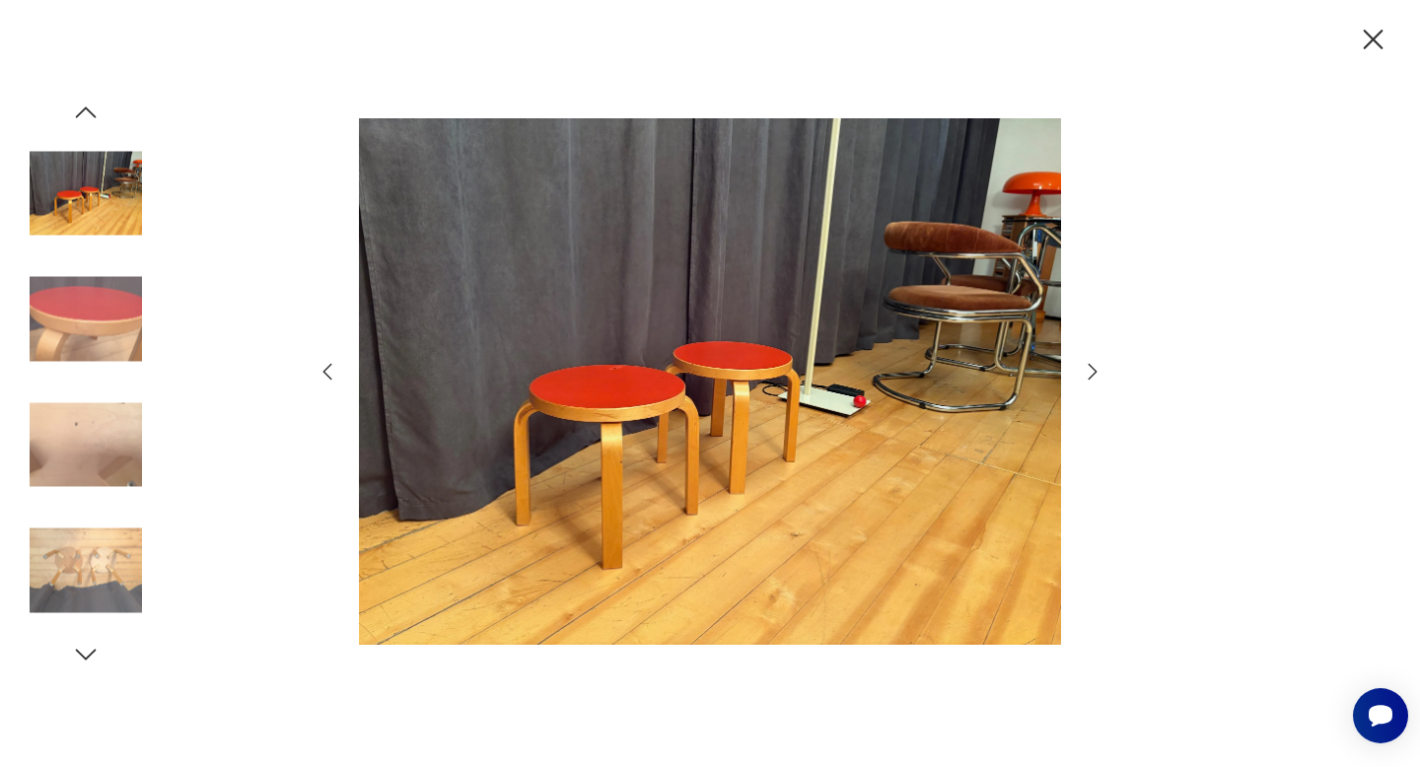
click at [1091, 373] on icon "button" at bounding box center [1093, 372] width 24 height 24
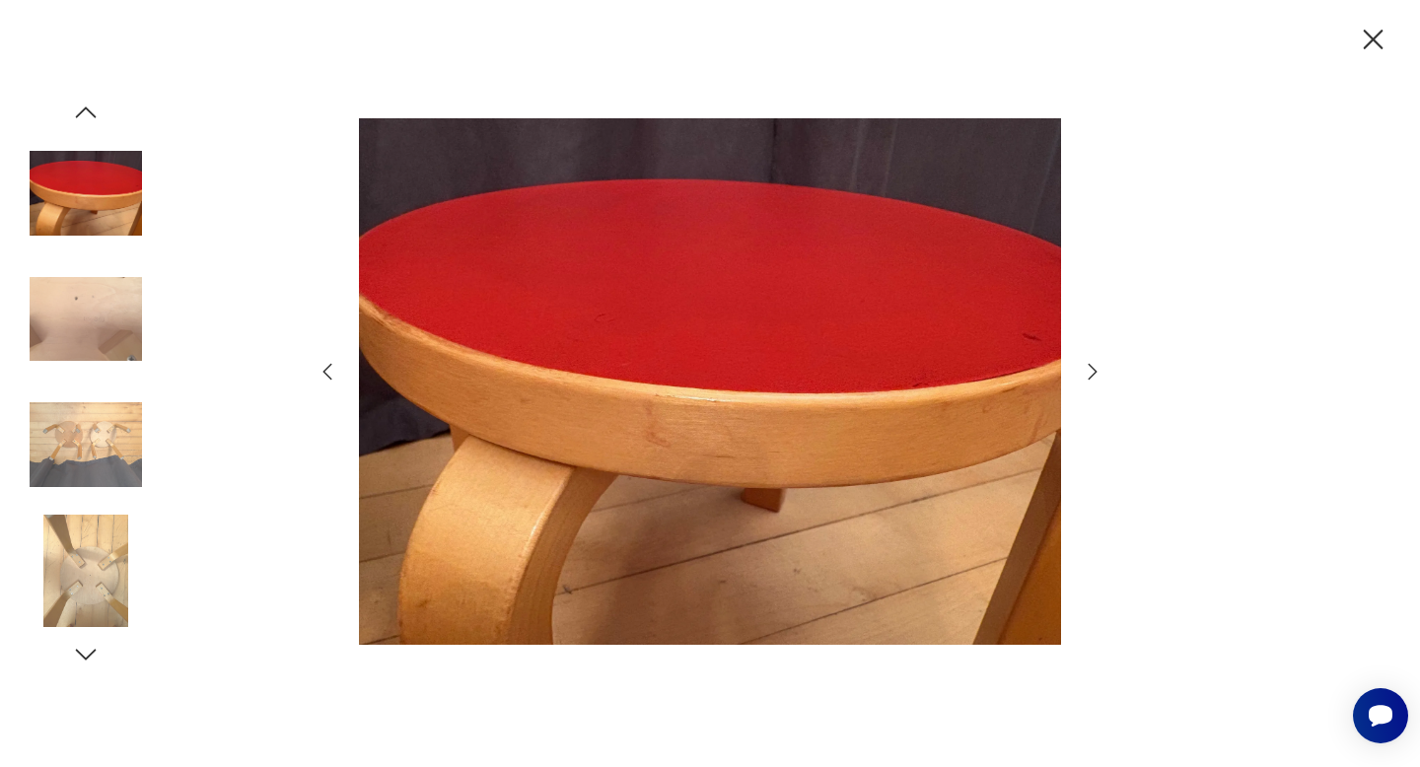
click at [1091, 373] on icon "button" at bounding box center [1093, 372] width 24 height 24
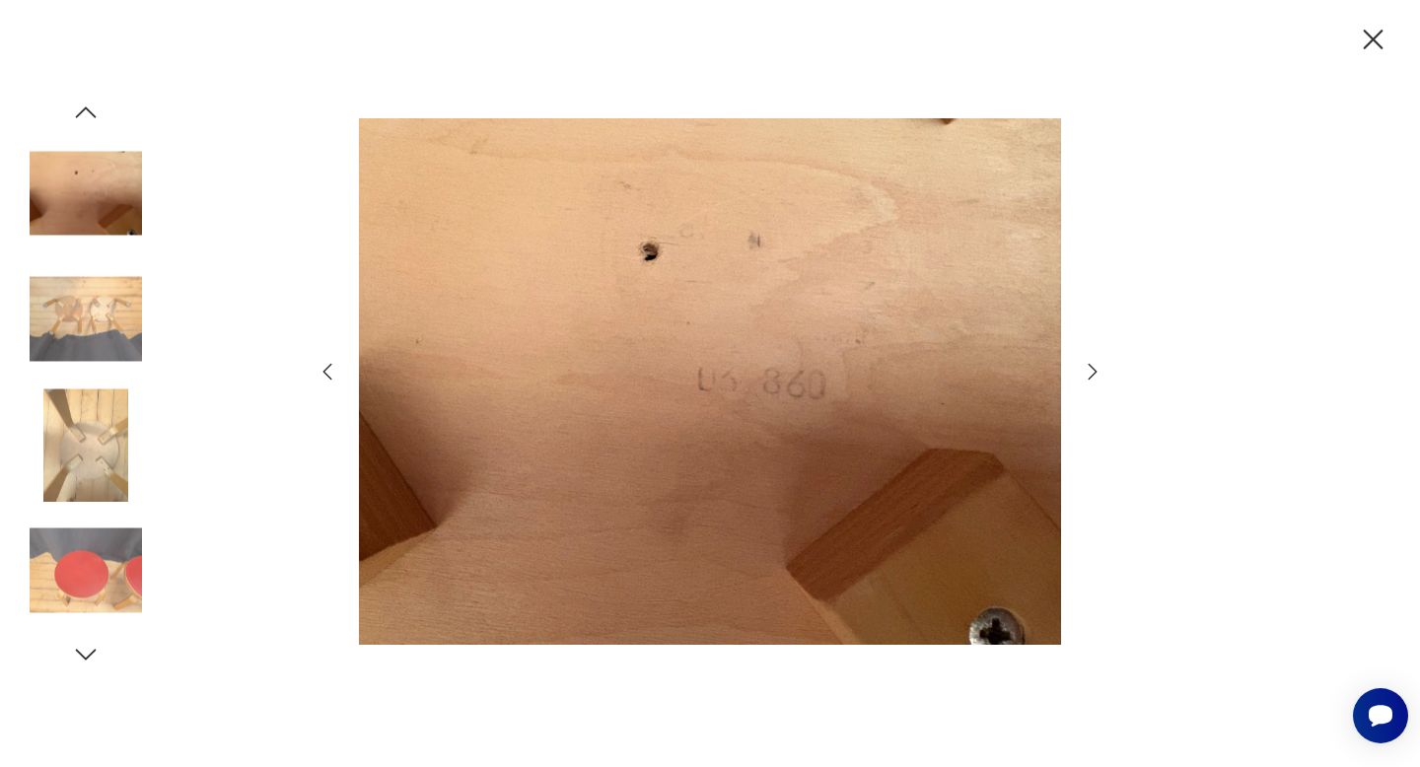
click at [1091, 373] on icon "button" at bounding box center [1093, 372] width 24 height 24
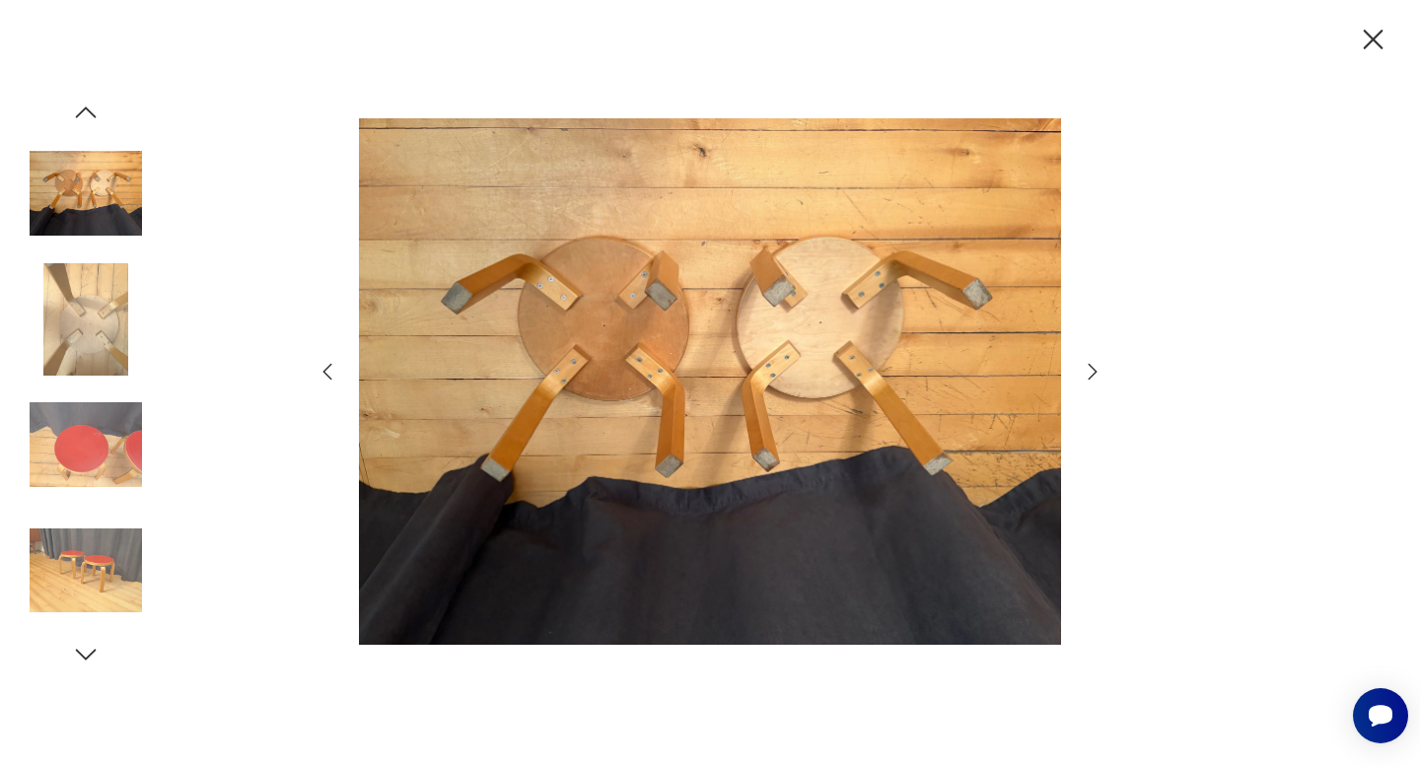
click at [1091, 373] on icon "button" at bounding box center [1093, 372] width 24 height 24
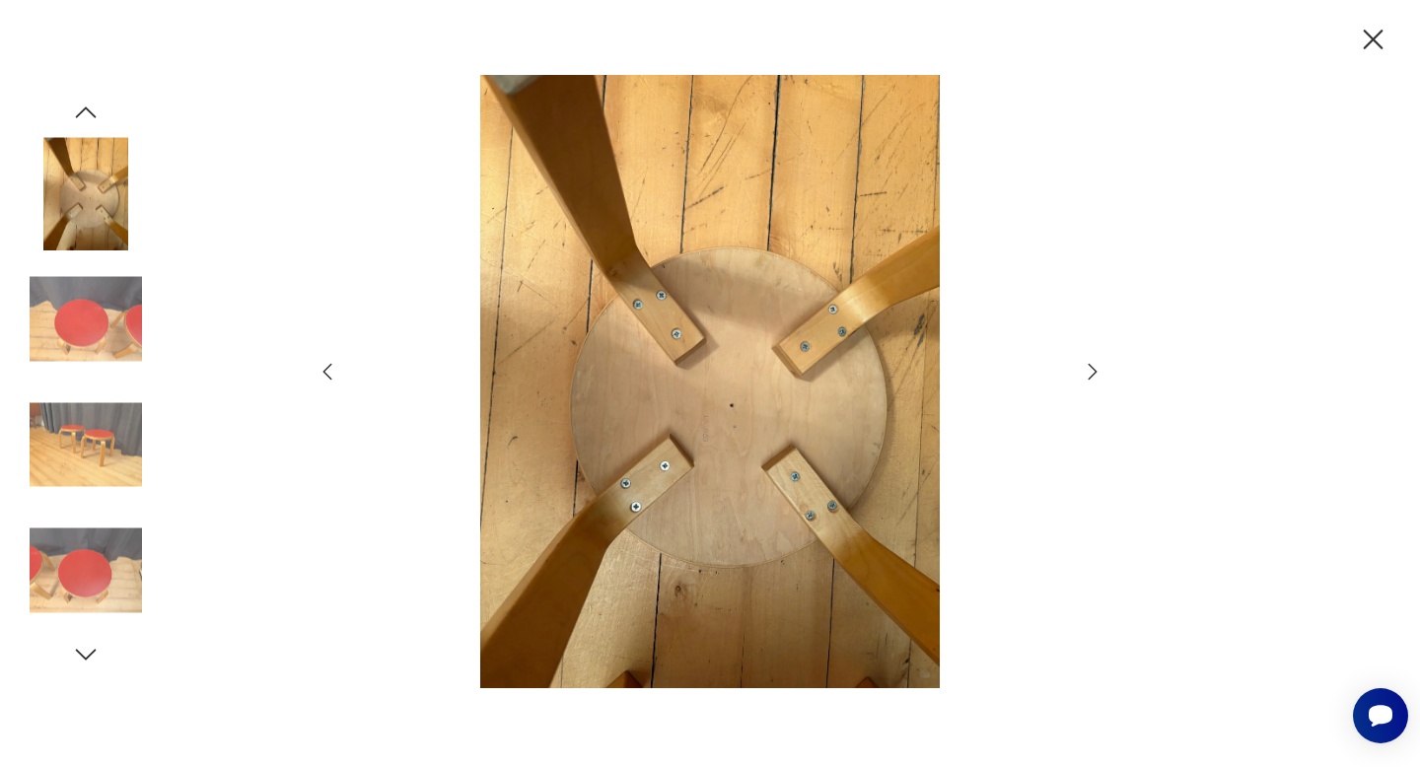
click at [1091, 373] on icon "button" at bounding box center [1093, 372] width 24 height 24
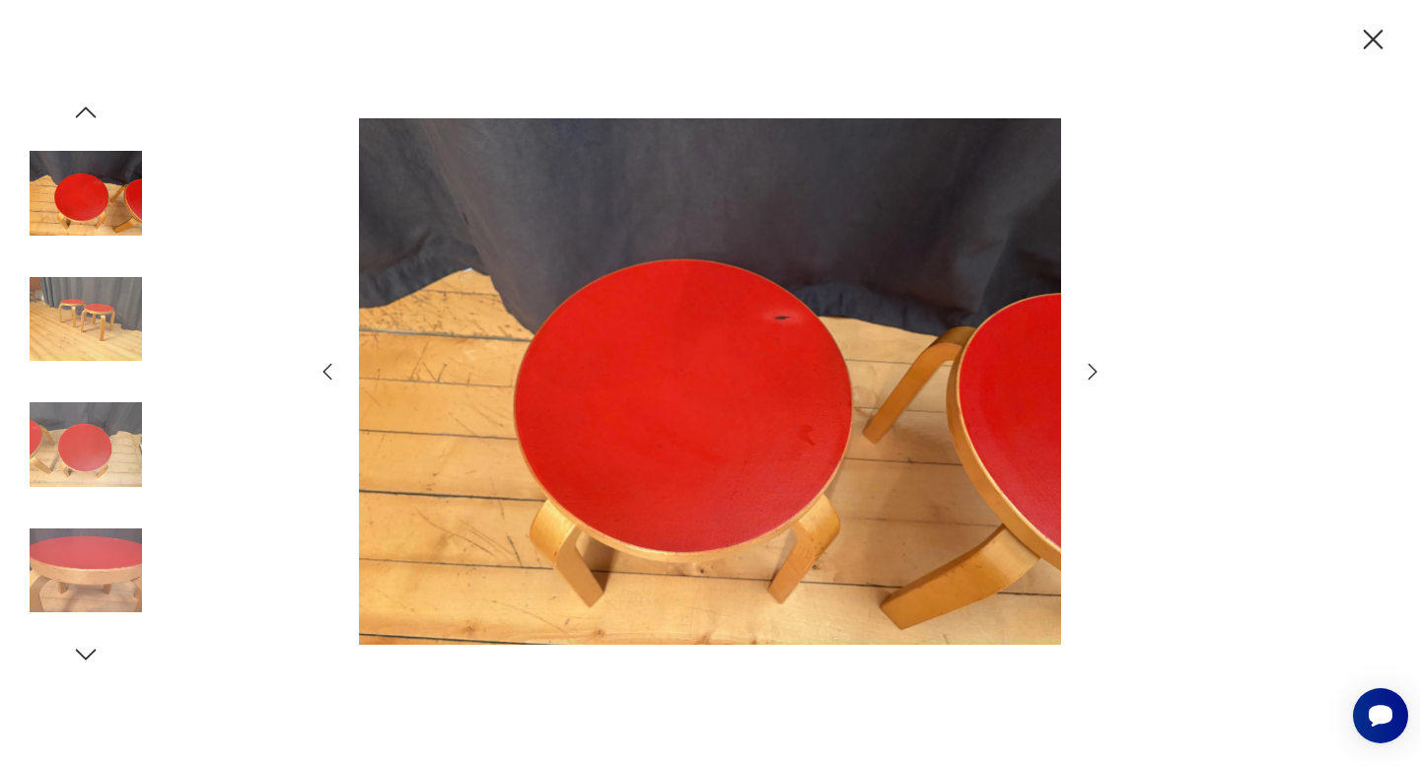
click at [1091, 373] on icon "button" at bounding box center [1093, 372] width 24 height 24
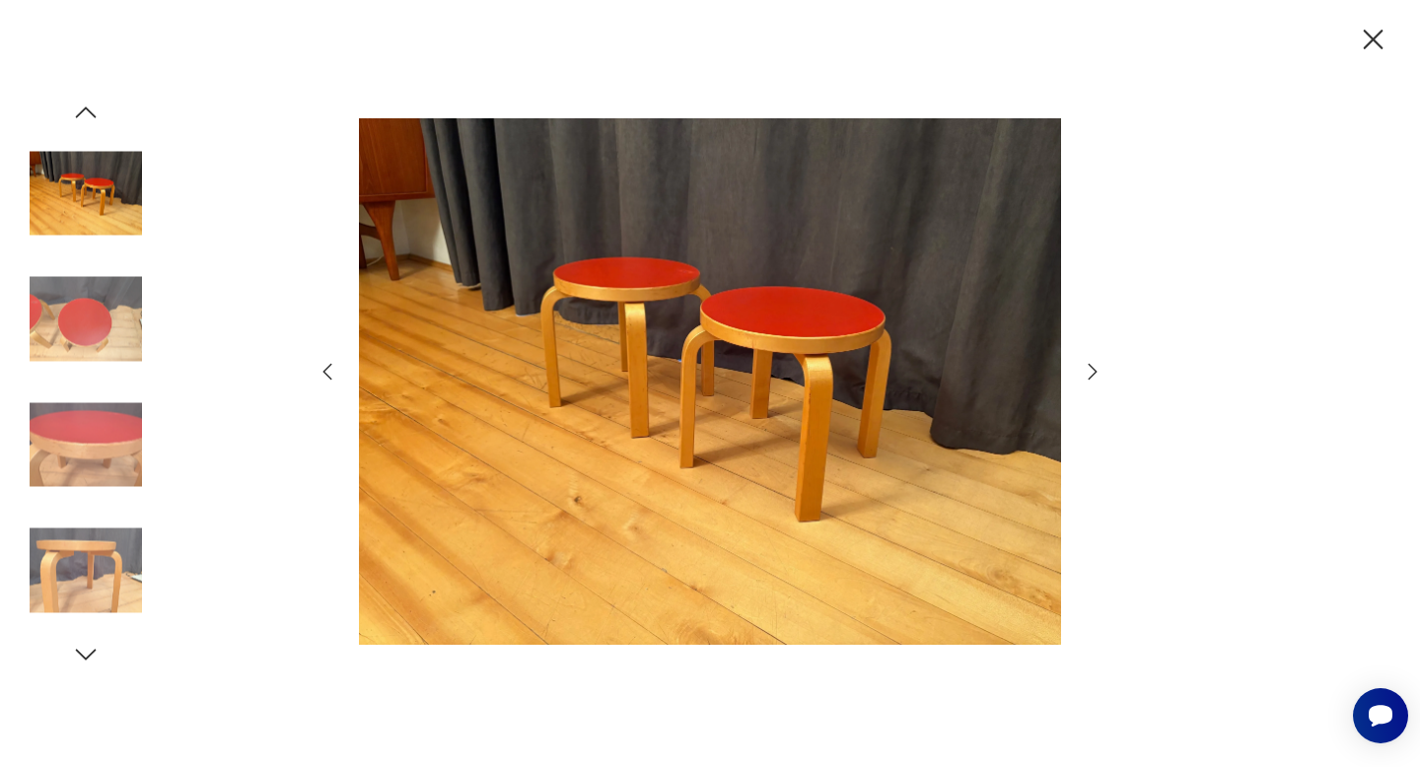
click at [1091, 373] on icon "button" at bounding box center [1093, 372] width 24 height 24
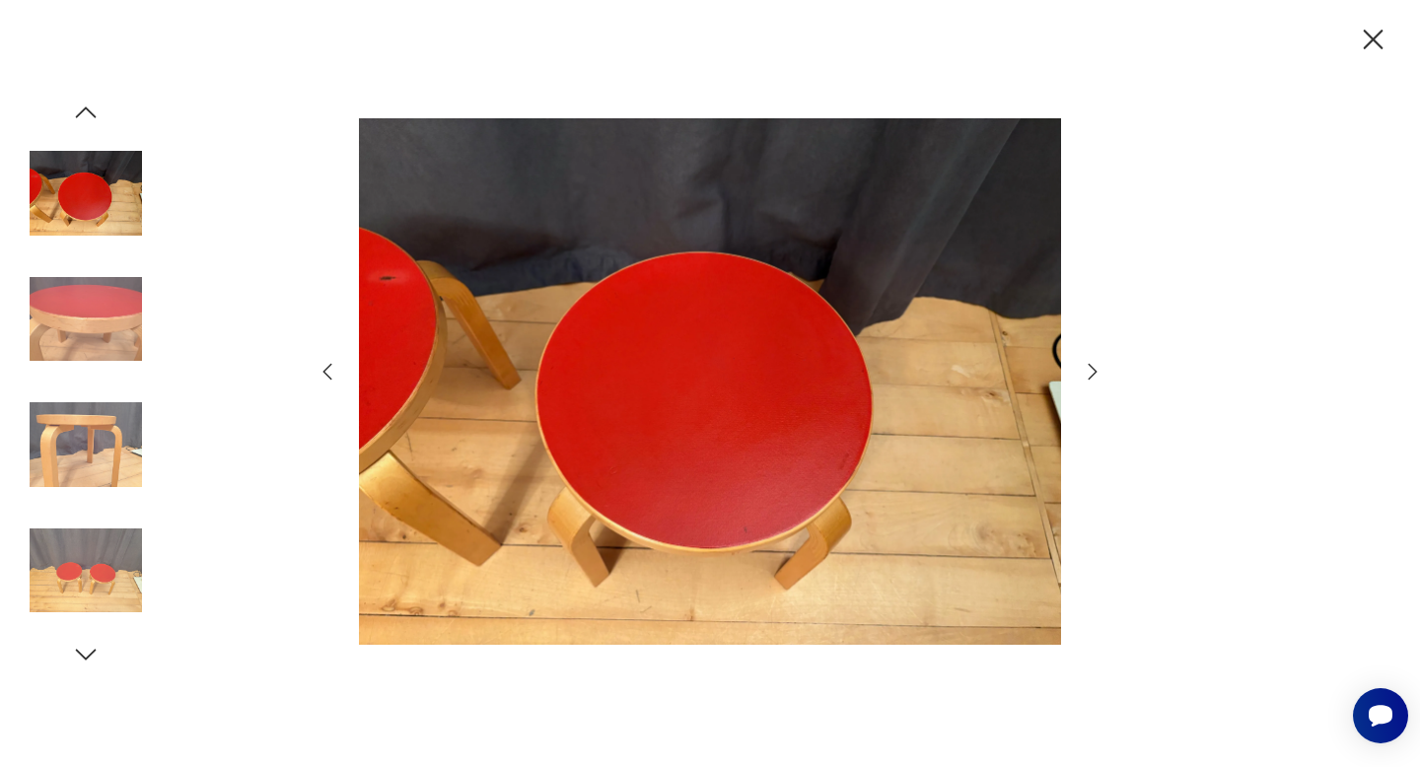
click at [1091, 373] on icon "button" at bounding box center [1093, 372] width 24 height 24
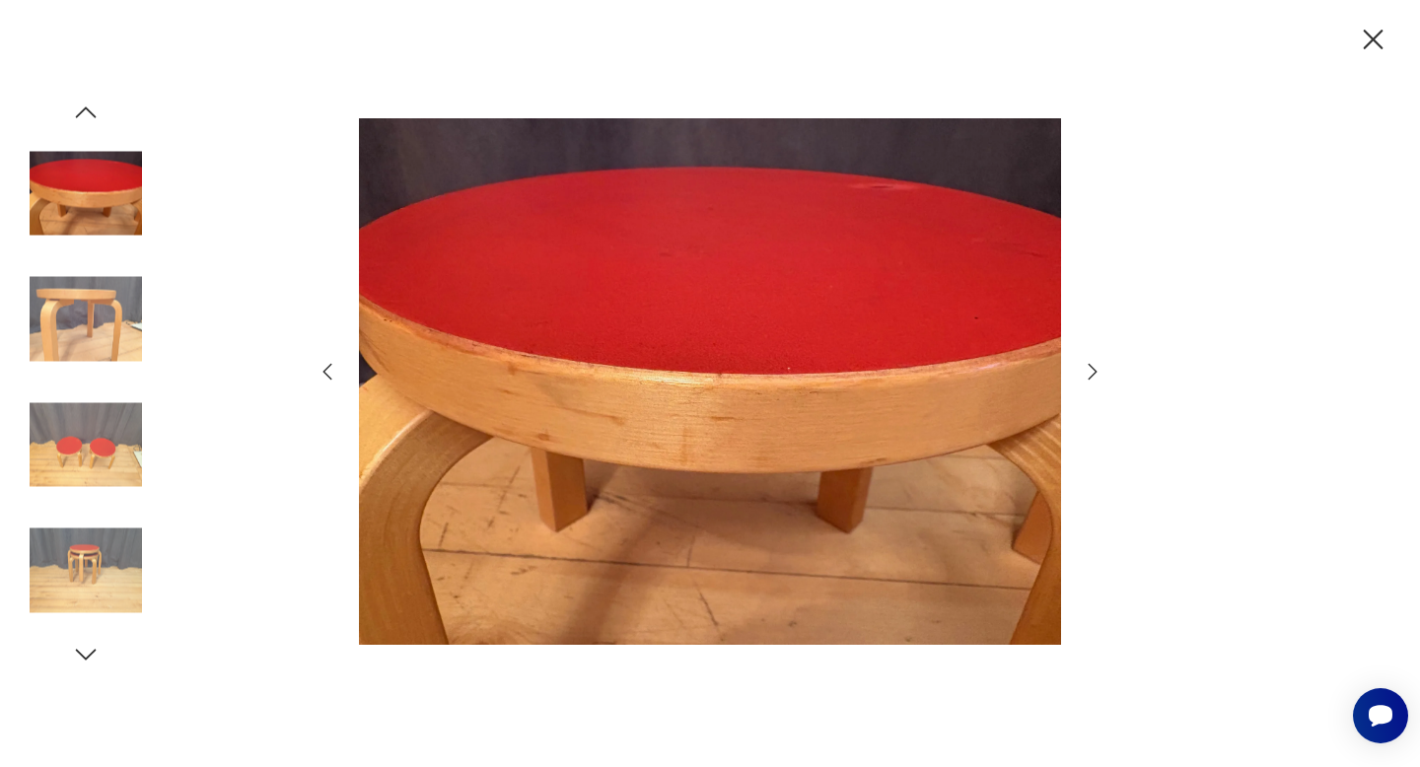
click at [1091, 373] on icon "button" at bounding box center [1093, 372] width 24 height 24
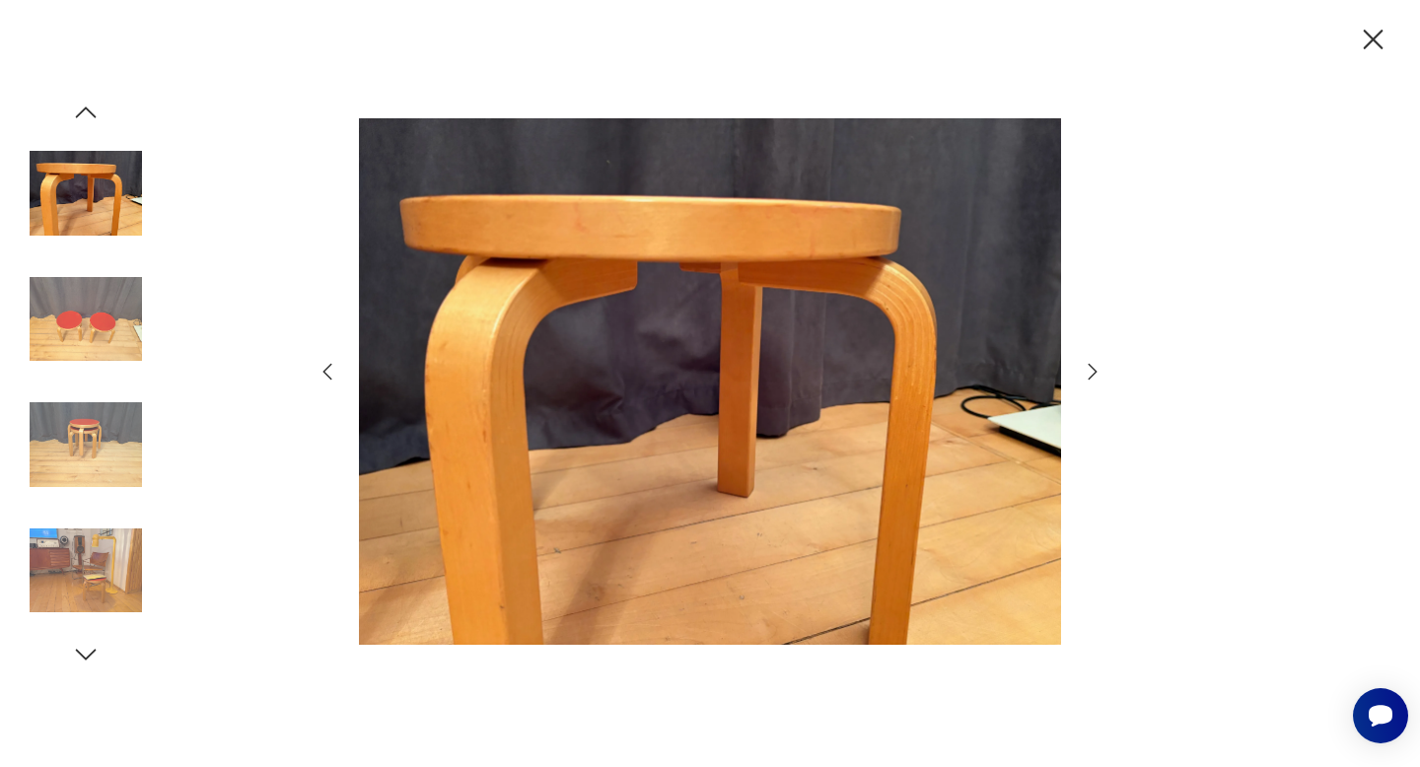
click at [1091, 373] on icon "button" at bounding box center [1093, 372] width 24 height 24
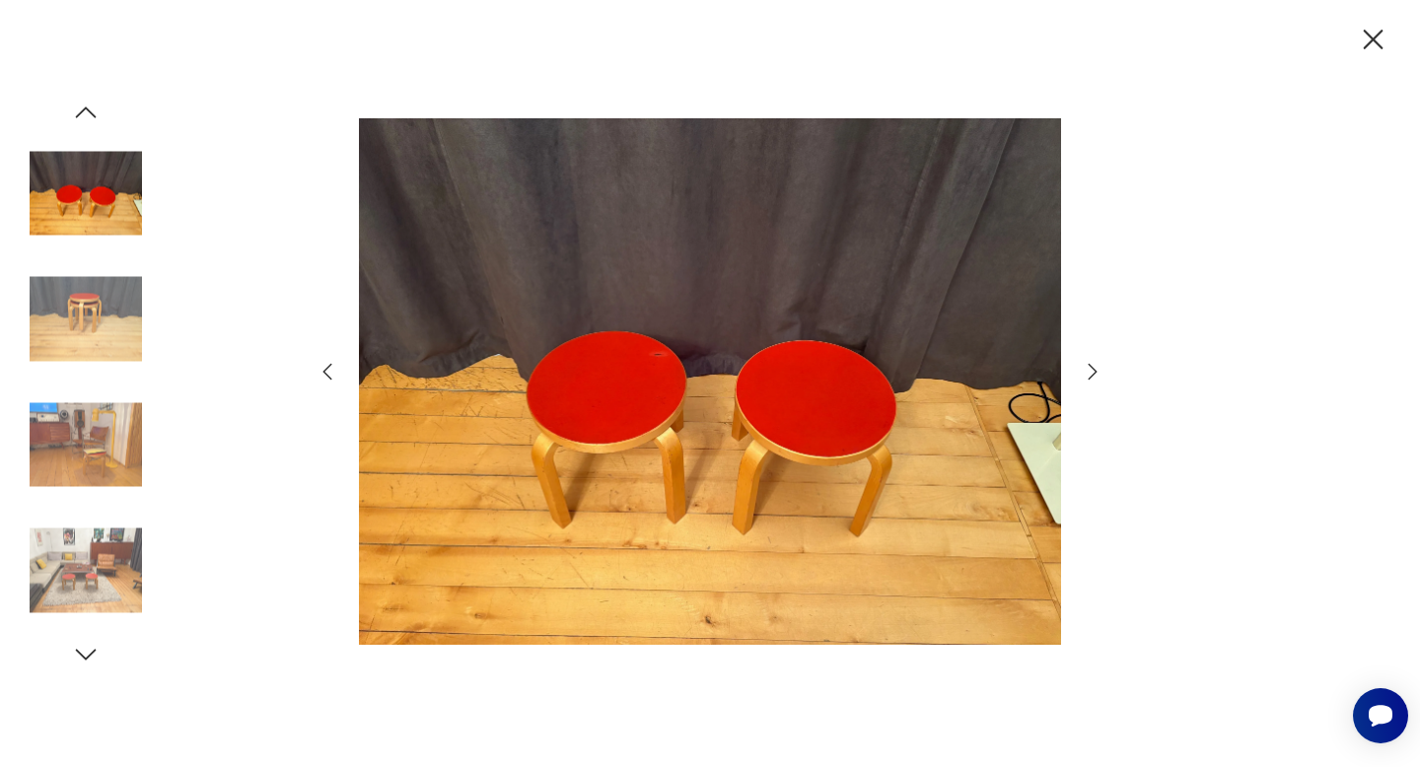
click at [1091, 373] on icon "button" at bounding box center [1093, 372] width 24 height 24
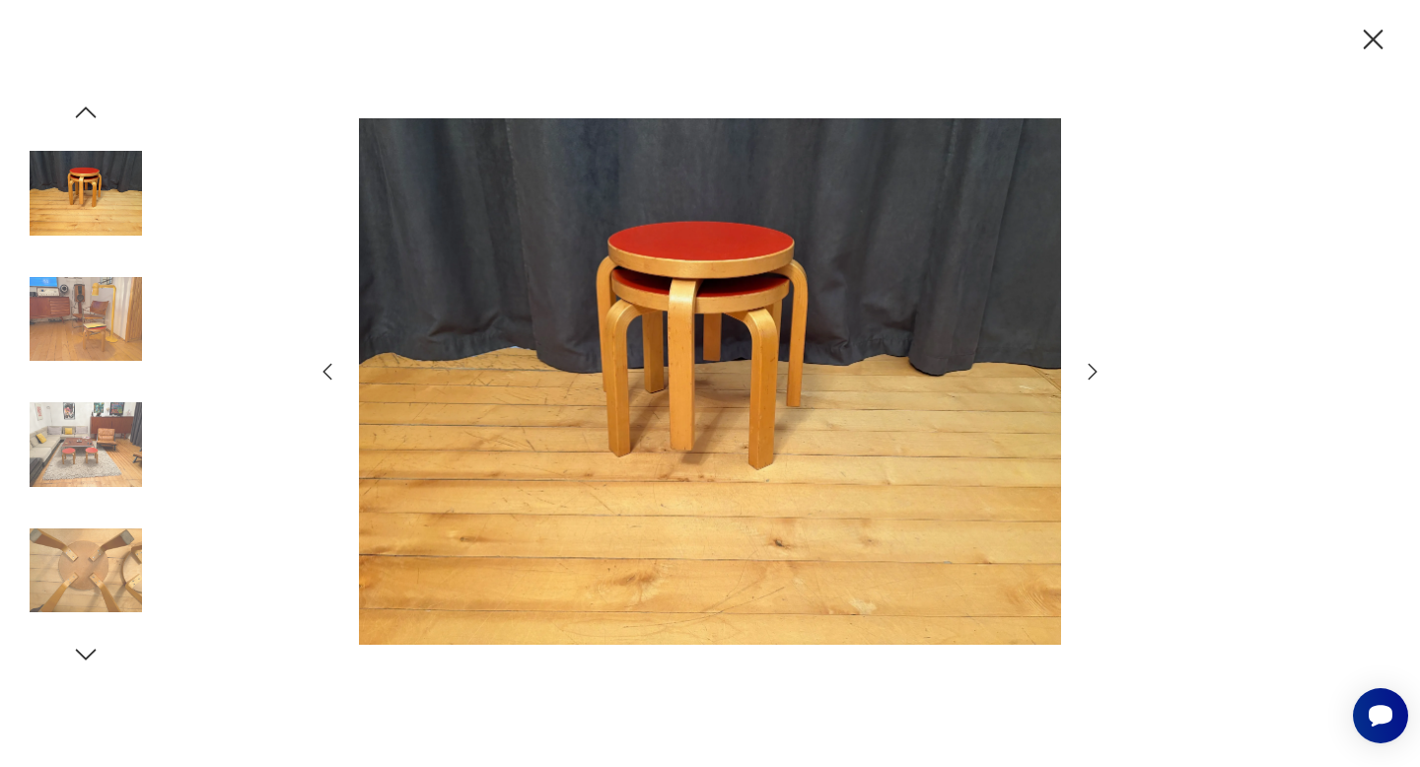
click at [1091, 373] on icon "button" at bounding box center [1093, 372] width 24 height 24
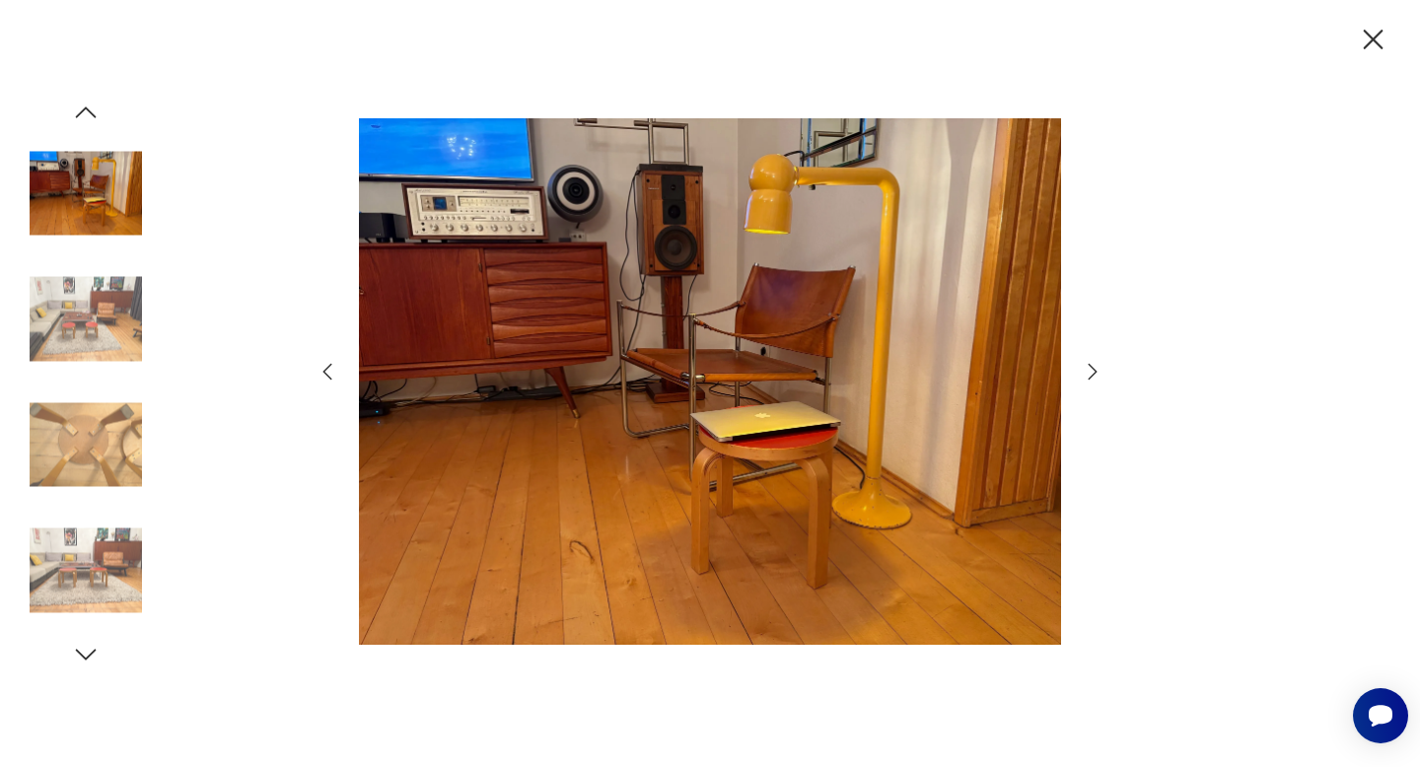
click at [1091, 373] on icon "button" at bounding box center [1093, 372] width 24 height 24
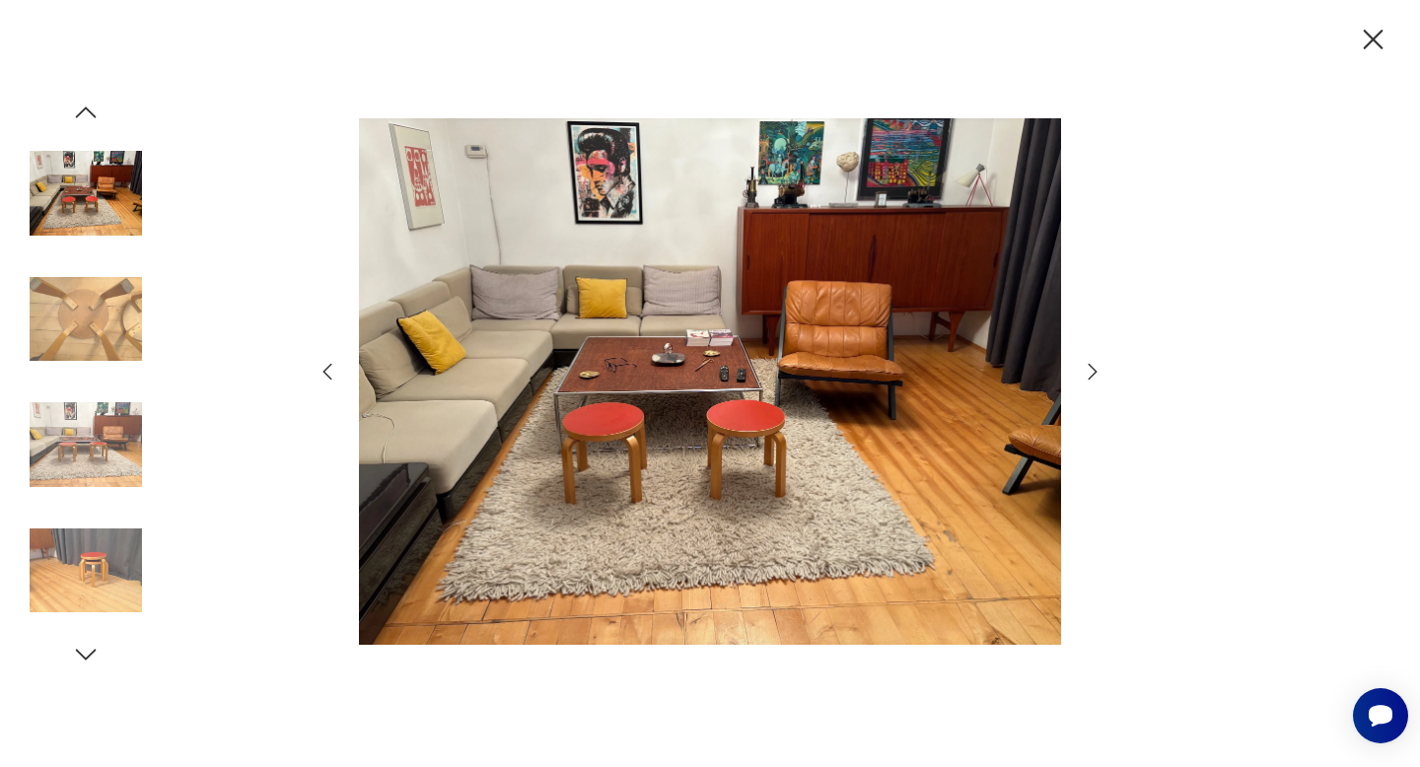
click at [1091, 373] on icon "button" at bounding box center [1093, 372] width 24 height 24
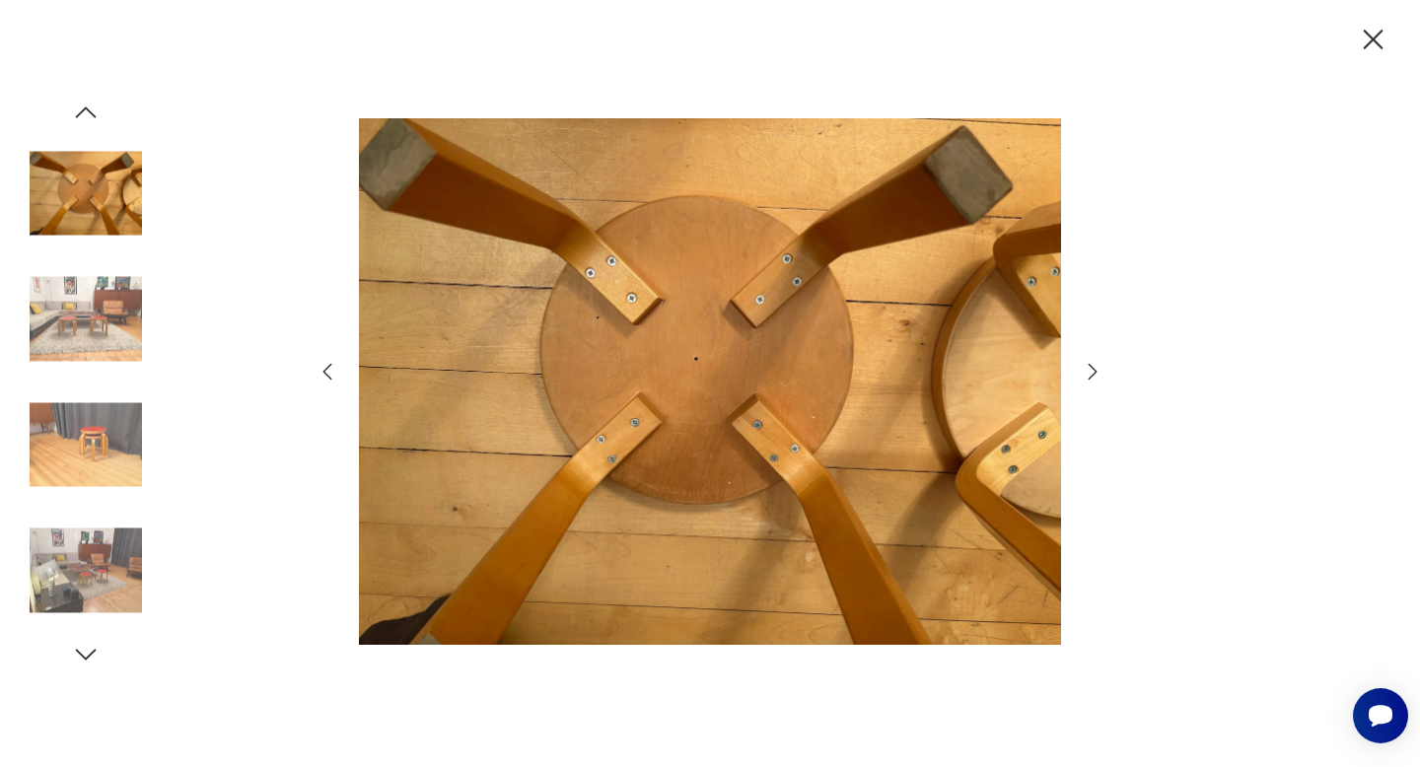
click at [1091, 373] on icon "button" at bounding box center [1093, 372] width 24 height 24
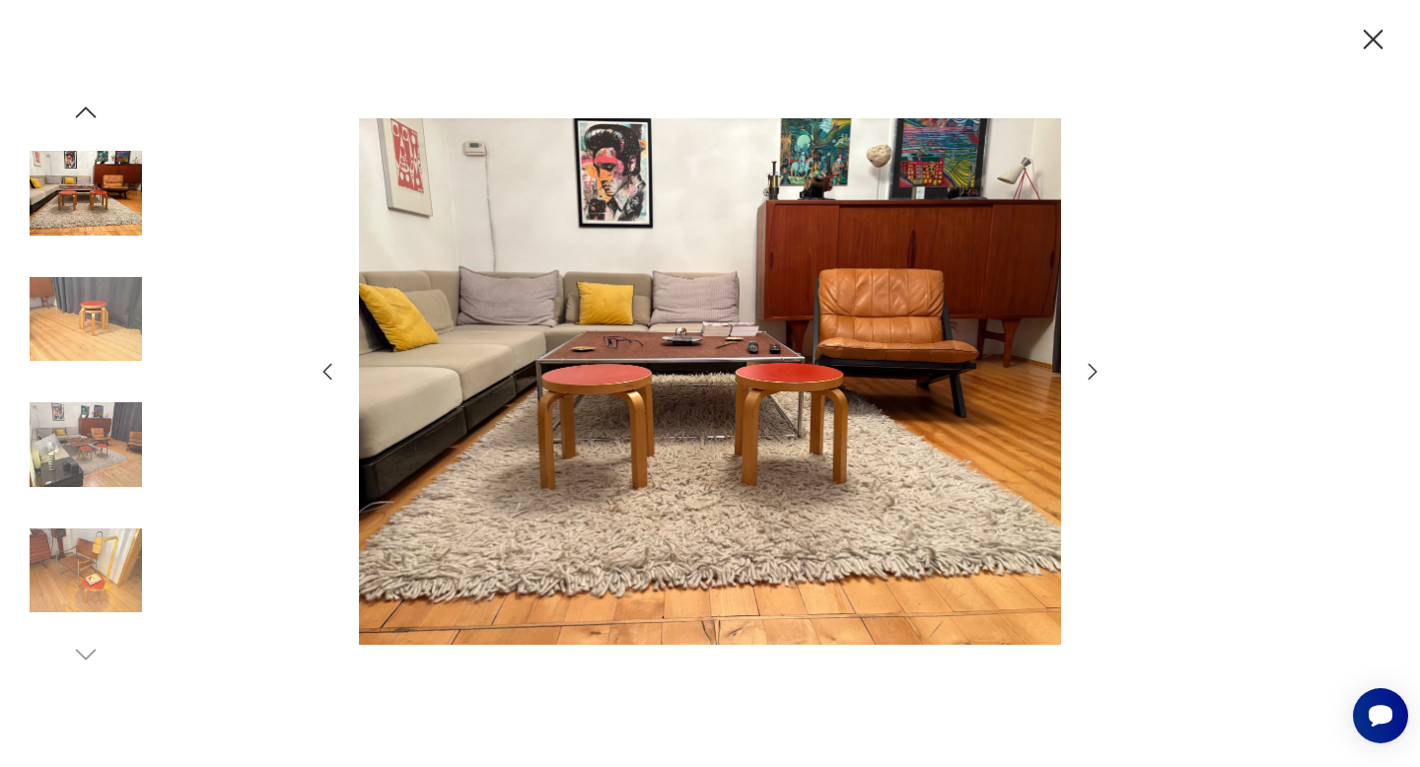
click at [1091, 373] on icon "button" at bounding box center [1093, 372] width 24 height 24
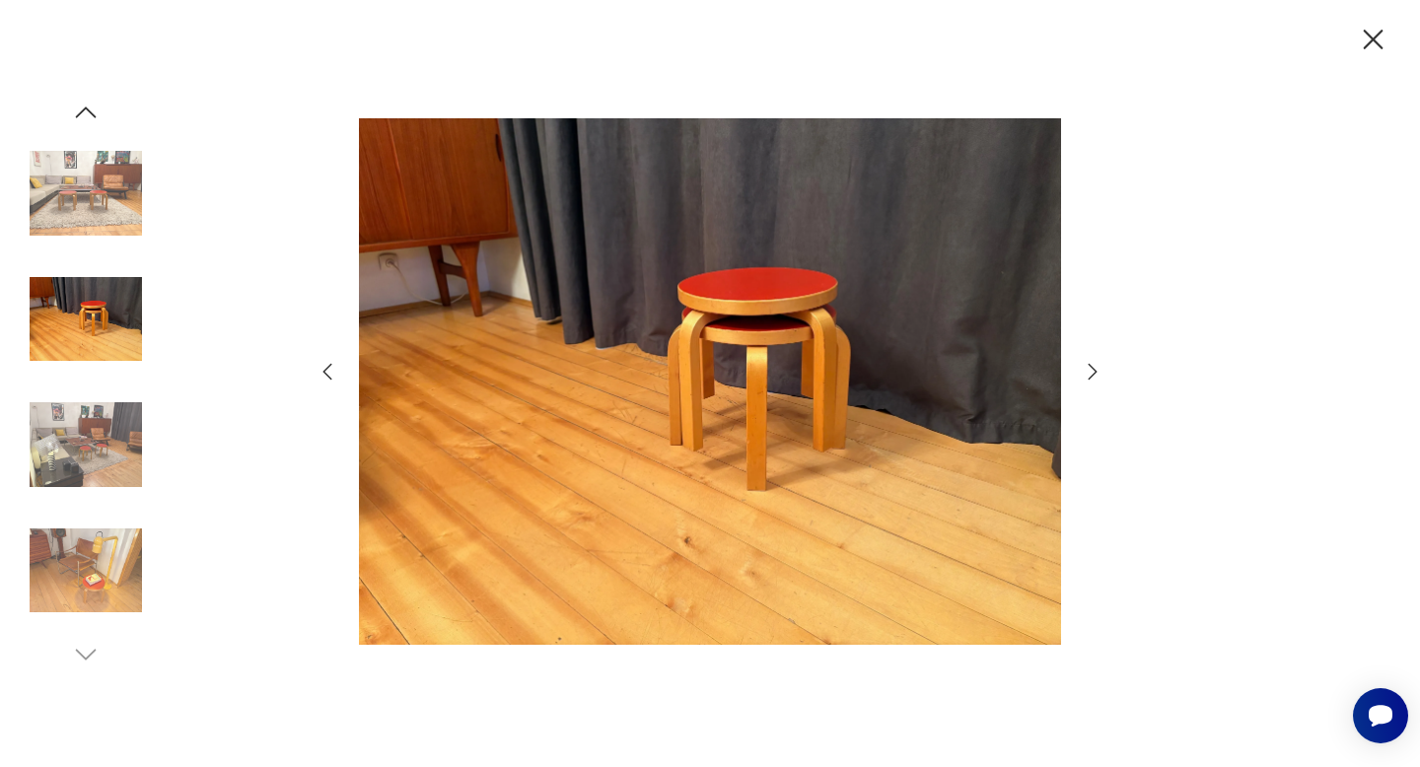
click at [1091, 373] on icon "button" at bounding box center [1093, 372] width 24 height 24
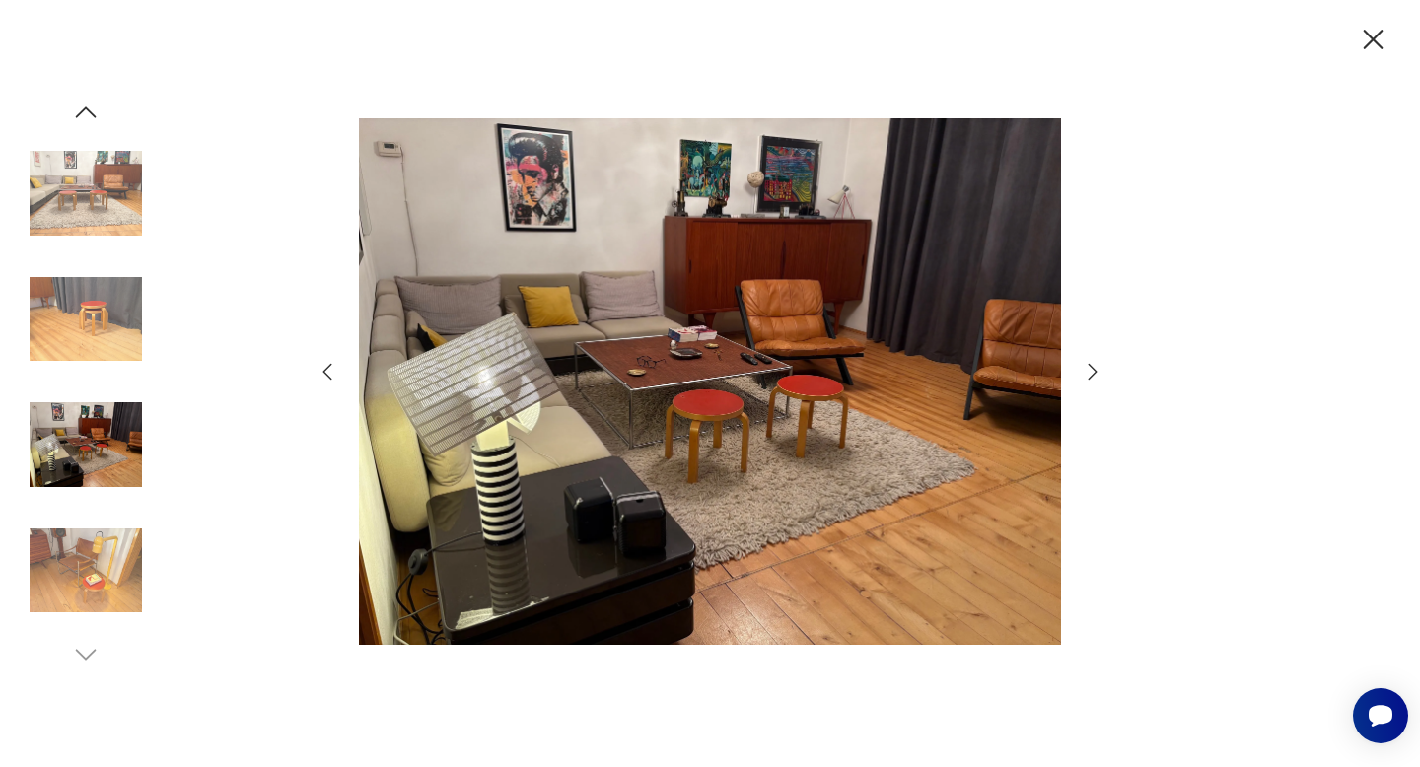
click at [1091, 373] on icon "button" at bounding box center [1093, 372] width 24 height 24
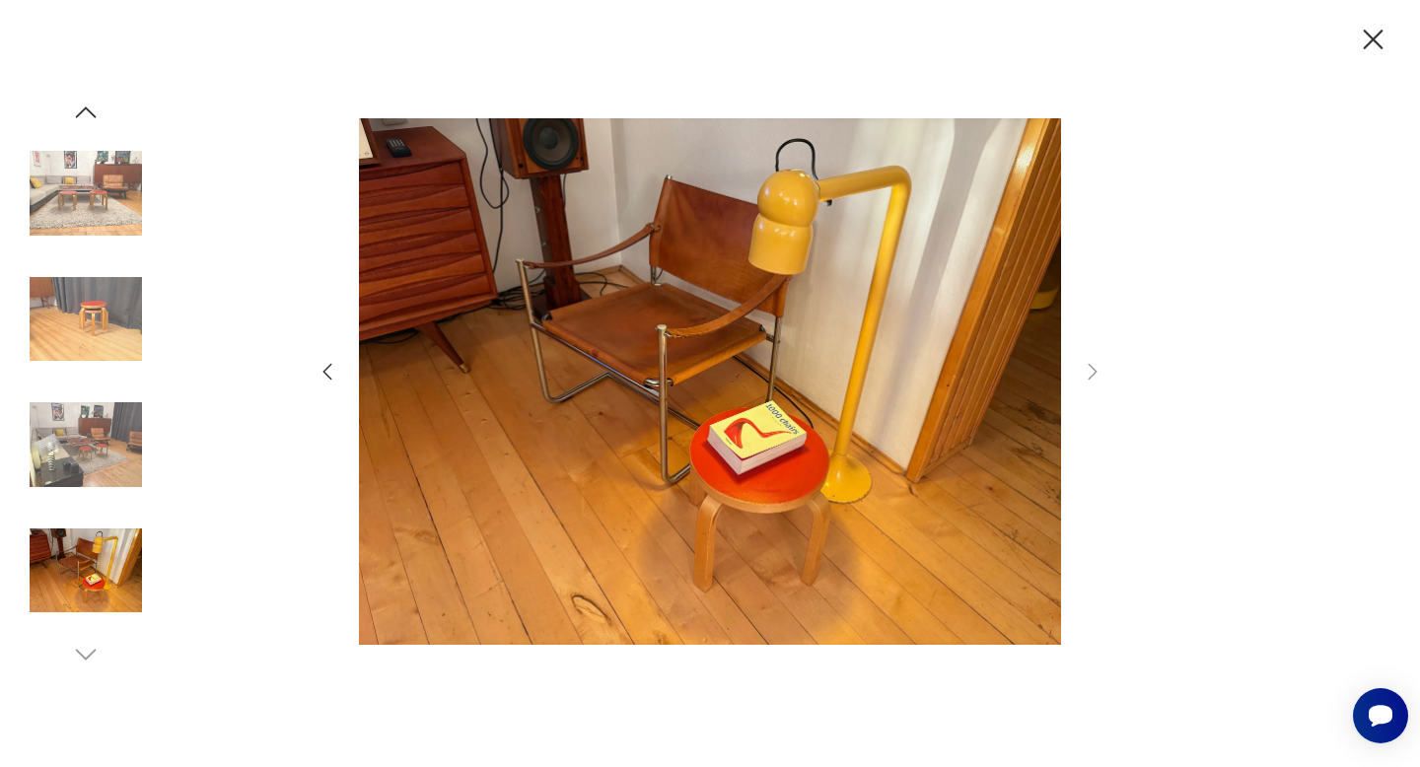
click at [1375, 42] on icon "button" at bounding box center [1374, 40] width 20 height 20
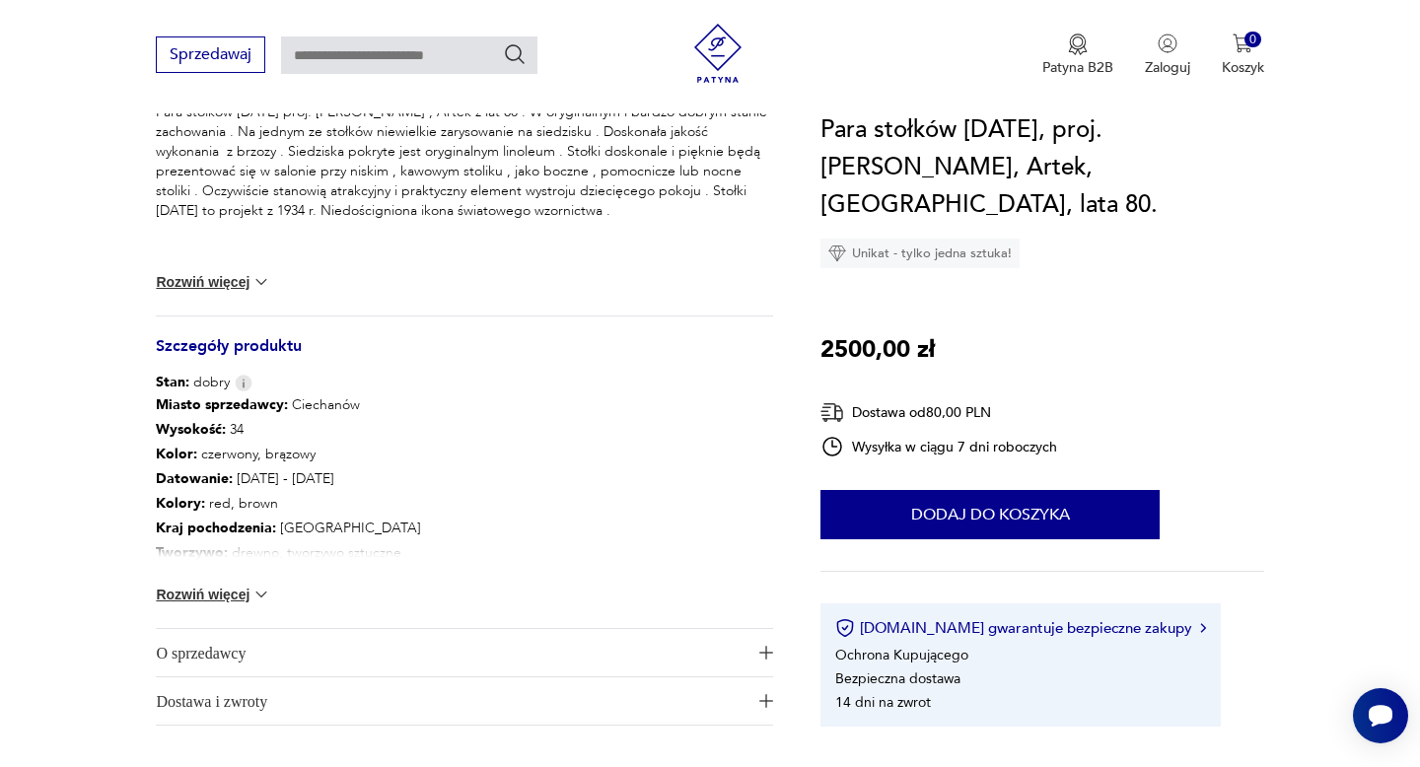
scroll to position [941, 0]
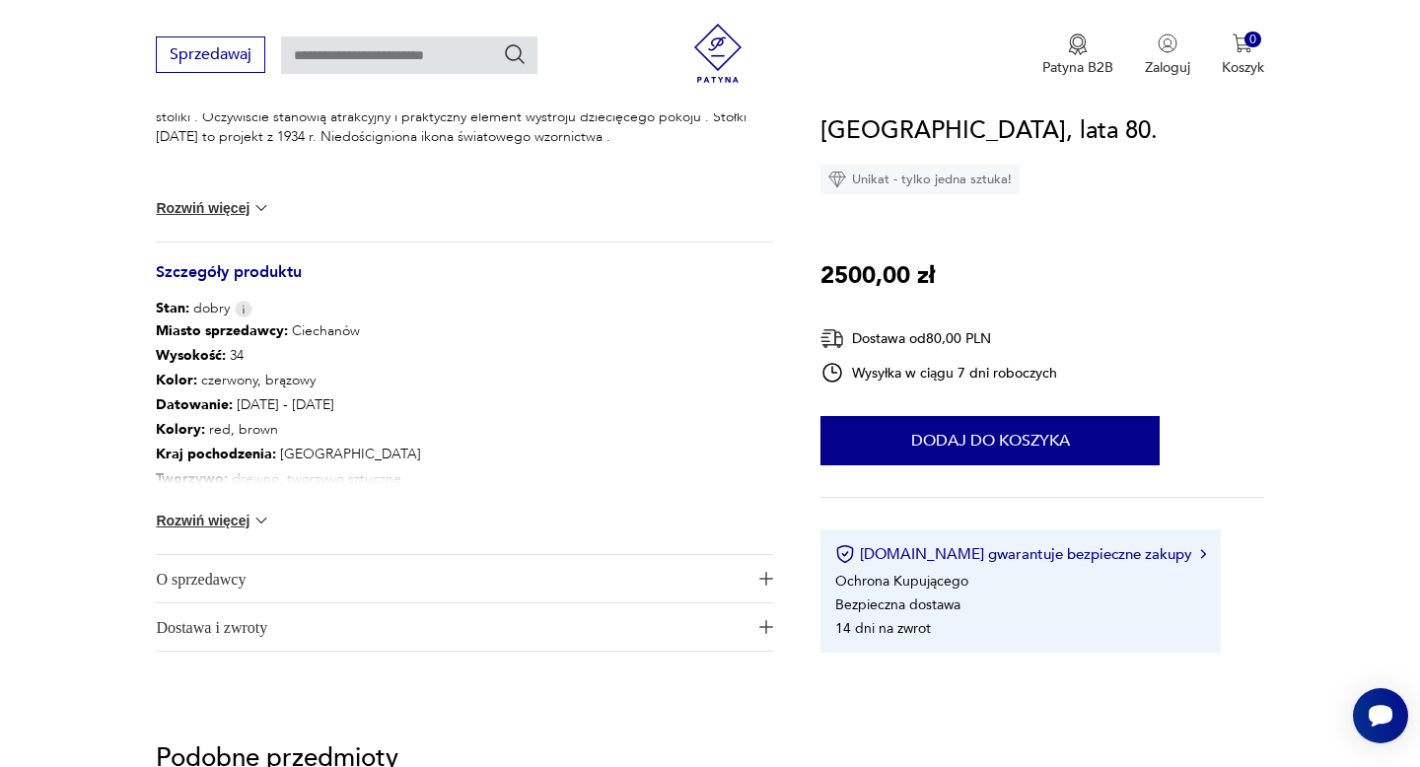
click at [282, 585] on span "O sprzedawcy" at bounding box center [451, 578] width 590 height 47
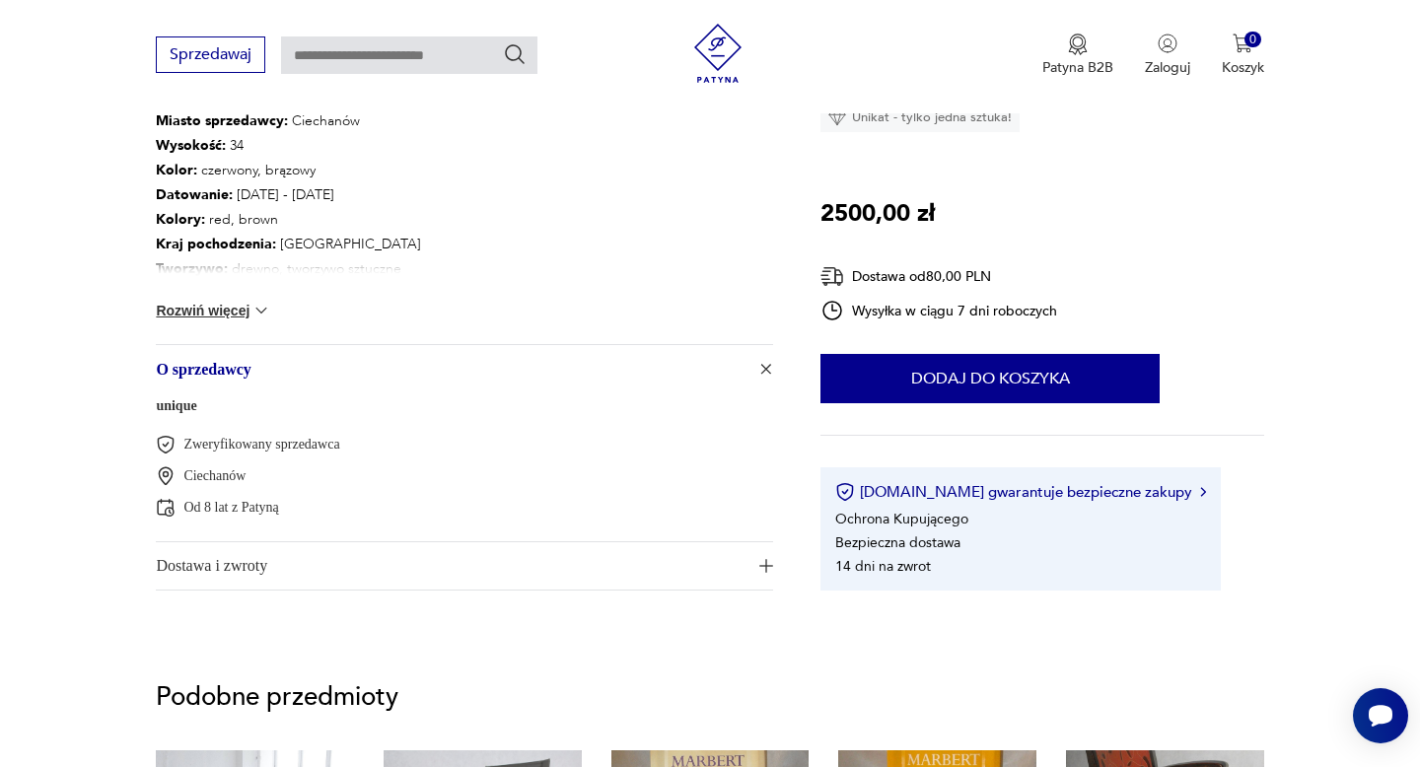
scroll to position [1159, 0]
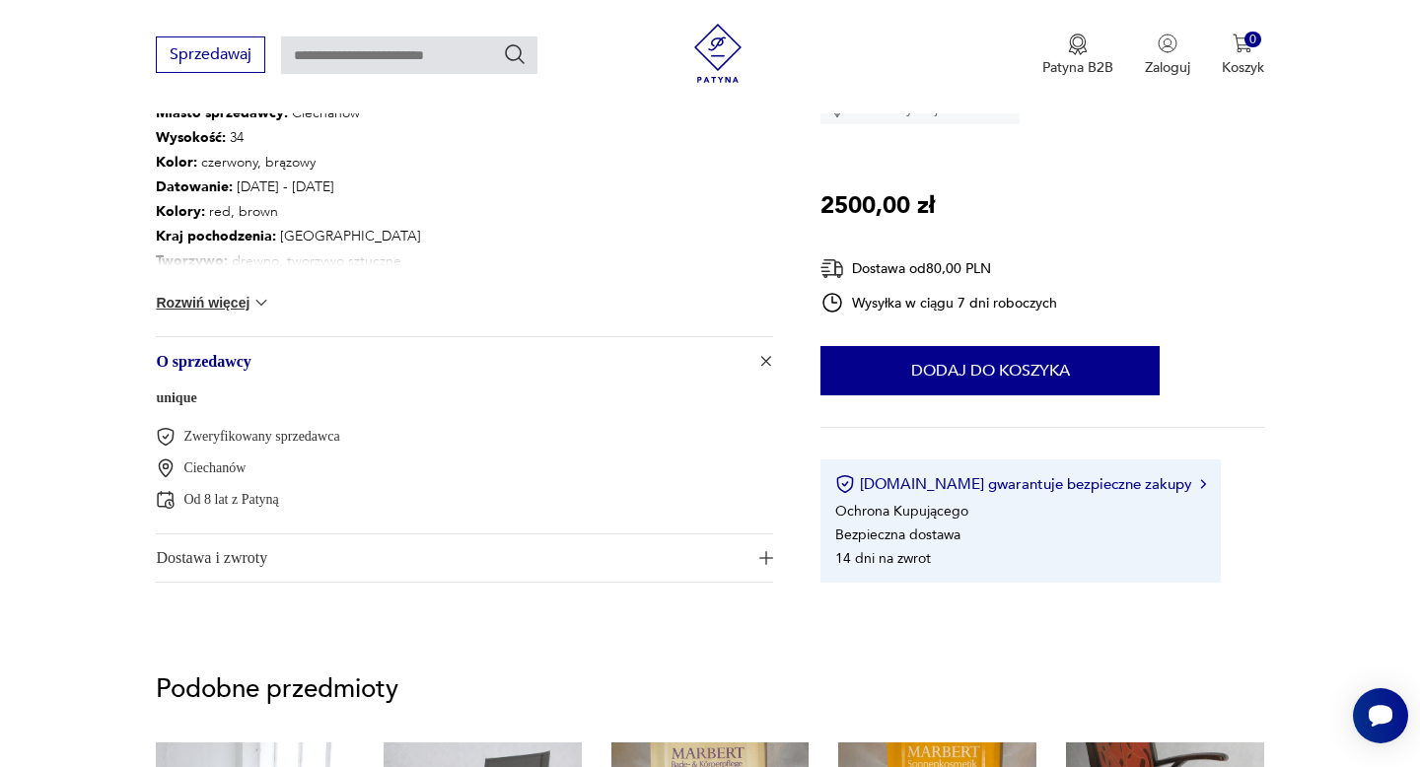
click at [175, 397] on link "unique" at bounding box center [176, 397] width 40 height 15
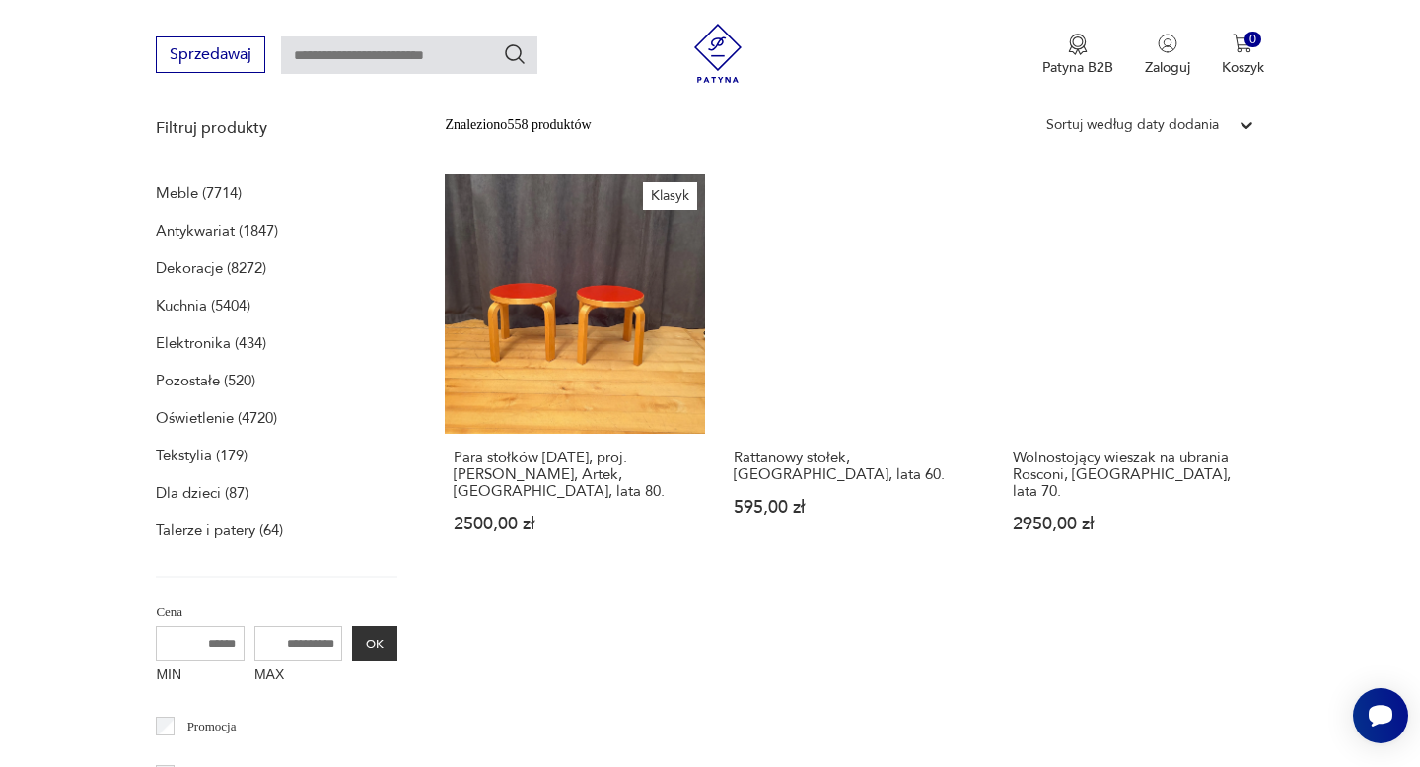
scroll to position [581, 0]
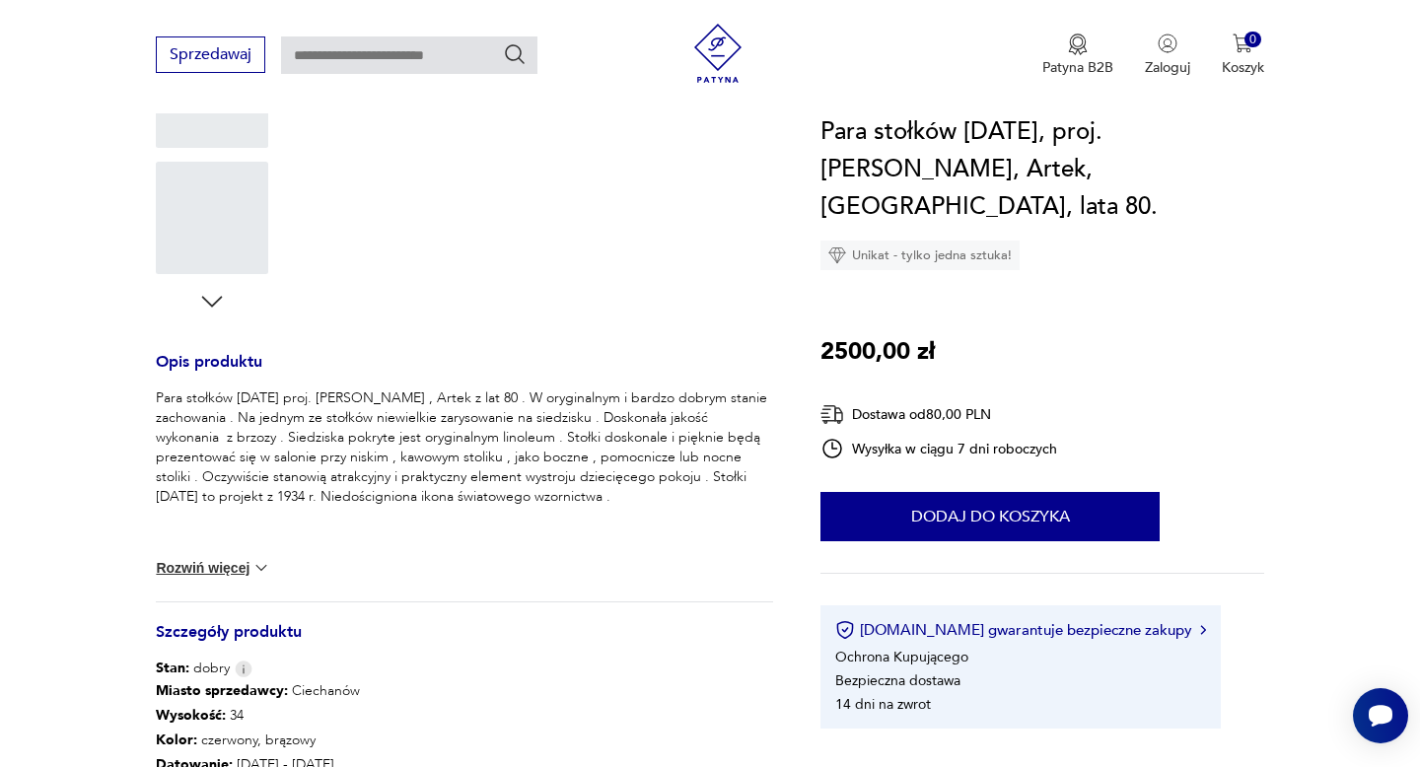
scroll to position [1230, 0]
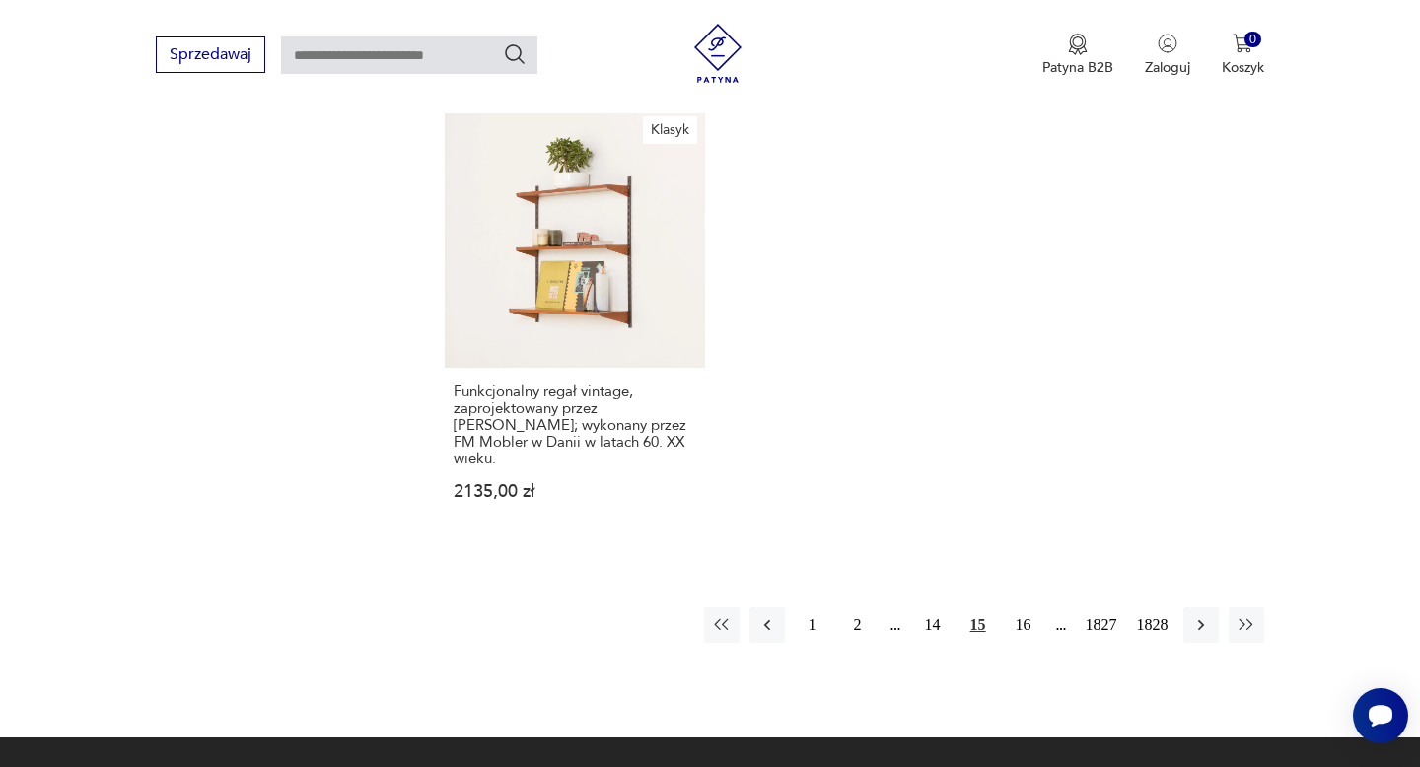
scroll to position [2644, 0]
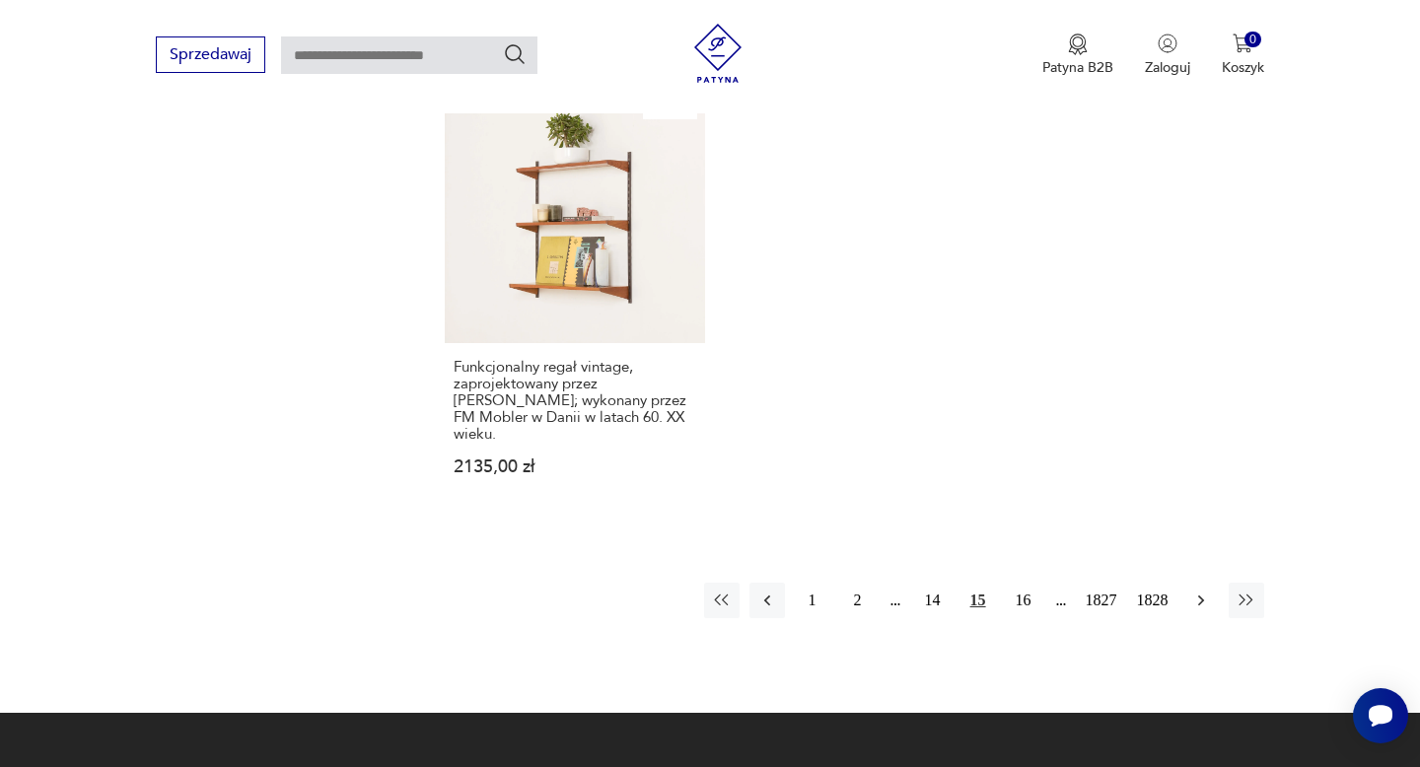
click at [1199, 596] on icon "button" at bounding box center [1200, 601] width 6 height 11
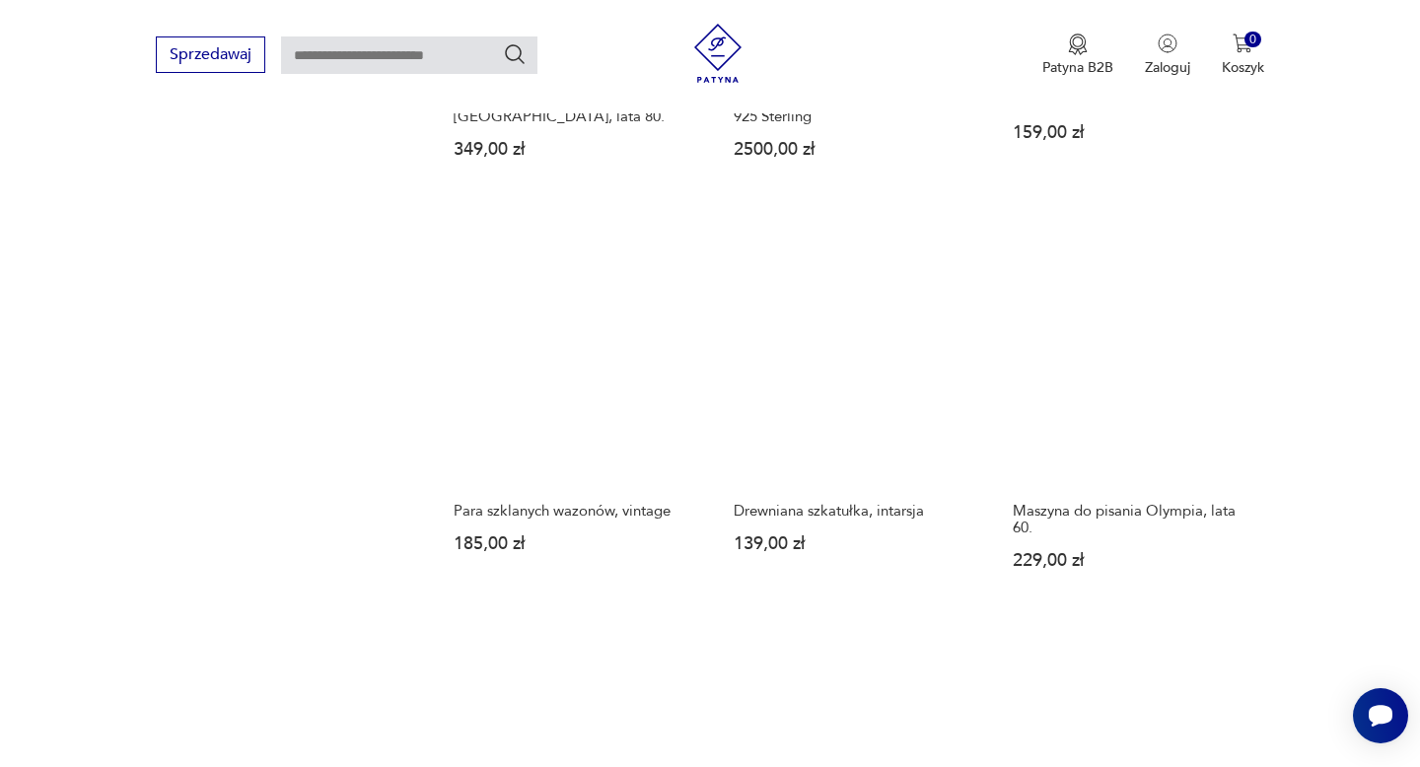
scroll to position [2245, 0]
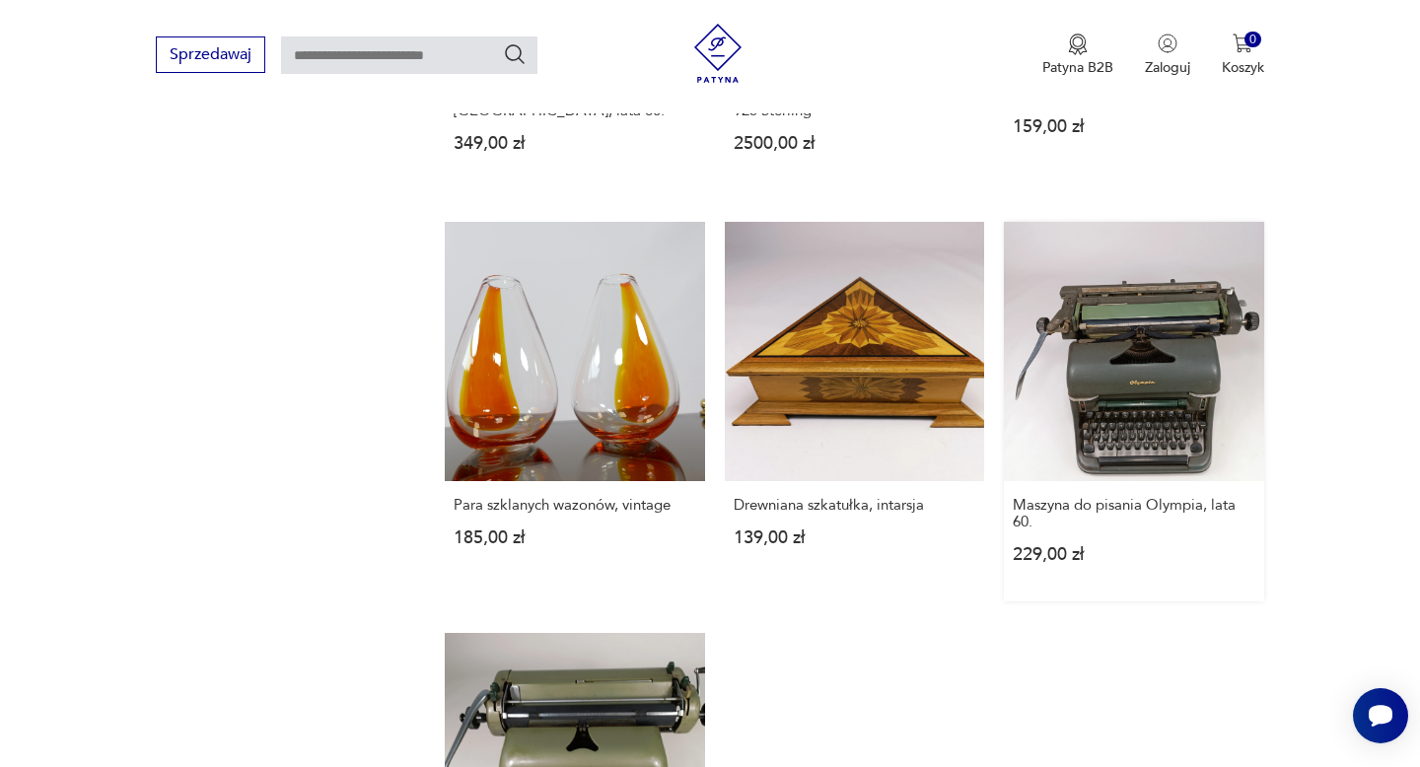
click at [1179, 382] on link "Maszyna do pisania Olympia, lata 60. 229,00 zł" at bounding box center [1133, 412] width 259 height 380
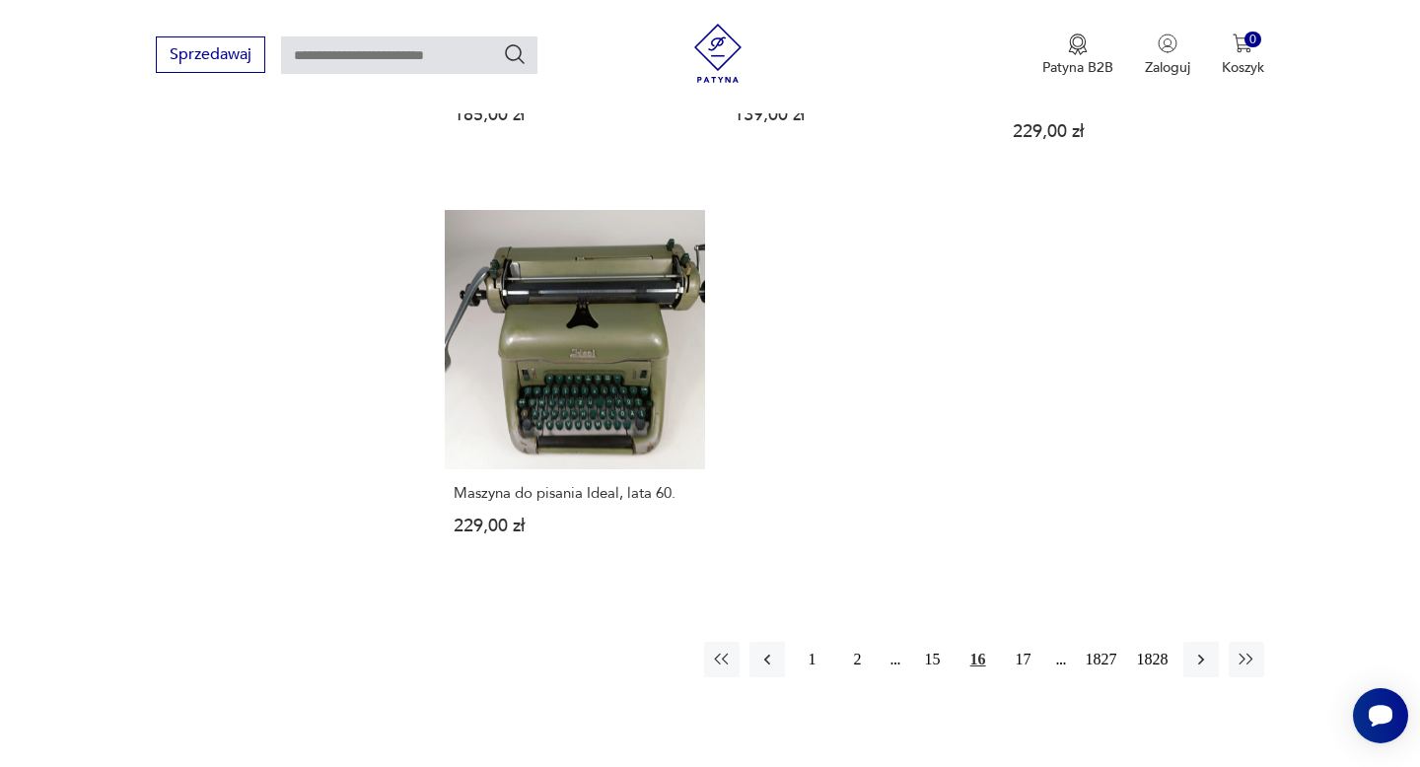
scroll to position [2693, 0]
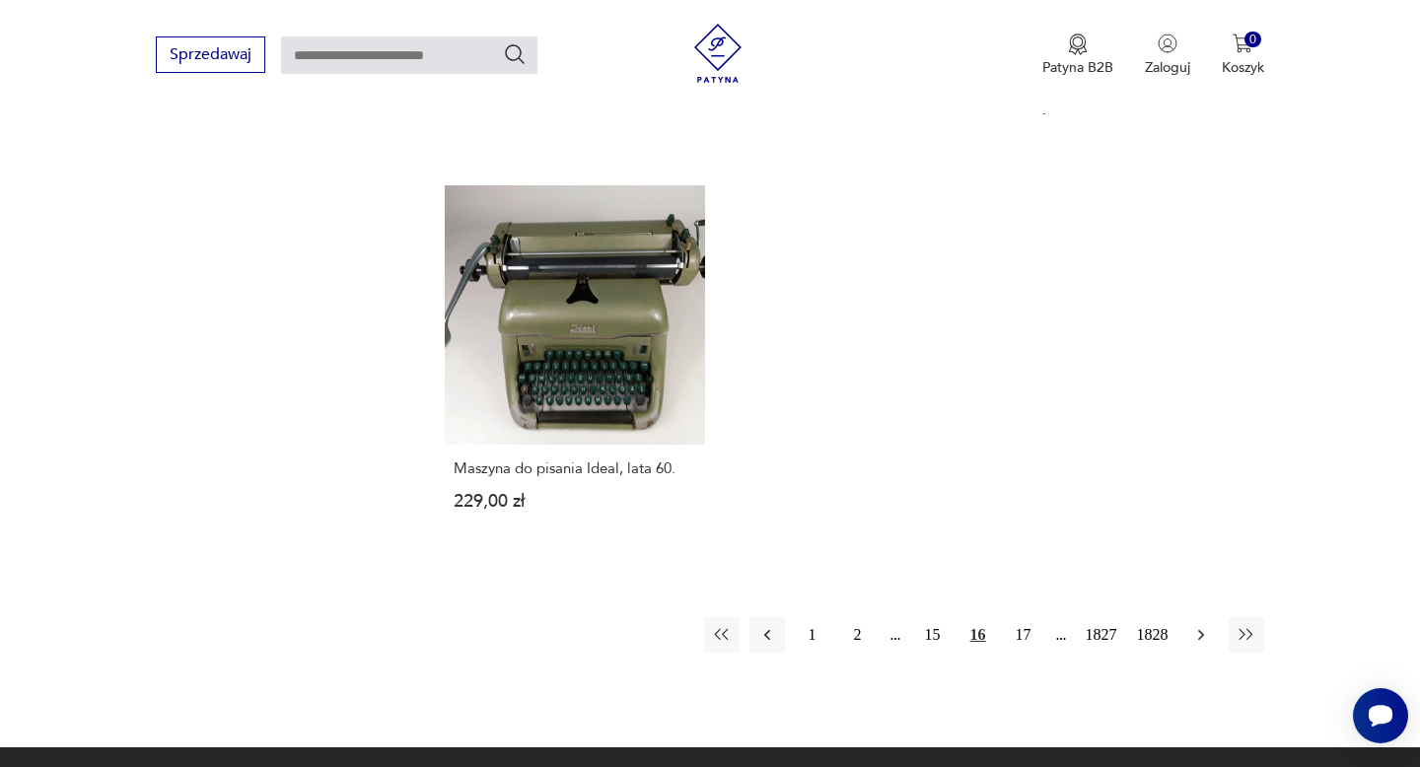
click at [1199, 630] on icon "button" at bounding box center [1200, 635] width 6 height 11
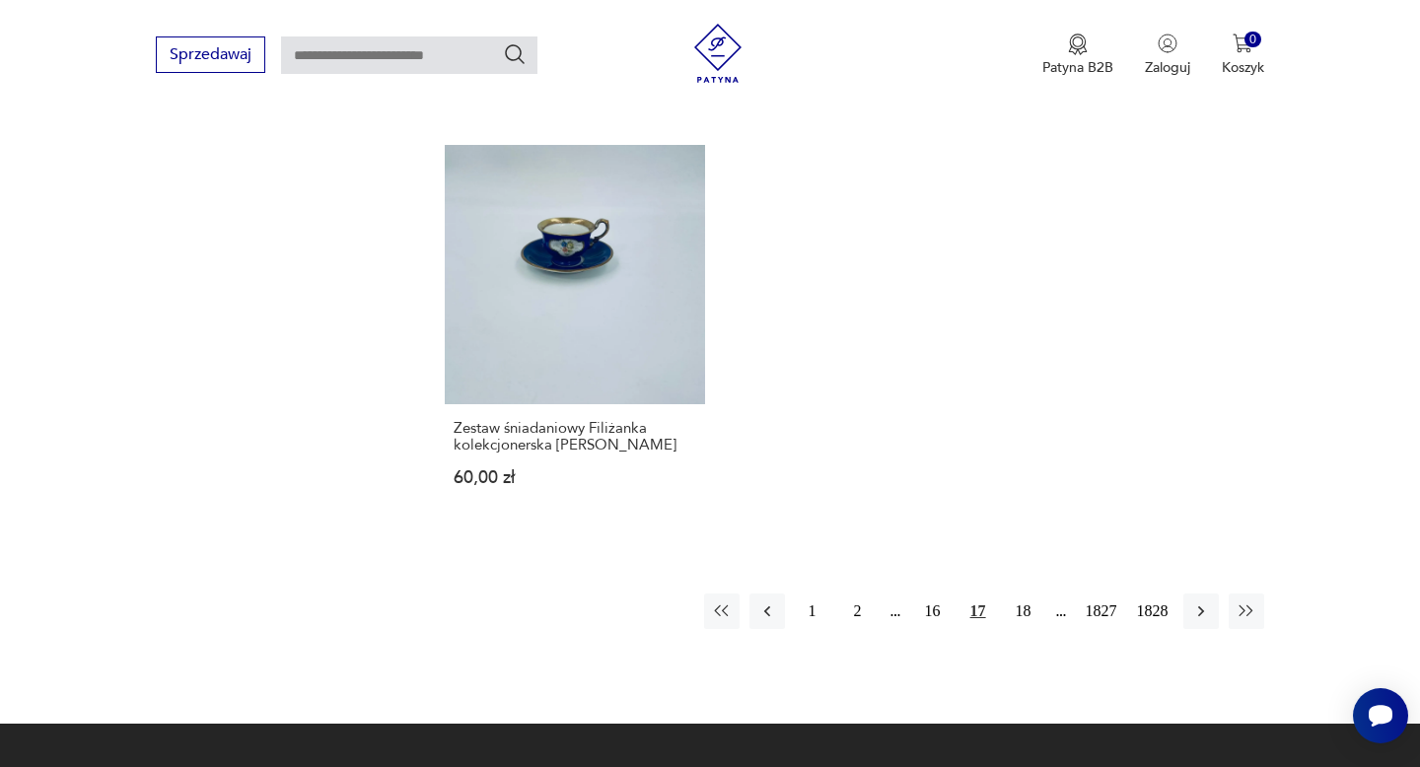
scroll to position [2636, 0]
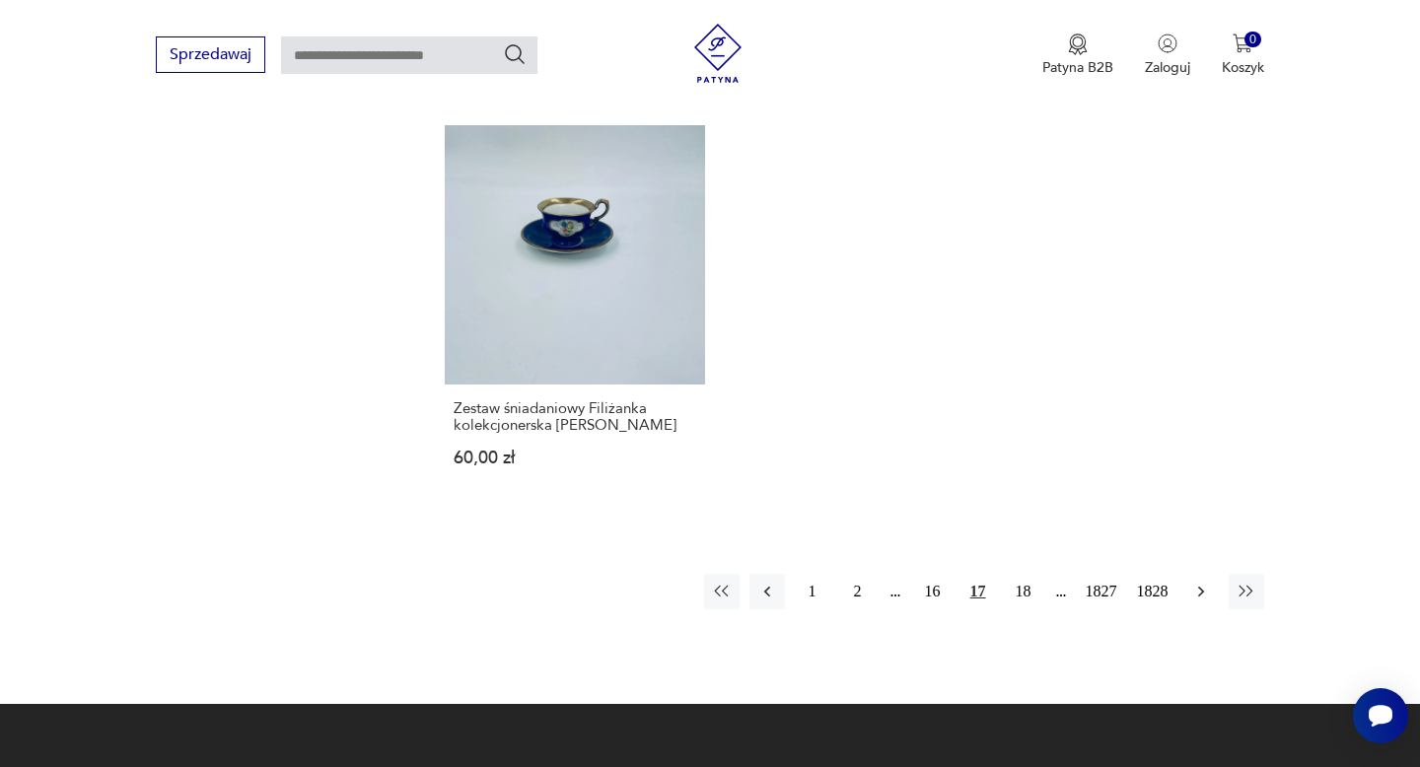
click at [1204, 582] on icon "button" at bounding box center [1201, 592] width 20 height 20
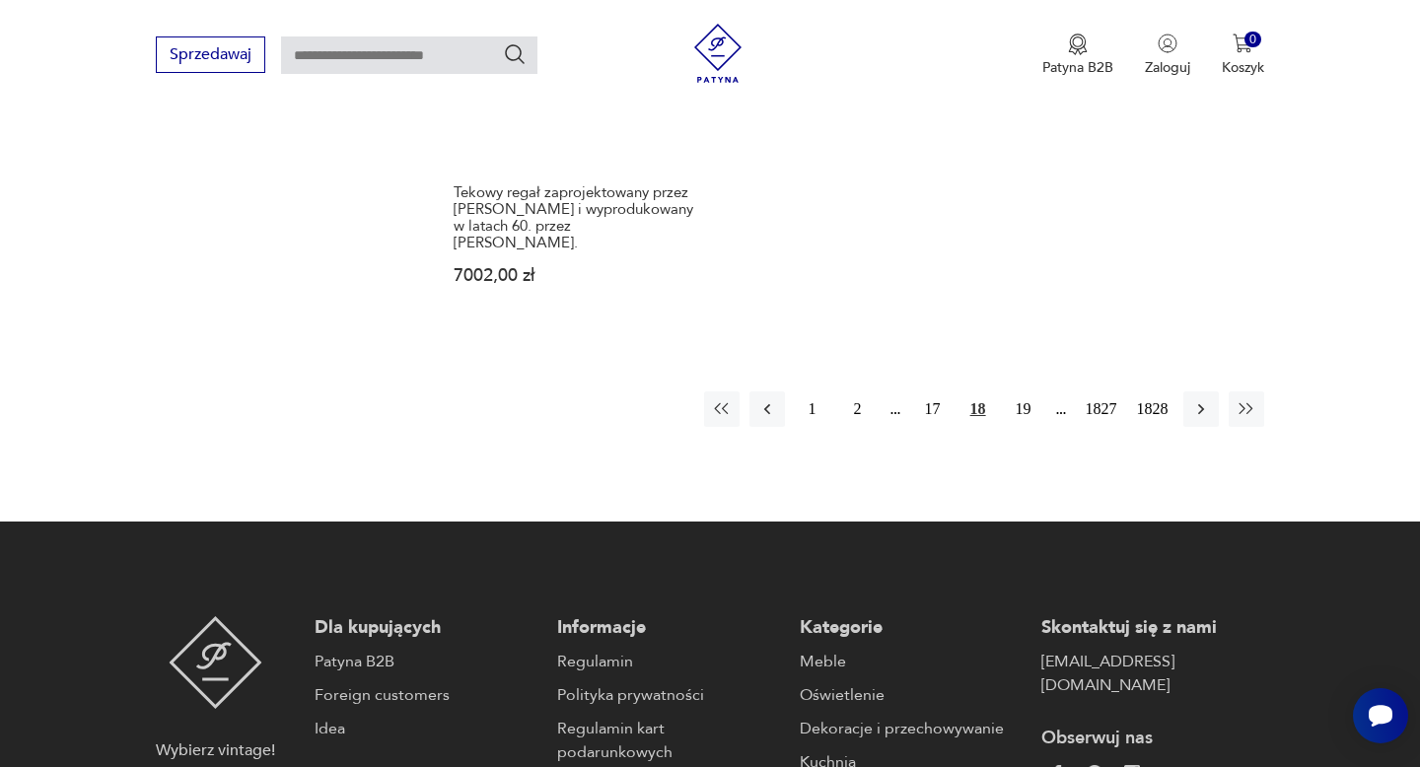
scroll to position [2870, 0]
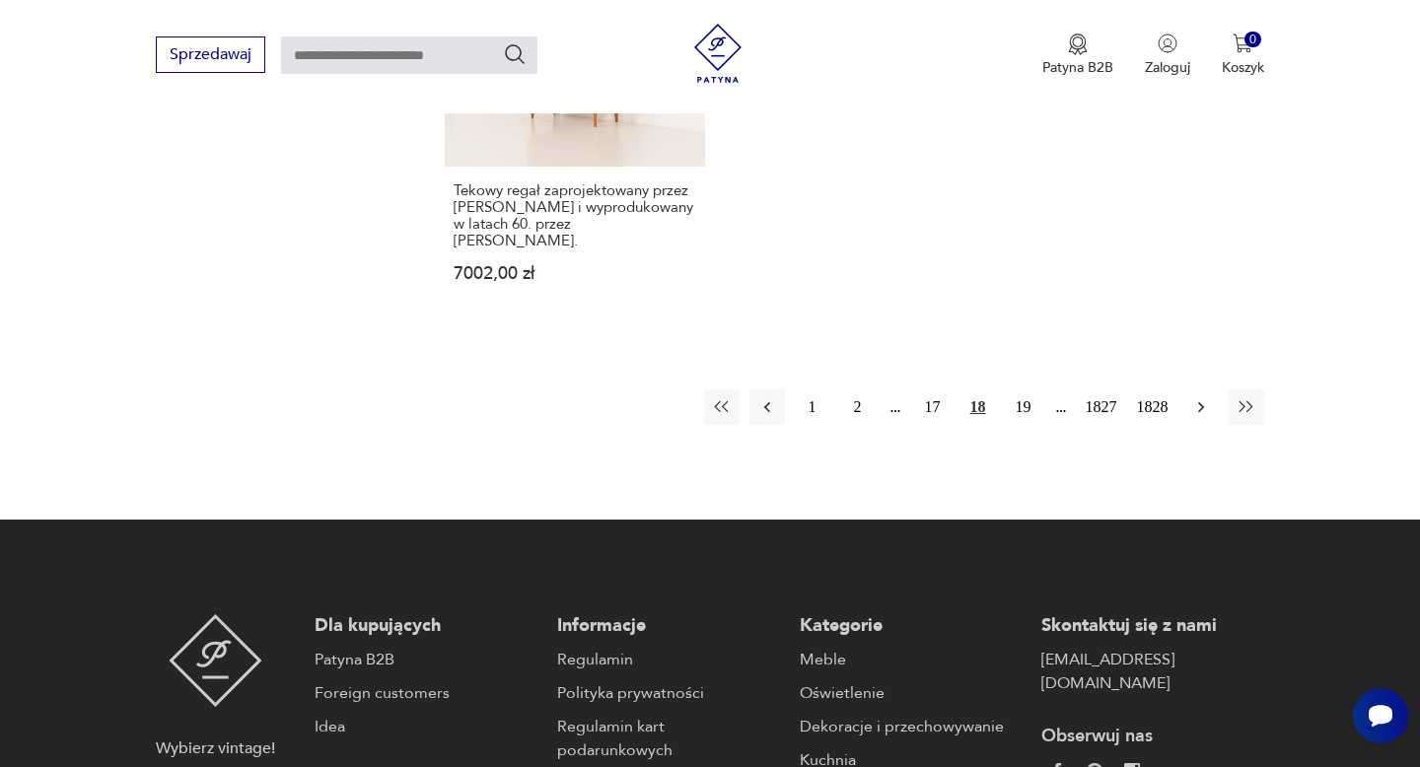
click at [1199, 397] on icon "button" at bounding box center [1201, 407] width 20 height 20
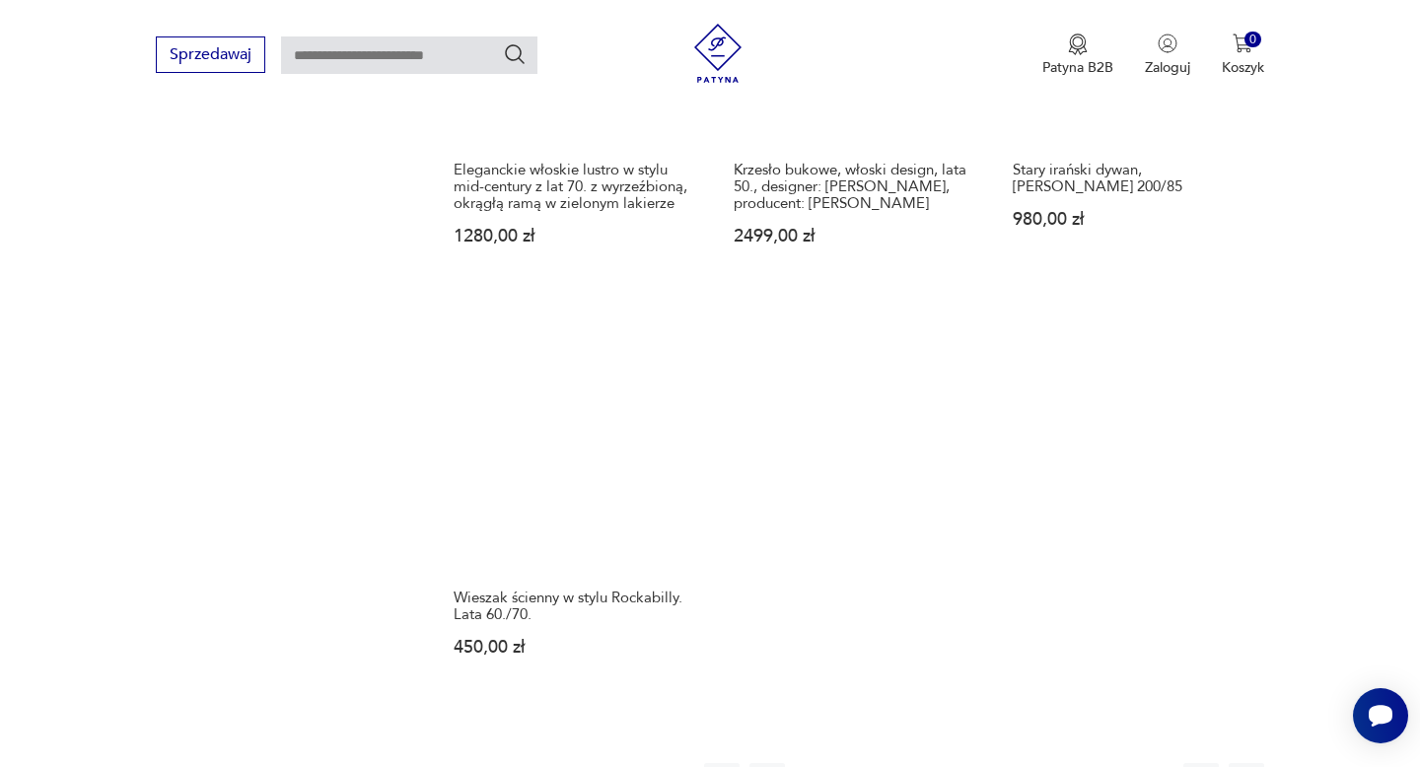
scroll to position [2436, 0]
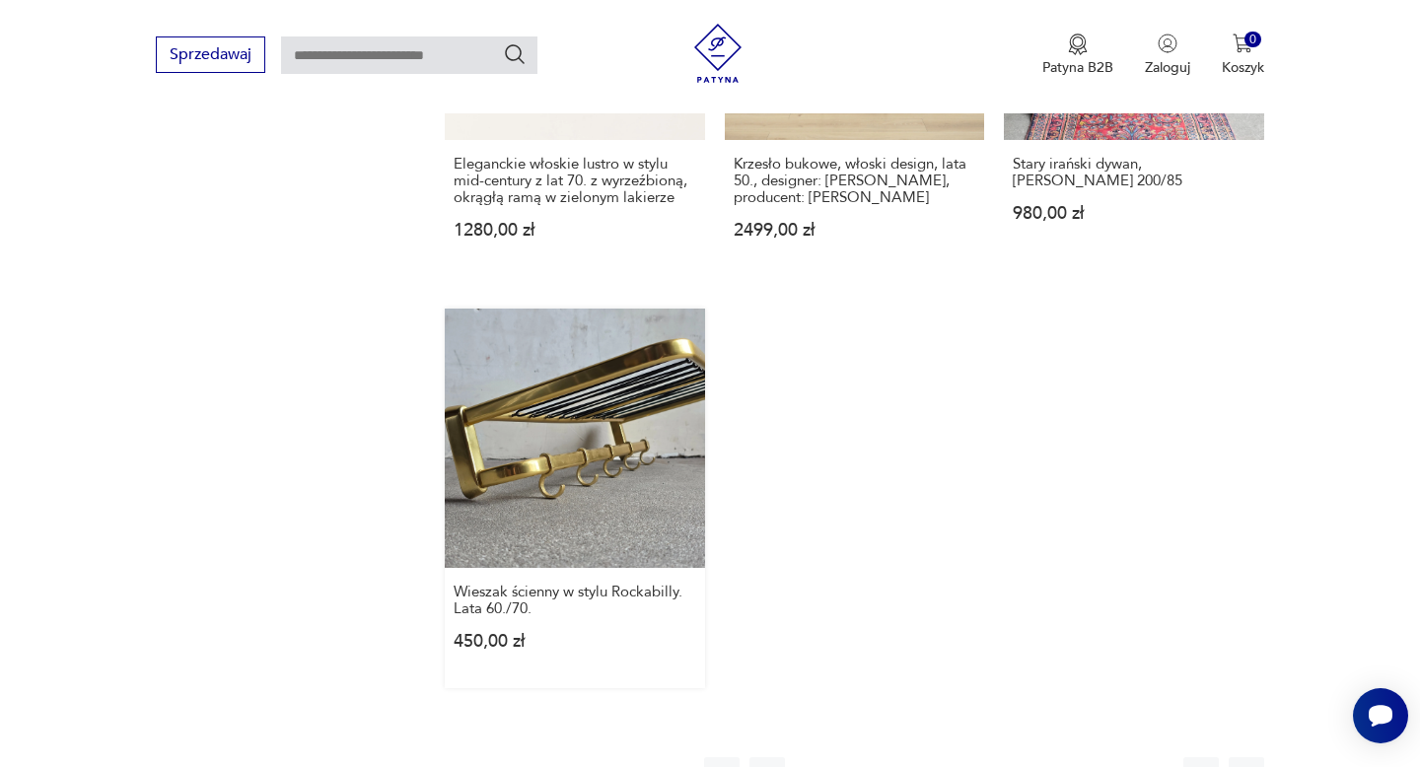
click at [598, 397] on link "Wieszak ścienny w stylu Rockabilly. Lata 60./70. 450,00 zł" at bounding box center [574, 499] width 259 height 380
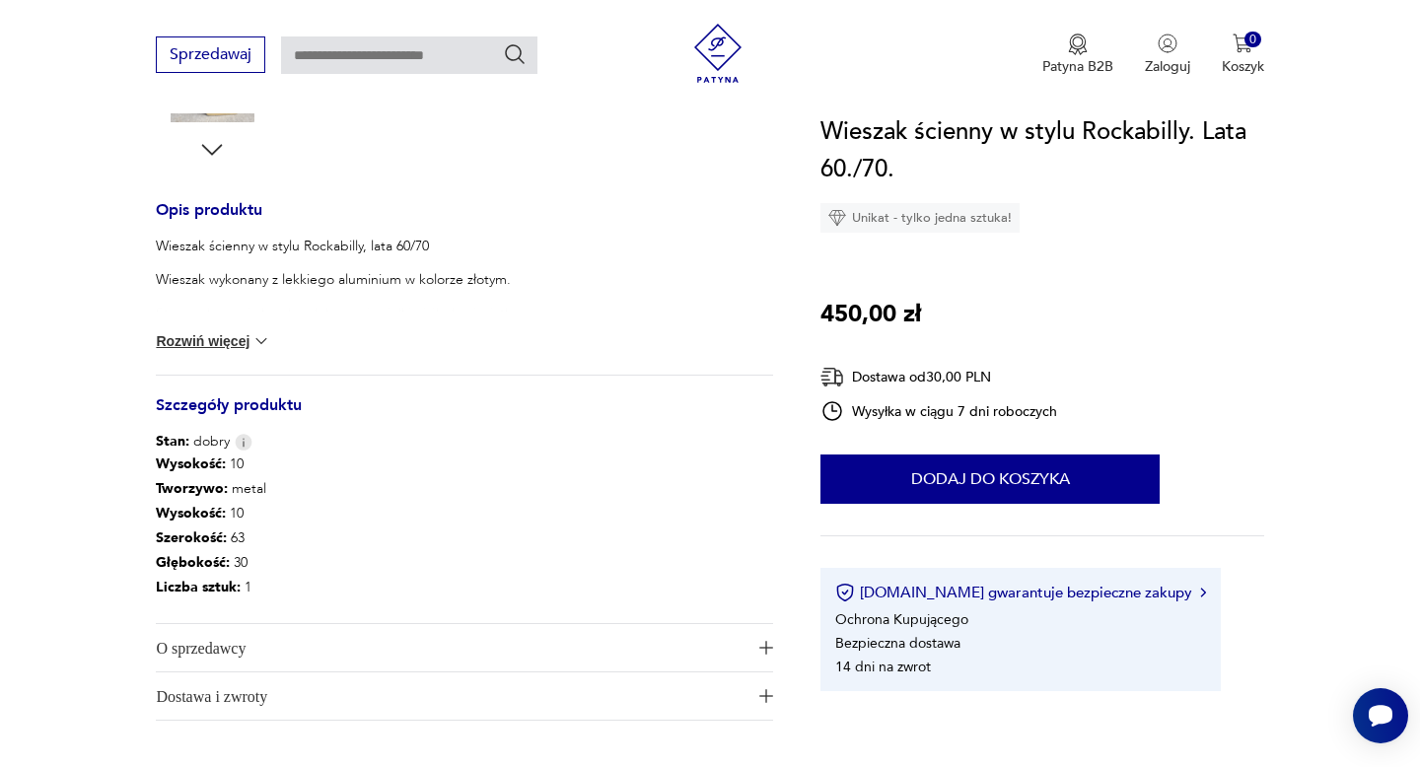
scroll to position [976, 0]
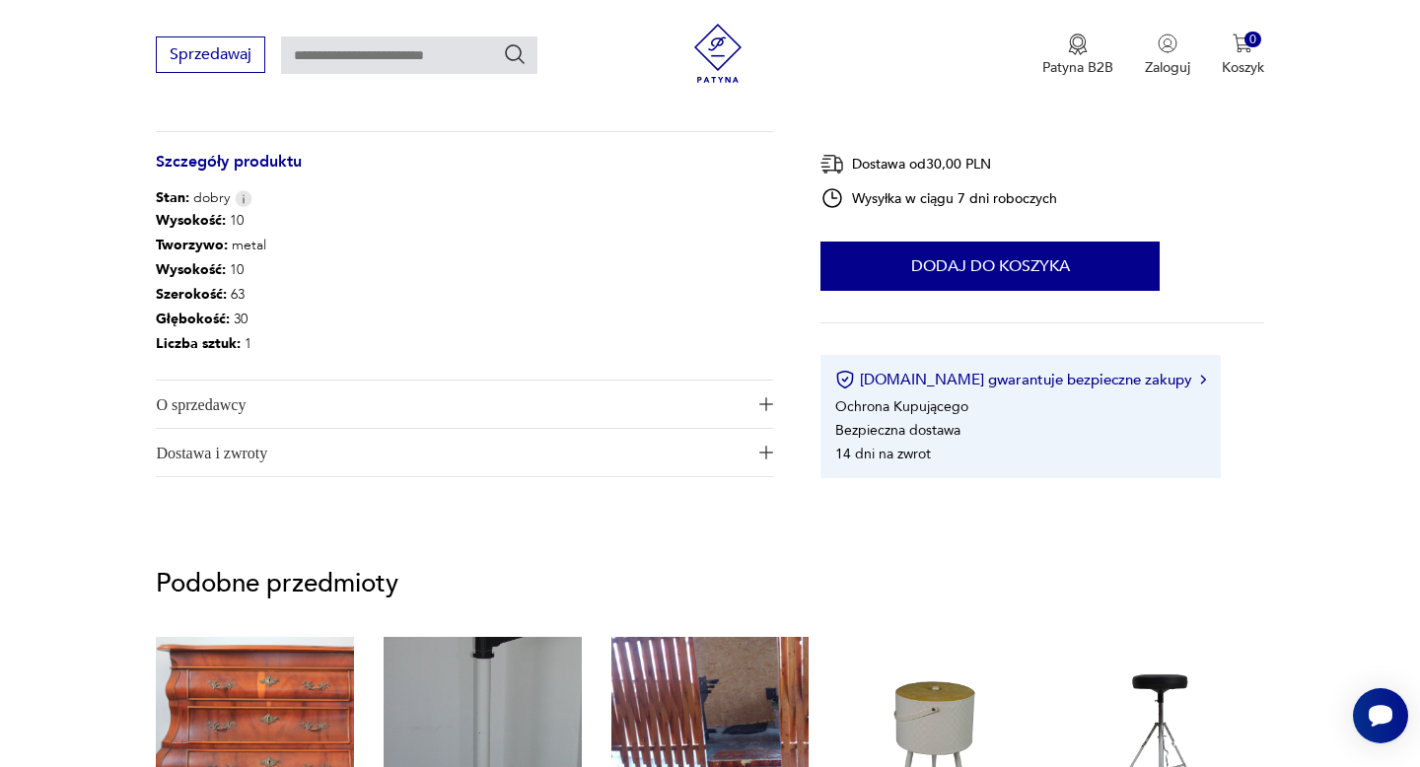
click at [227, 408] on span "O sprzedawcy" at bounding box center [451, 404] width 590 height 47
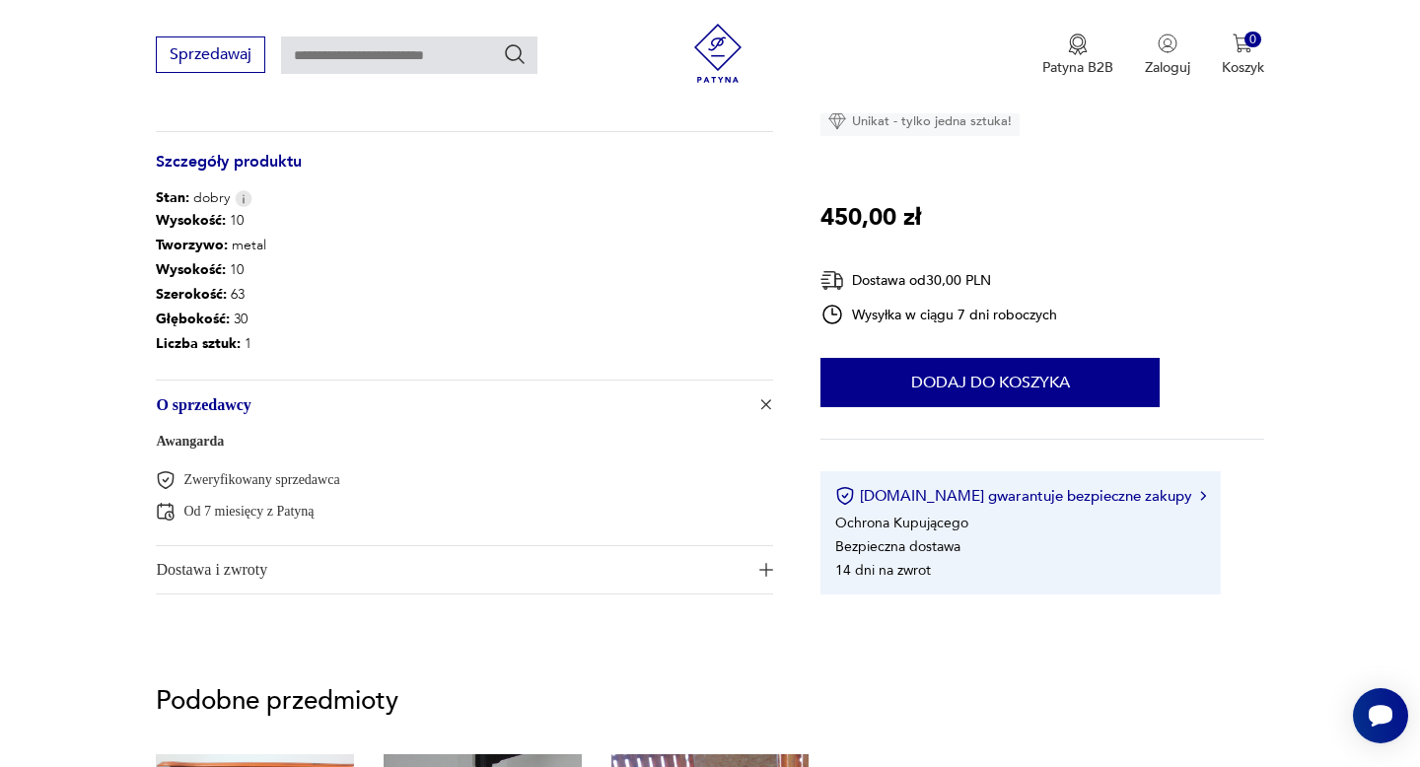
click at [210, 441] on link "Awangarda" at bounding box center [190, 441] width 68 height 15
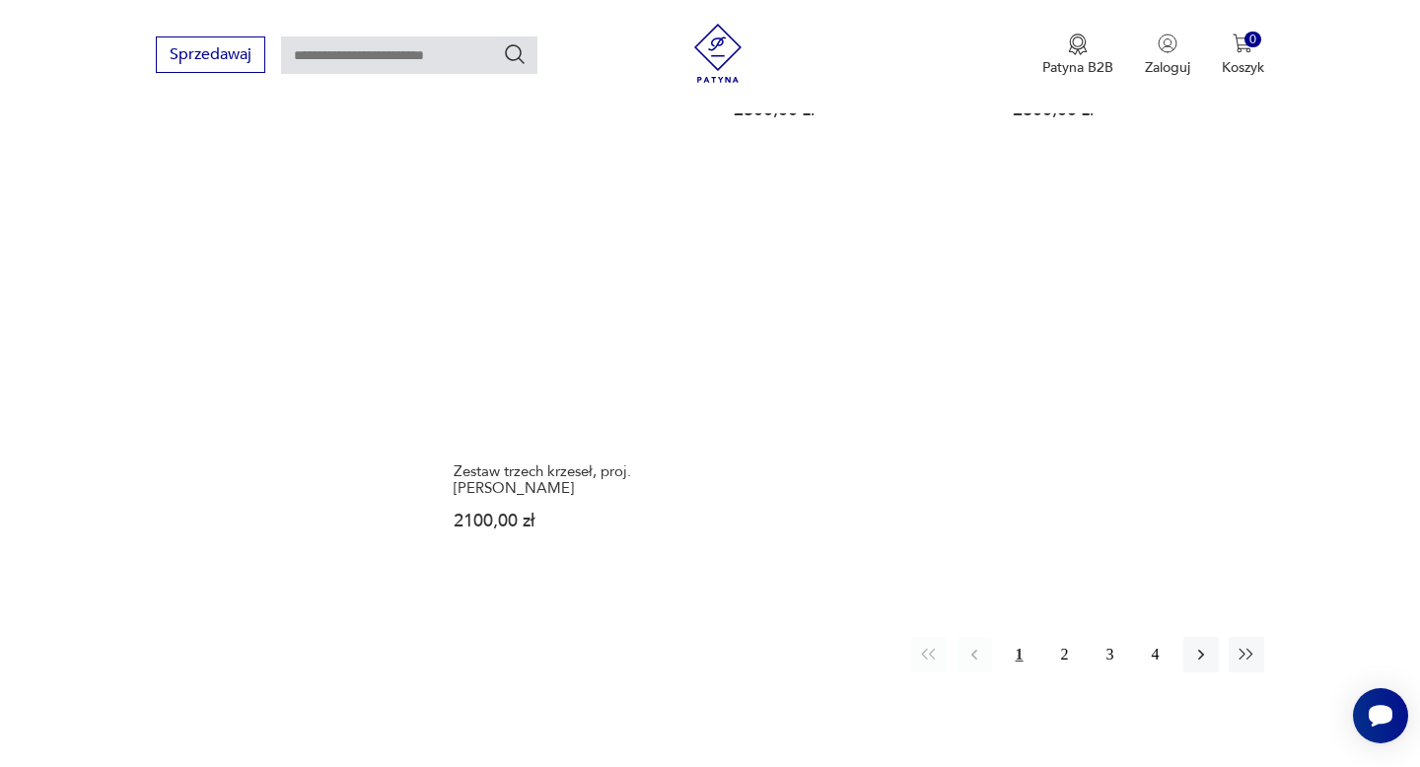
scroll to position [2659, 0]
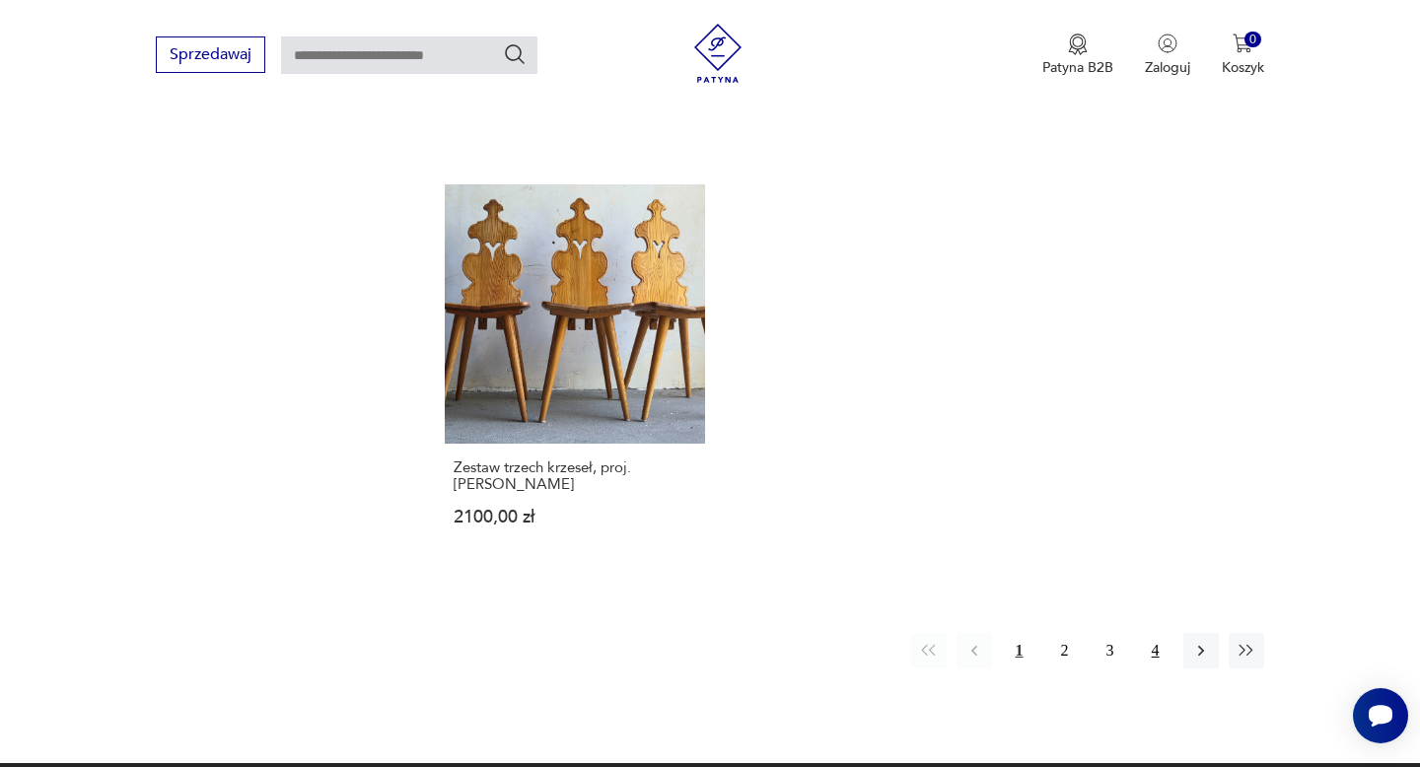
click at [1158, 635] on button "4" at bounding box center [1155, 650] width 35 height 35
